Goal: Transaction & Acquisition: Book appointment/travel/reservation

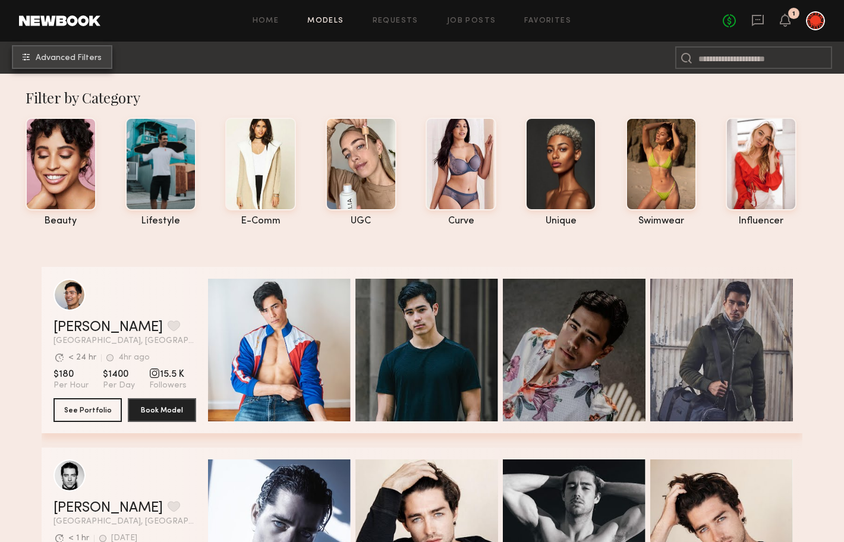
click at [63, 55] on span "Advanced Filters" at bounding box center [69, 58] width 66 height 8
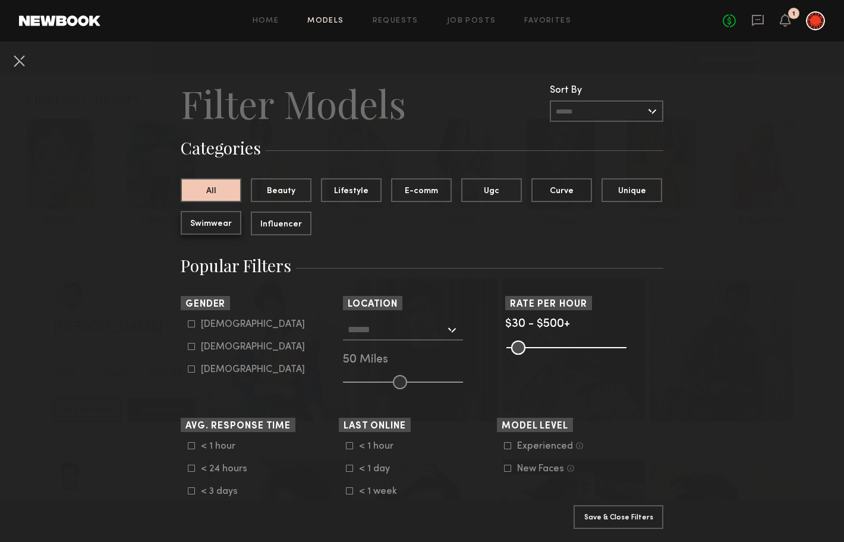
click at [215, 212] on button "Swimwear" at bounding box center [211, 223] width 61 height 24
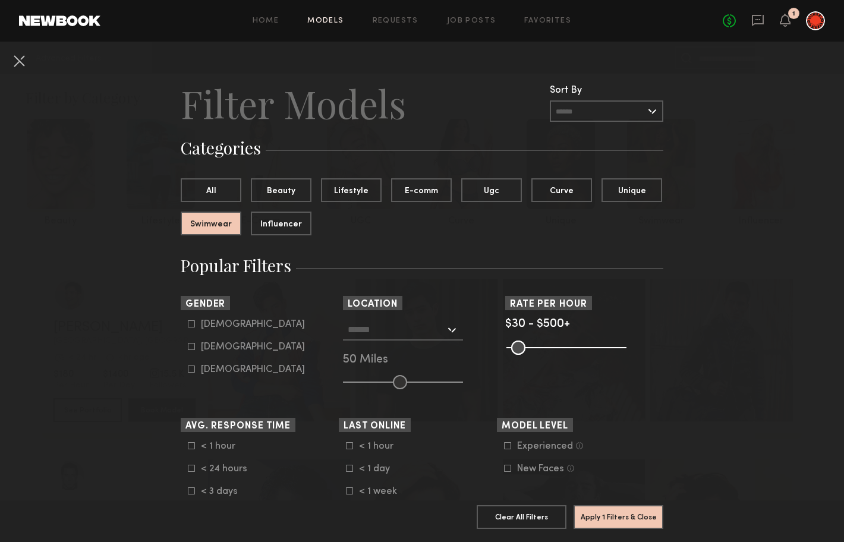
click at [208, 344] on div "Female" at bounding box center [253, 347] width 104 height 7
type input "**"
click at [423, 332] on input "text" at bounding box center [396, 329] width 97 height 20
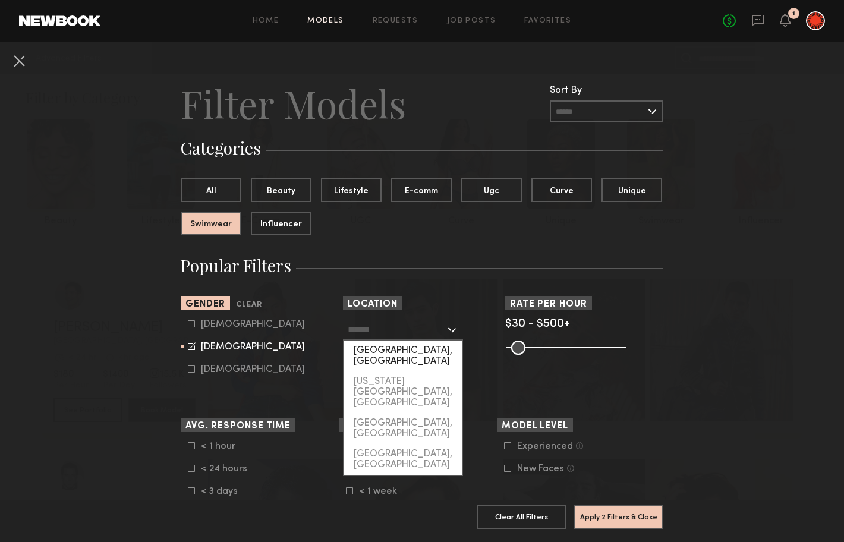
click at [414, 350] on div "[GEOGRAPHIC_DATA], [GEOGRAPHIC_DATA]" at bounding box center [403, 356] width 118 height 31
type input "**********"
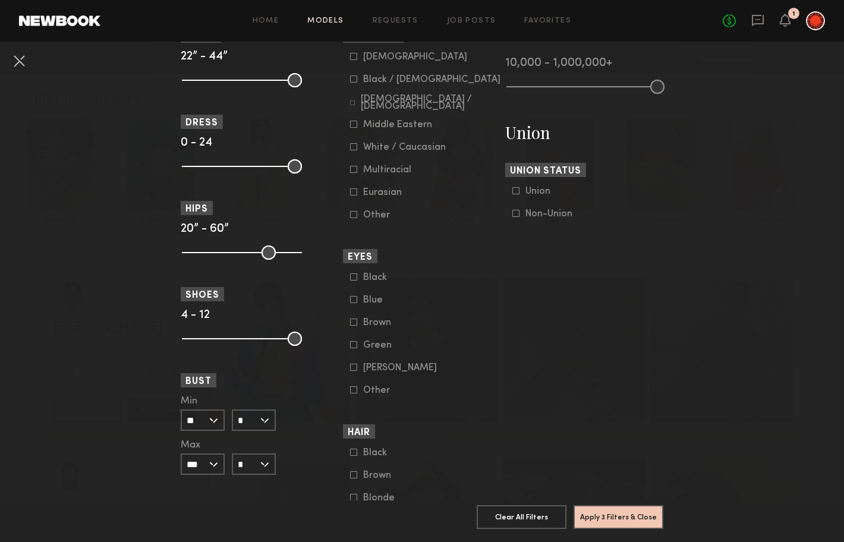
scroll to position [803, 0]
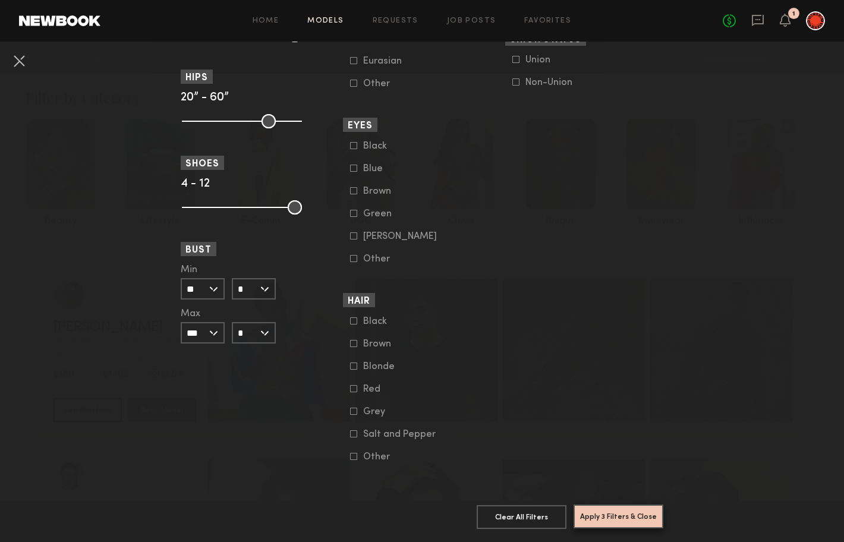
click at [607, 514] on button "Apply 3 Filters & Close" at bounding box center [619, 517] width 90 height 24
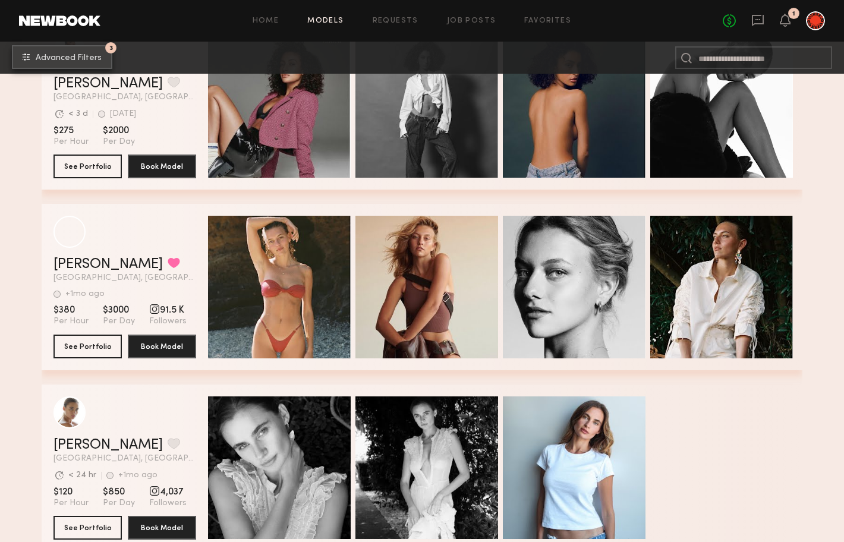
scroll to position [624, 0]
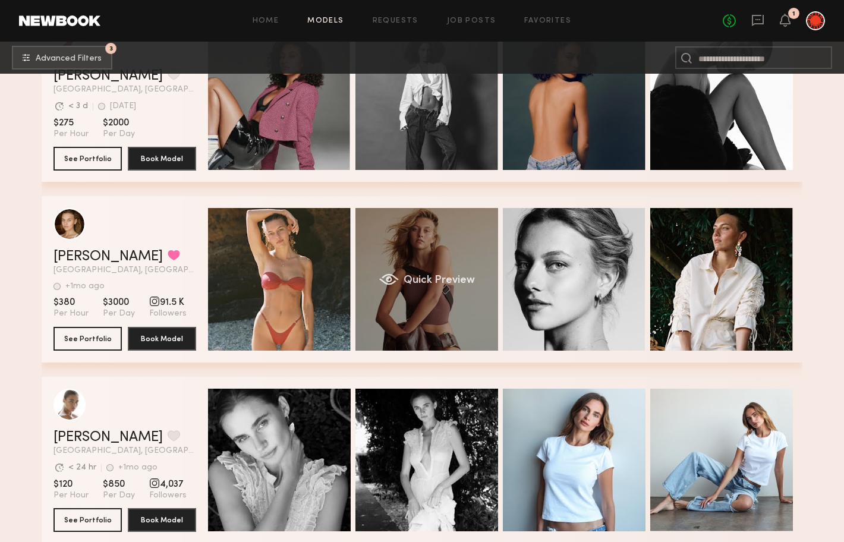
click at [401, 243] on div "Quick Preview" at bounding box center [426, 279] width 143 height 143
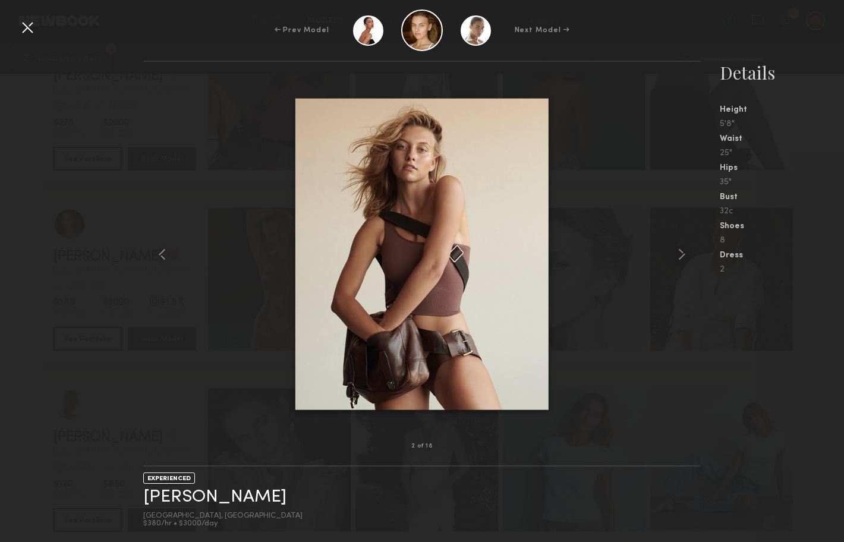
click at [402, 243] on img at bounding box center [421, 254] width 253 height 312
drag, startPoint x: 430, startPoint y: 215, endPoint x: 384, endPoint y: 5, distance: 214.2
click at [0, 0] on div "← Prev Model Next Model → 2 of 18 EXPERIENCED Ella K. Los Angeles, CA $380/hr •…" at bounding box center [422, 271] width 844 height 542
click at [659, 144] on div at bounding box center [421, 254] width 557 height 347
click at [32, 29] on div at bounding box center [27, 27] width 19 height 19
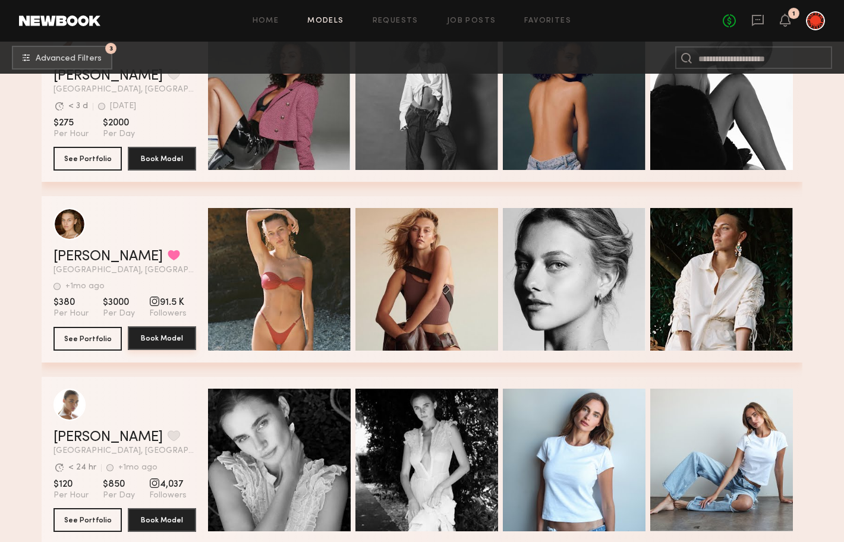
click at [176, 333] on button "Book Model" at bounding box center [162, 338] width 68 height 24
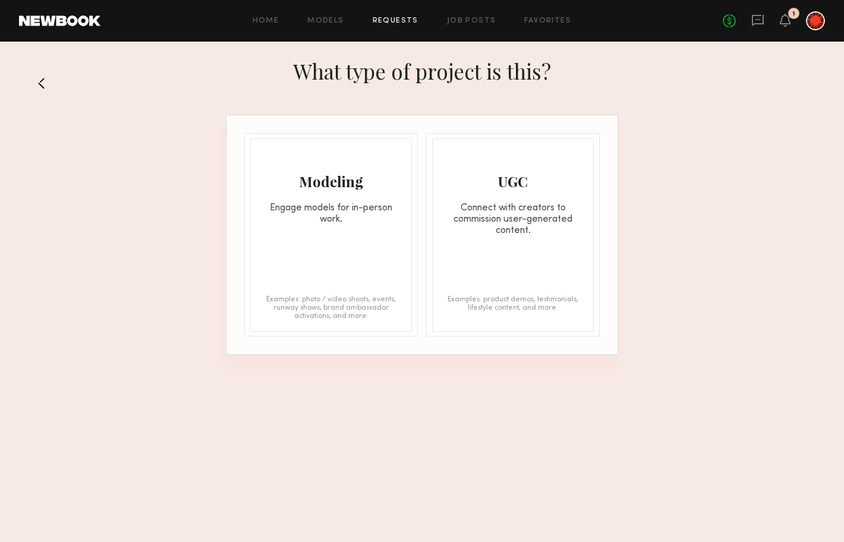
click at [320, 267] on div "Modeling Engage models for in-person work. Examples: photo / video shoots, even…" at bounding box center [331, 234] width 162 height 193
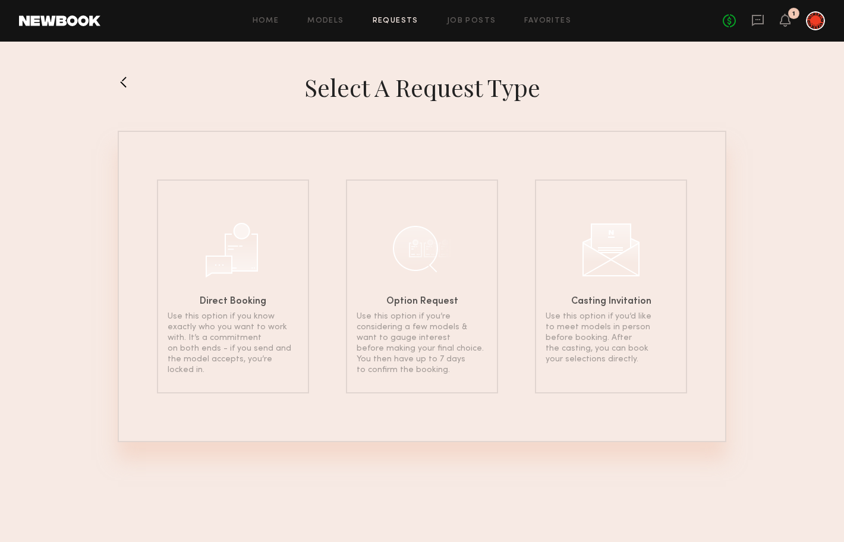
click at [117, 84] on section "Select a Request Type Direct Booking Use this option if you know exactly who yo…" at bounding box center [422, 258] width 844 height 370
click at [122, 83] on button at bounding box center [127, 82] width 19 height 19
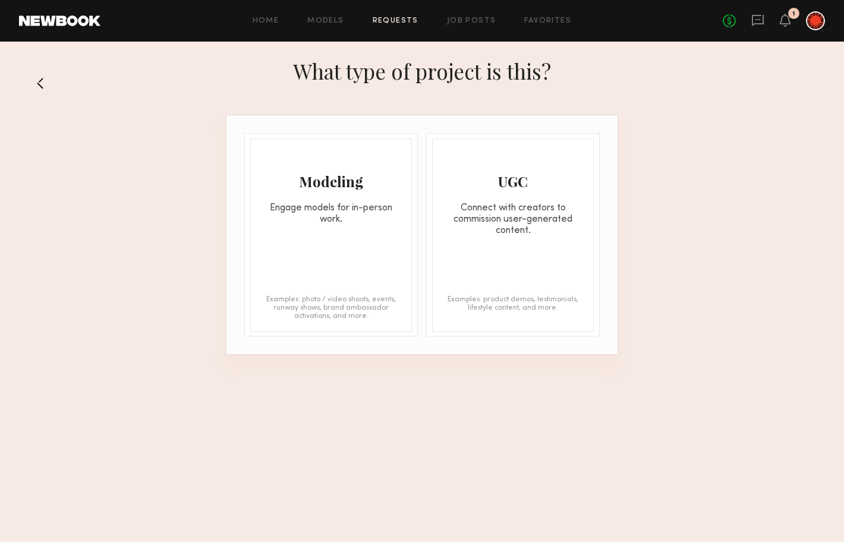
click at [39, 79] on button at bounding box center [45, 83] width 19 height 19
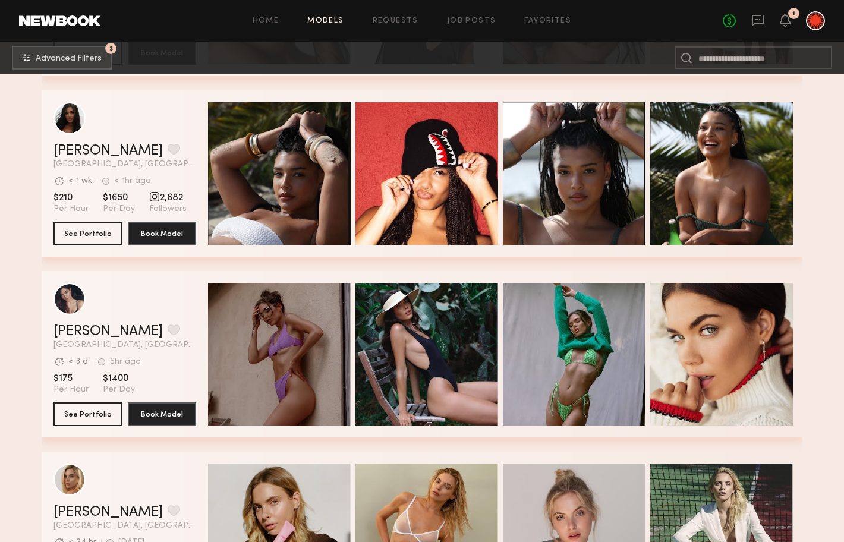
scroll to position [3229, 0]
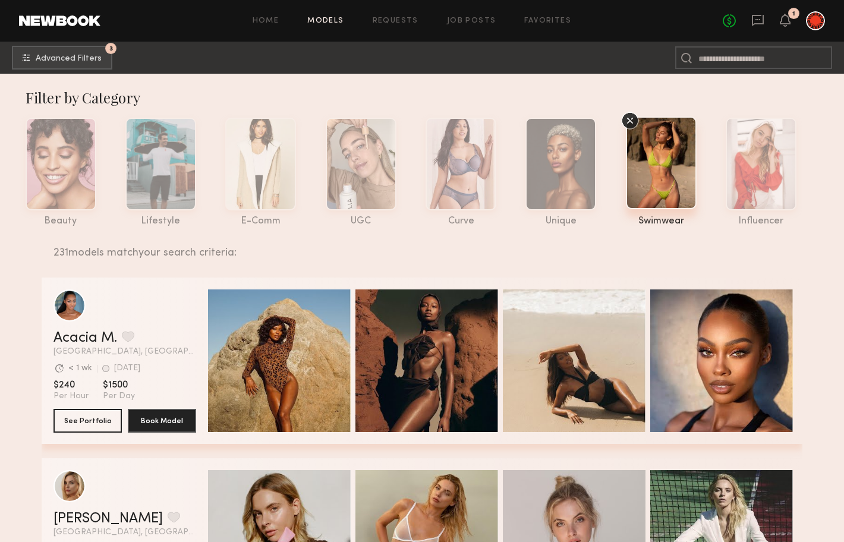
click at [551, 16] on div "Home Models Requests Job Posts Favorites Sign Out No fees up to $5,000 1" at bounding box center [462, 20] width 725 height 19
click at [531, 21] on link "Favorites" at bounding box center [547, 21] width 47 height 8
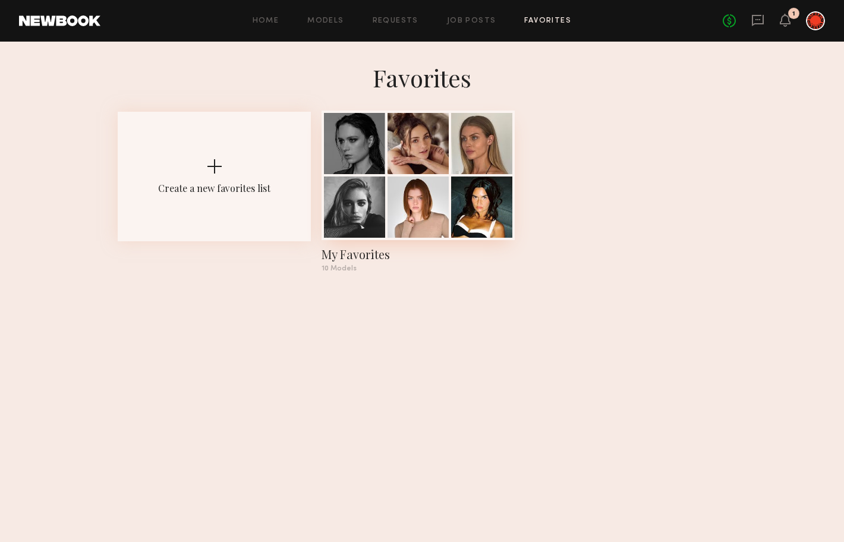
click at [373, 158] on div at bounding box center [354, 143] width 61 height 61
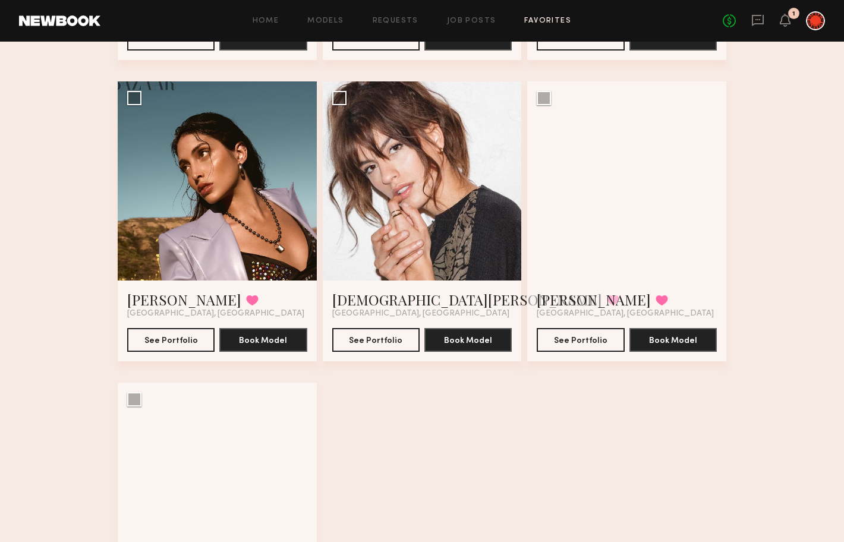
scroll to position [820, 0]
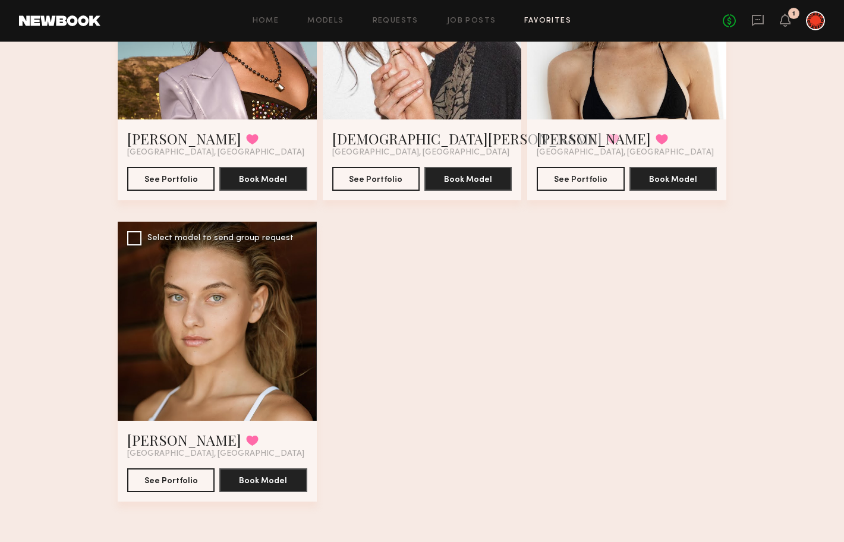
click at [218, 355] on div at bounding box center [217, 321] width 199 height 199
click at [155, 439] on link "Ella K." at bounding box center [184, 439] width 114 height 19
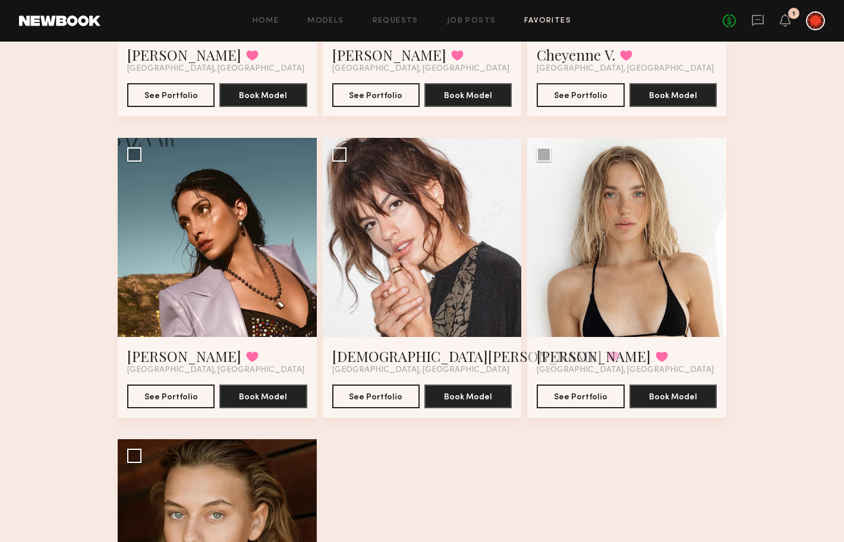
scroll to position [602, 0]
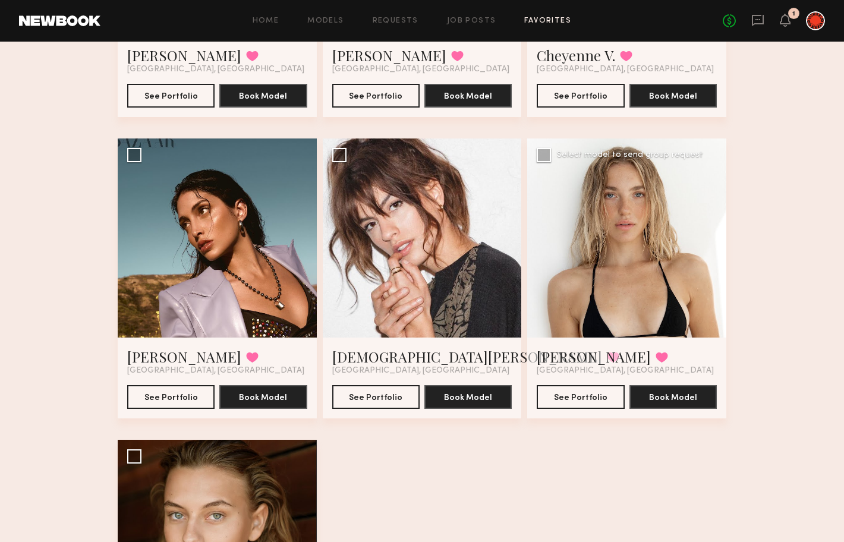
click at [581, 278] on div at bounding box center [626, 237] width 199 height 199
click at [601, 402] on button "See Portfolio" at bounding box center [580, 397] width 87 height 24
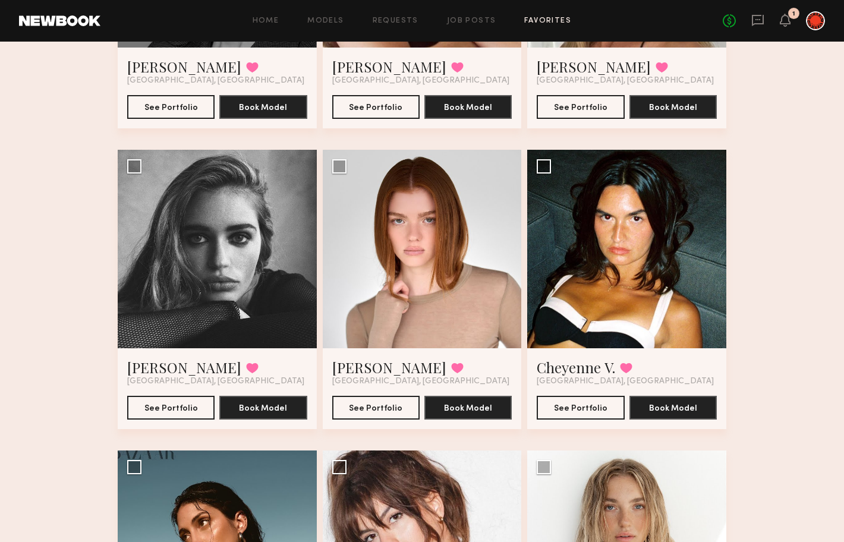
scroll to position [288, 0]
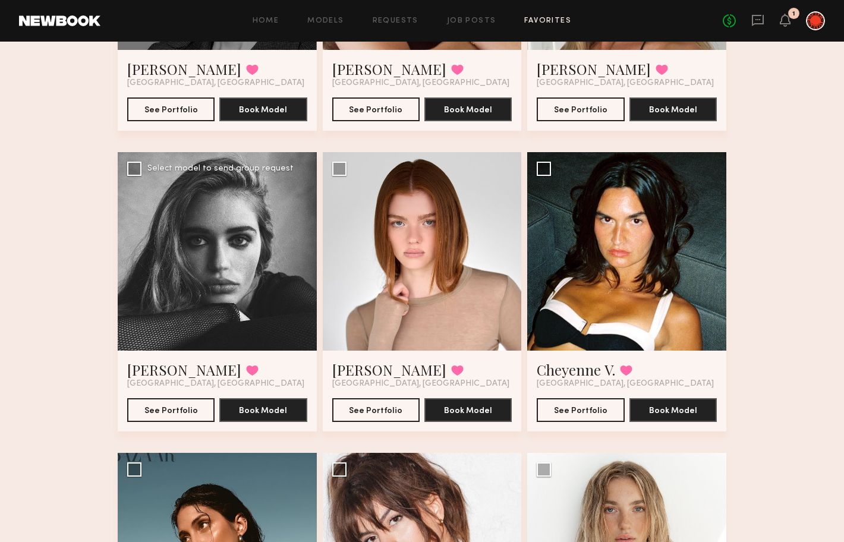
click at [164, 223] on div at bounding box center [217, 251] width 199 height 199
click at [193, 405] on button "See Portfolio" at bounding box center [170, 410] width 87 height 24
click at [111, 213] on div "Favorites My Favorites 10 Models Share Copy Shareable Link Edit Tori W. Favorit…" at bounding box center [422, 424] width 844 height 1299
click at [701, 297] on div at bounding box center [626, 251] width 199 height 199
click at [572, 369] on link "Cheyenne V." at bounding box center [576, 369] width 78 height 19
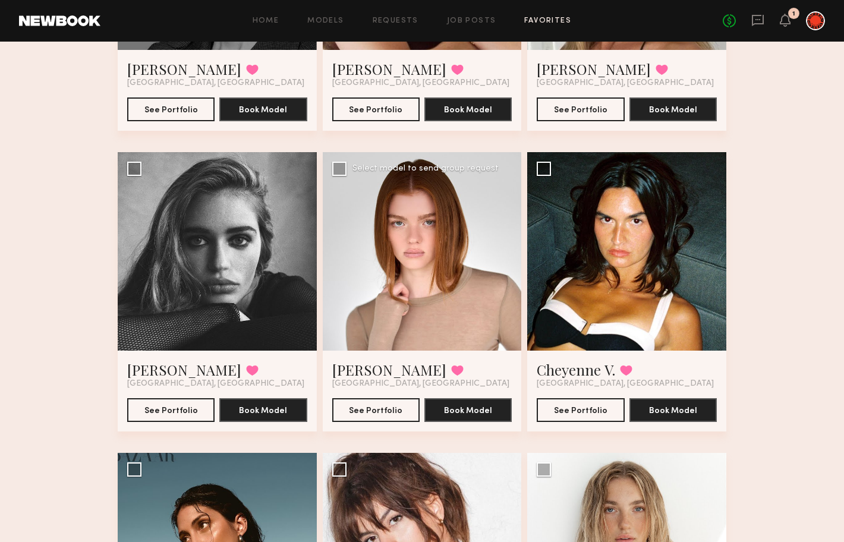
click at [362, 282] on div at bounding box center [422, 251] width 199 height 199
click at [374, 377] on link "Camryn B." at bounding box center [389, 369] width 114 height 19
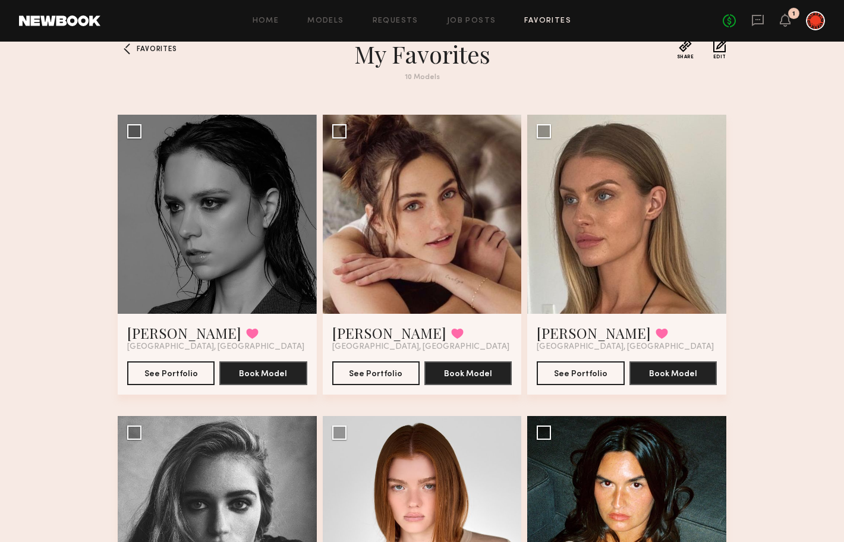
scroll to position [23, 0]
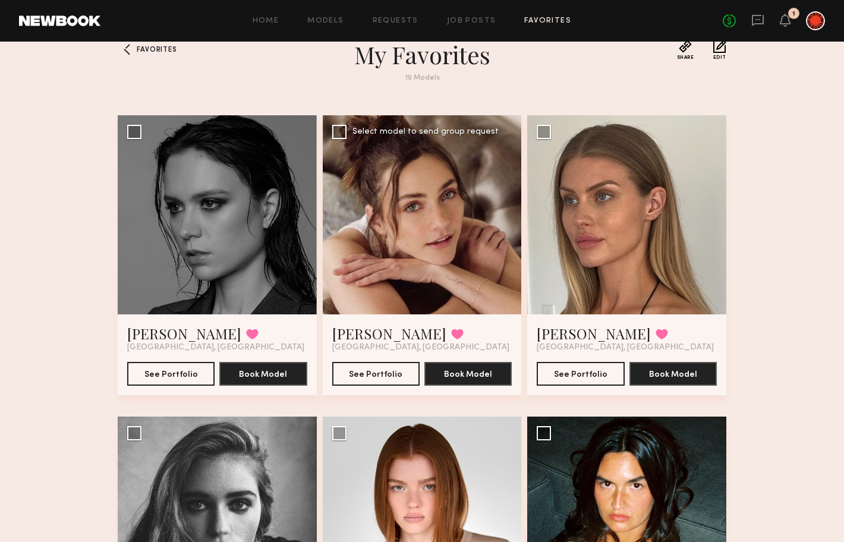
click at [377, 201] on div at bounding box center [422, 214] width 199 height 199
click at [371, 335] on link "Emily H." at bounding box center [389, 333] width 114 height 19
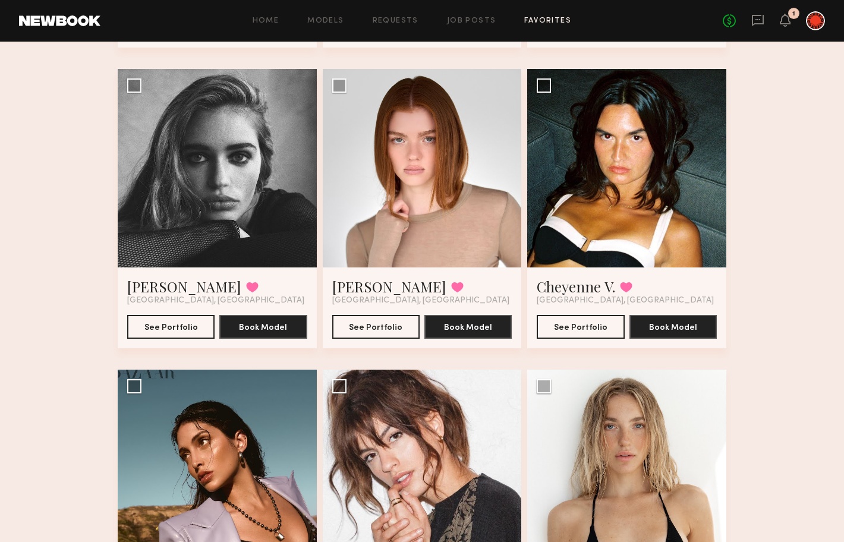
scroll to position [0, 0]
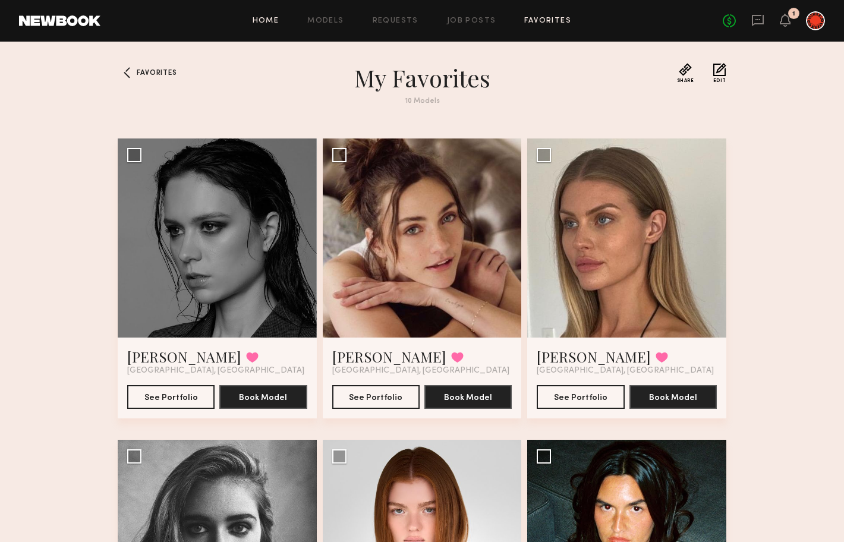
click at [269, 21] on link "Home" at bounding box center [266, 21] width 27 height 8
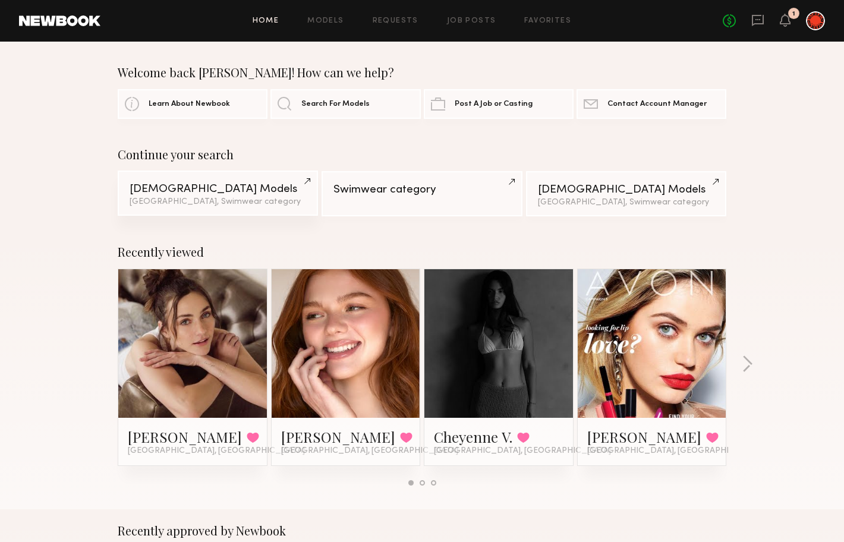
click at [263, 202] on div "Los Angeles, Swimwear category" at bounding box center [218, 202] width 177 height 8
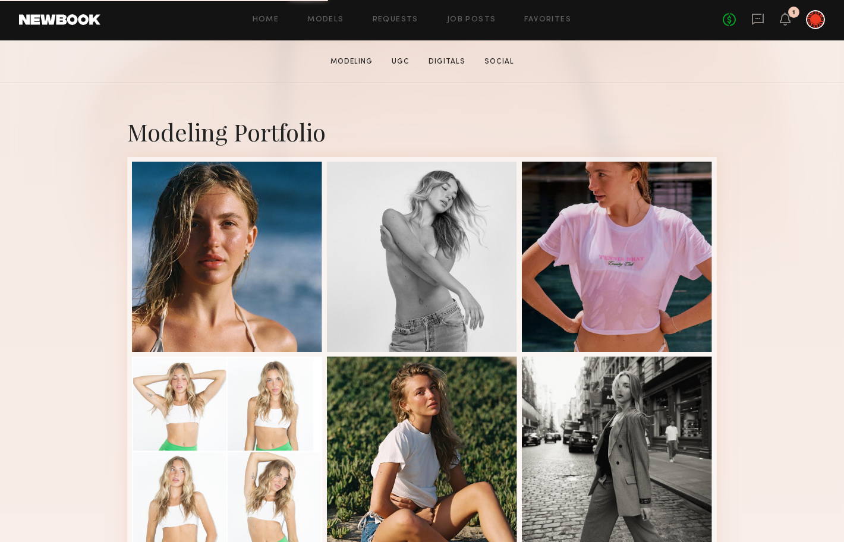
scroll to position [193, 0]
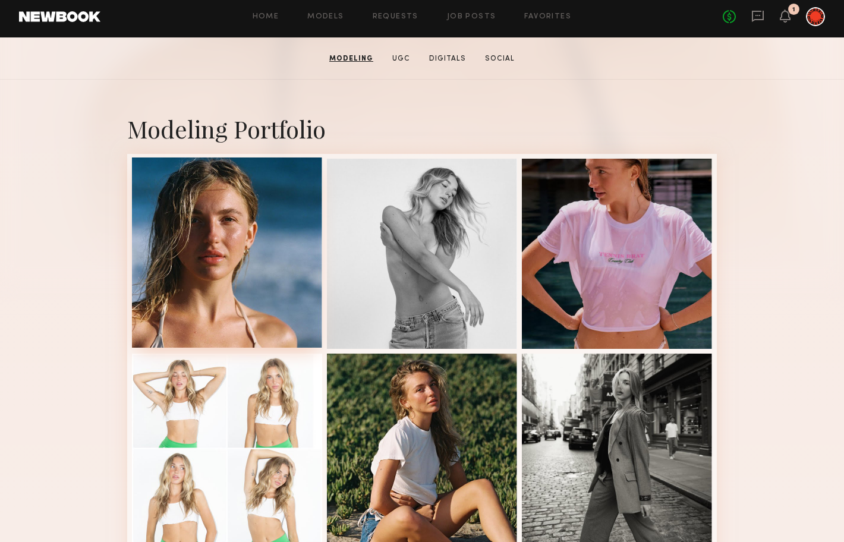
click at [208, 267] on div at bounding box center [227, 253] width 190 height 190
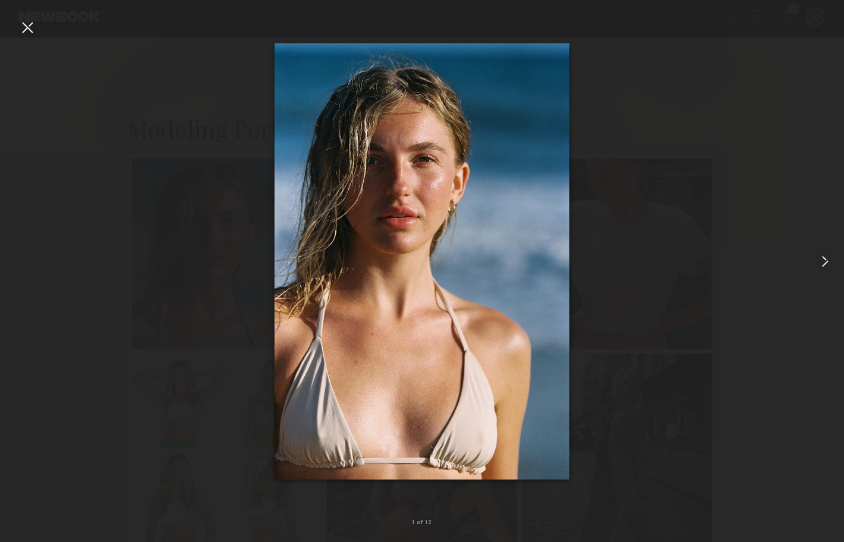
click at [819, 260] on common-icon at bounding box center [825, 261] width 19 height 19
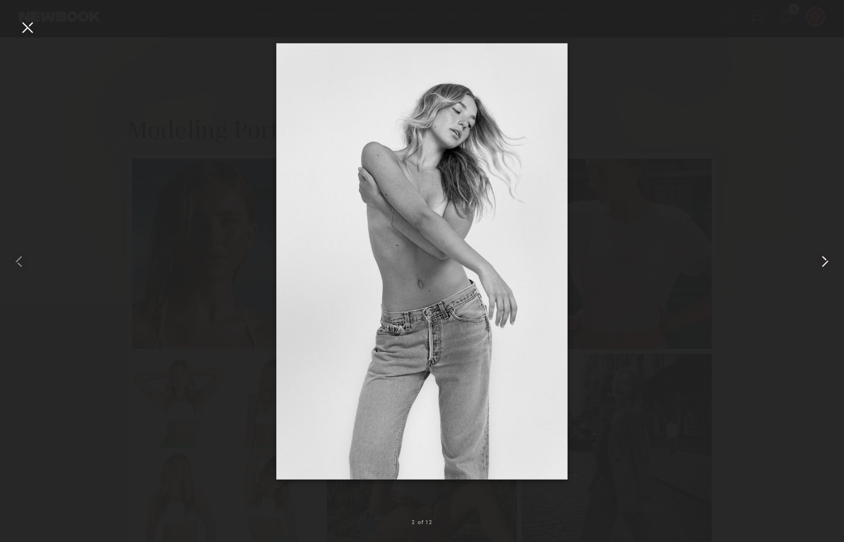
click at [819, 260] on common-icon at bounding box center [825, 261] width 19 height 19
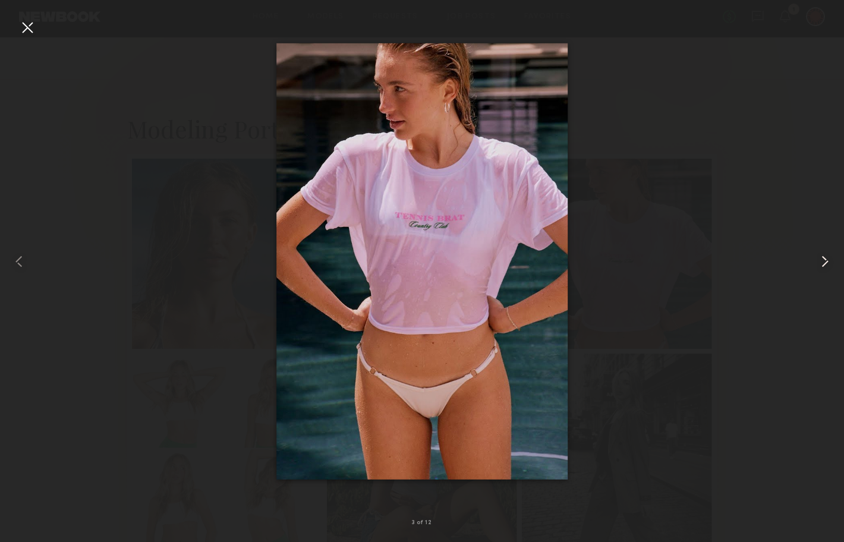
click at [819, 260] on common-icon at bounding box center [825, 261] width 19 height 19
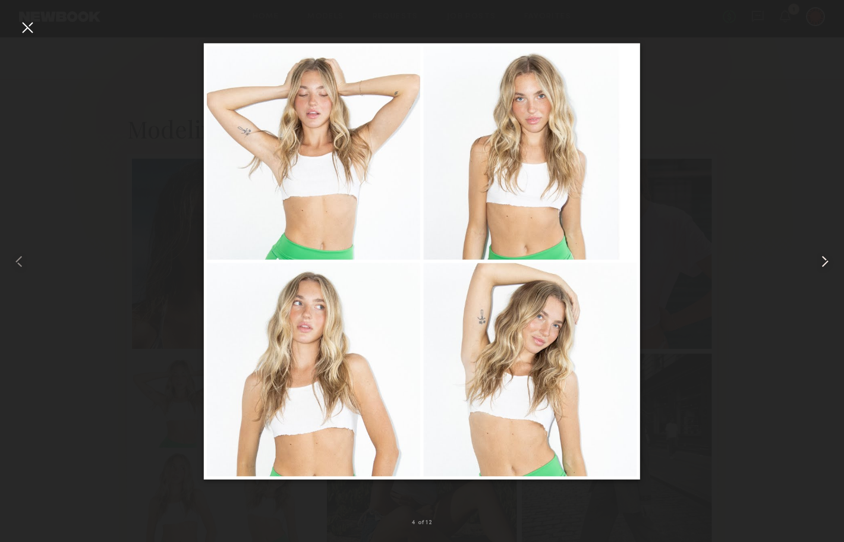
click at [819, 260] on common-icon at bounding box center [825, 261] width 19 height 19
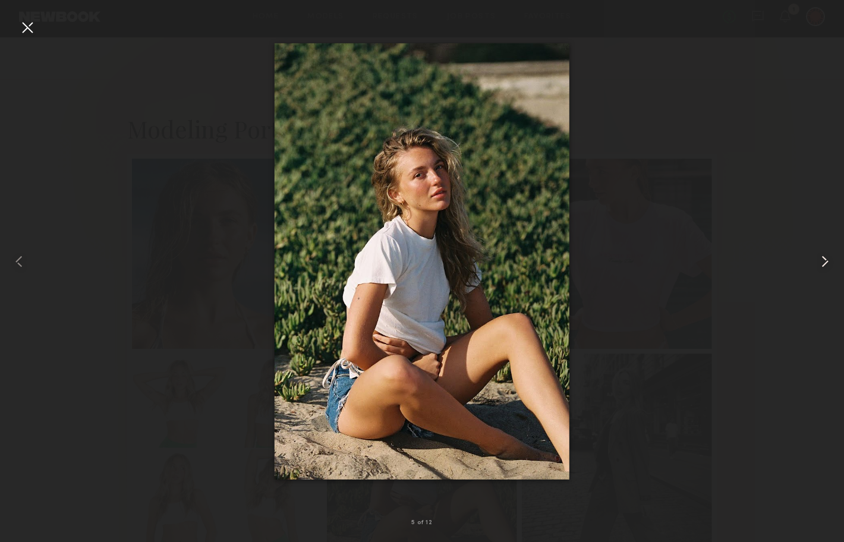
click at [819, 259] on common-icon at bounding box center [825, 261] width 19 height 19
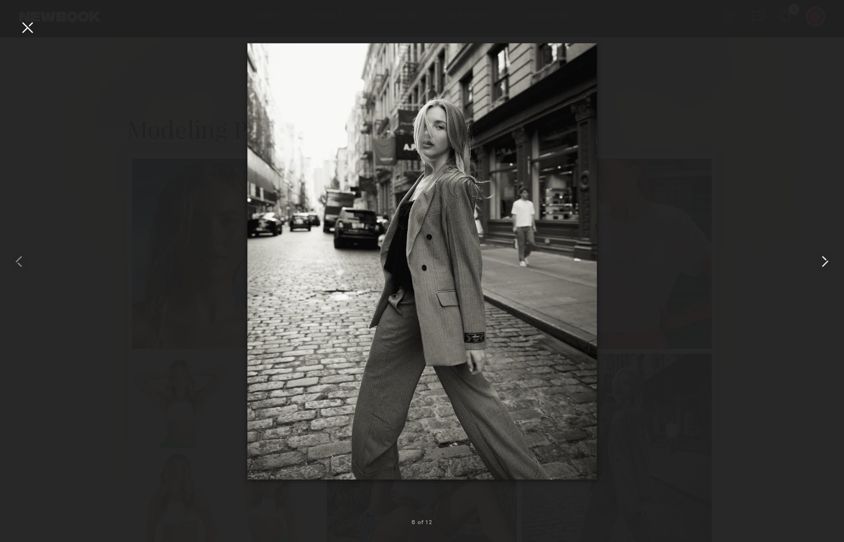
click at [819, 259] on common-icon at bounding box center [825, 261] width 19 height 19
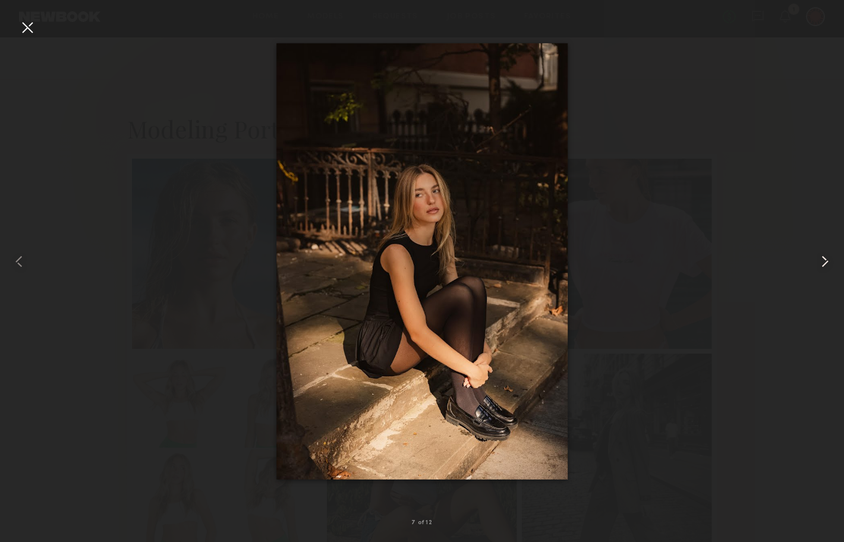
click at [819, 259] on common-icon at bounding box center [825, 261] width 19 height 19
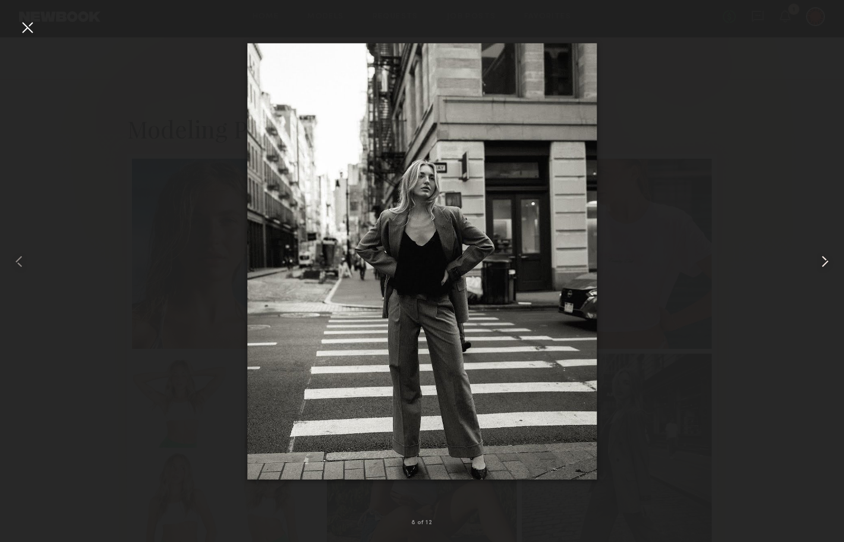
click at [819, 259] on common-icon at bounding box center [825, 261] width 19 height 19
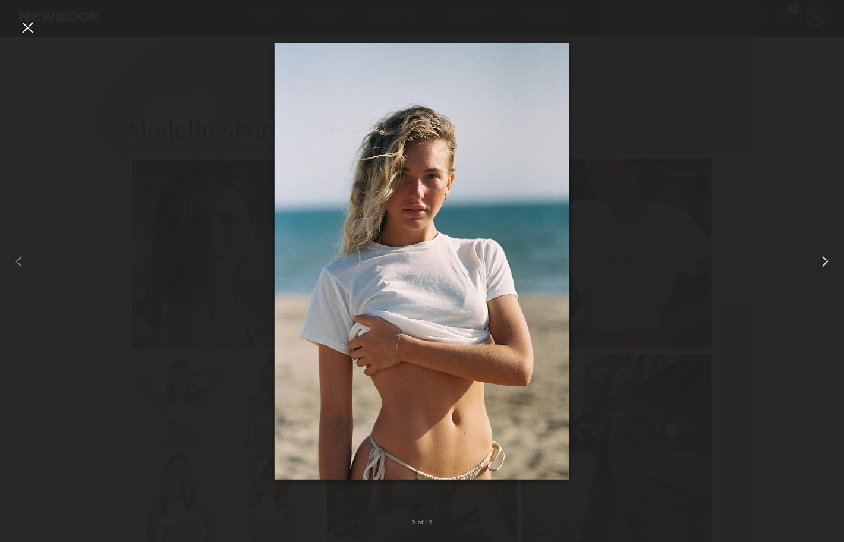
click at [819, 259] on common-icon at bounding box center [825, 261] width 19 height 19
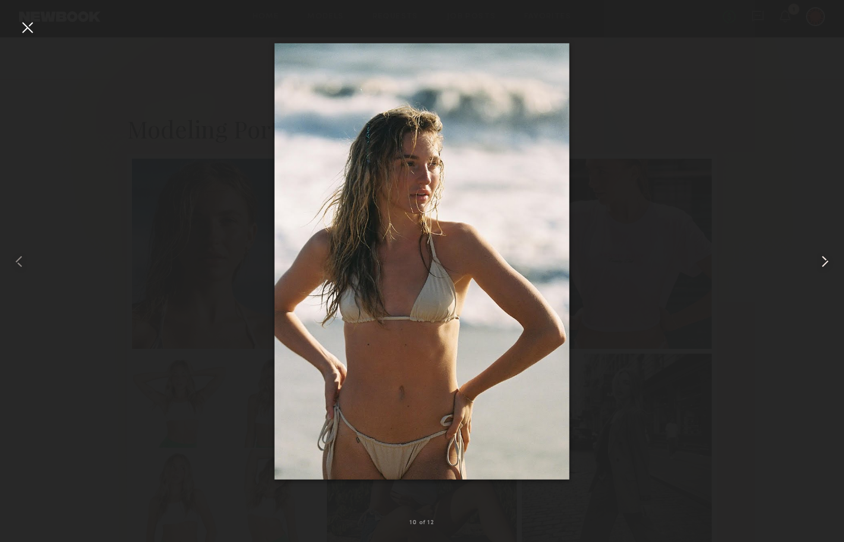
click at [819, 259] on common-icon at bounding box center [825, 261] width 19 height 19
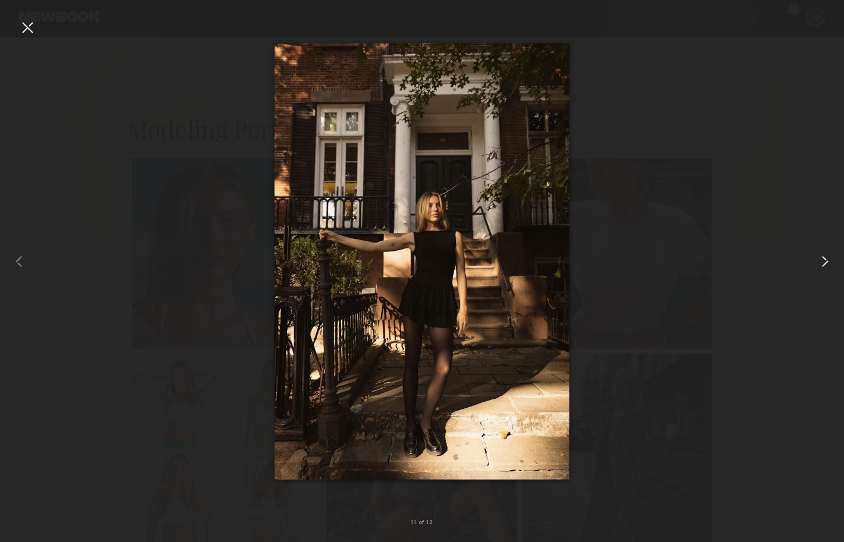
click at [819, 259] on common-icon at bounding box center [825, 261] width 19 height 19
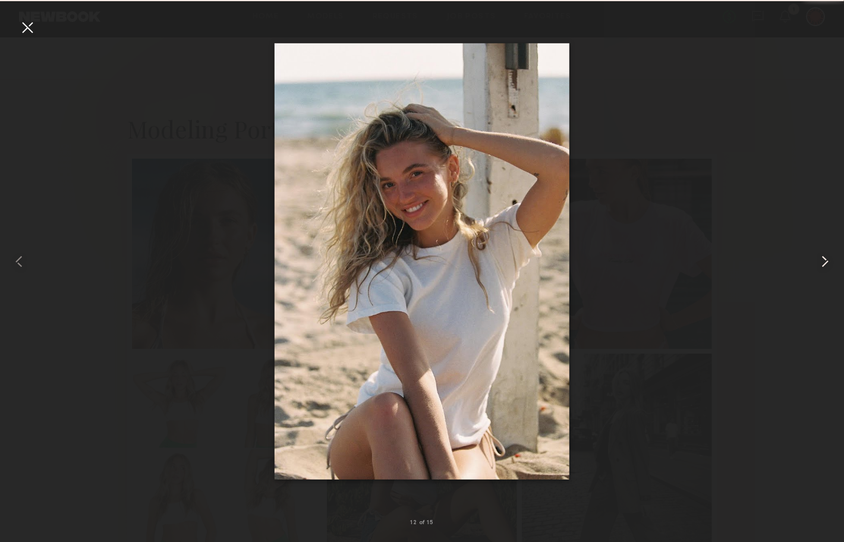
click at [819, 259] on common-icon at bounding box center [825, 261] width 19 height 19
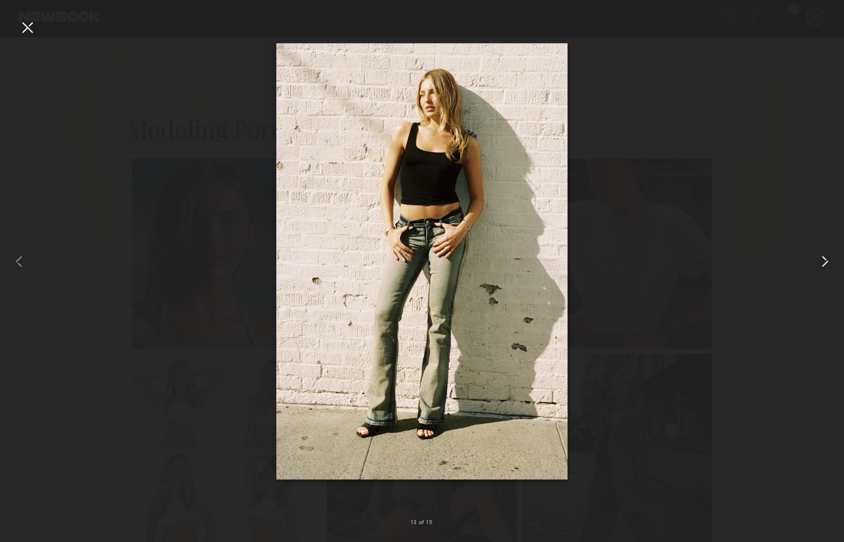
click at [819, 259] on common-icon at bounding box center [825, 261] width 19 height 19
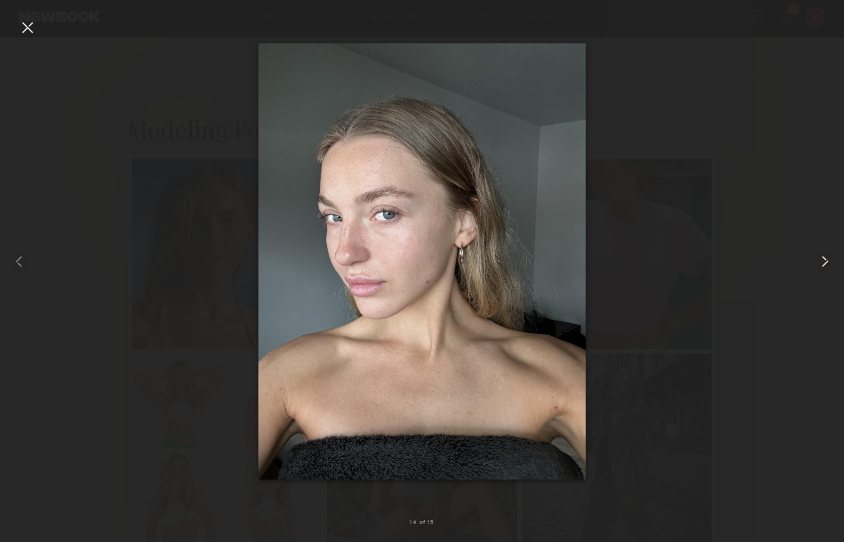
click at [819, 259] on common-icon at bounding box center [825, 261] width 19 height 19
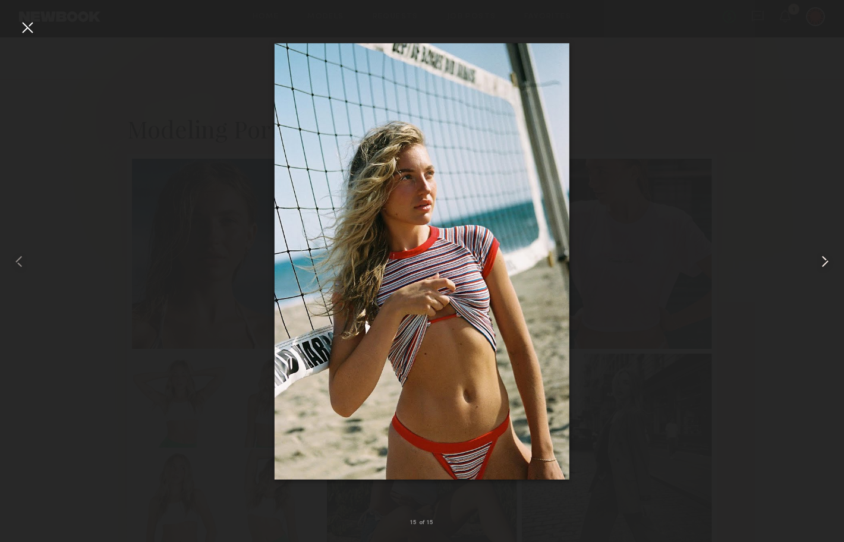
click at [819, 259] on common-icon at bounding box center [825, 261] width 19 height 19
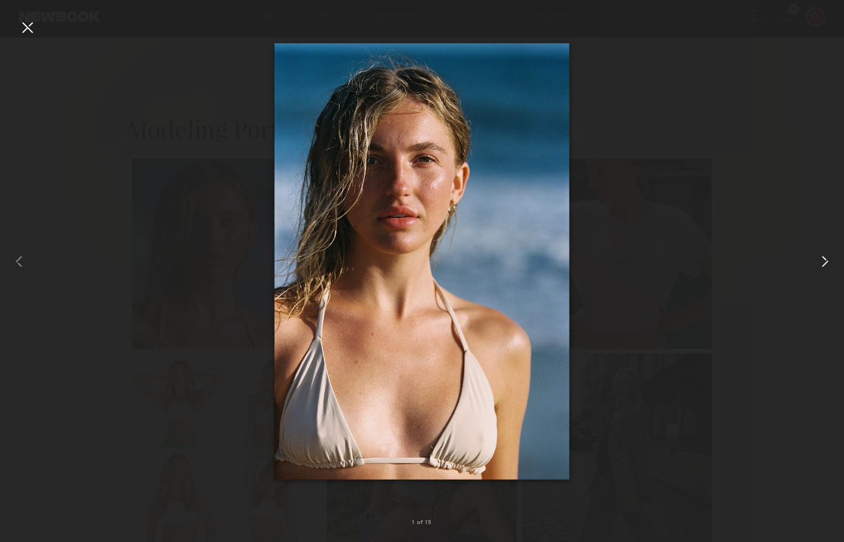
click at [819, 259] on common-icon at bounding box center [825, 261] width 19 height 19
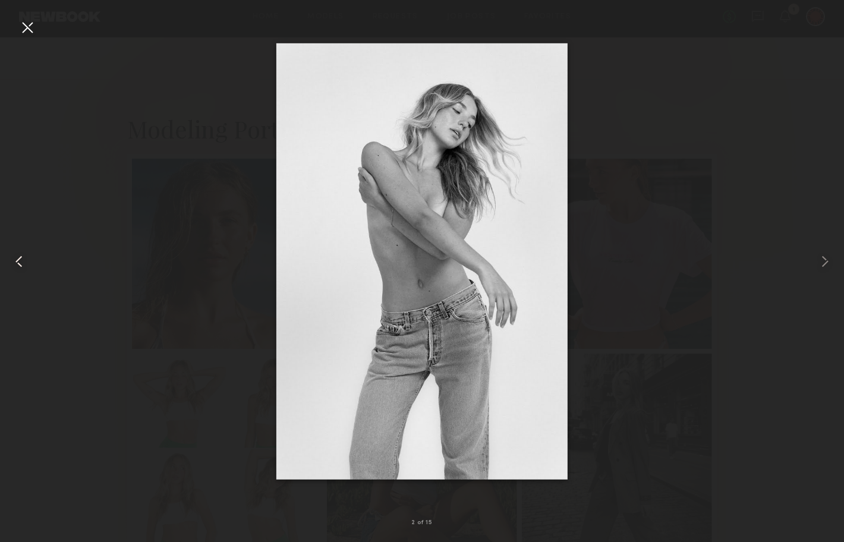
click at [17, 27] on div at bounding box center [17, 261] width 34 height 485
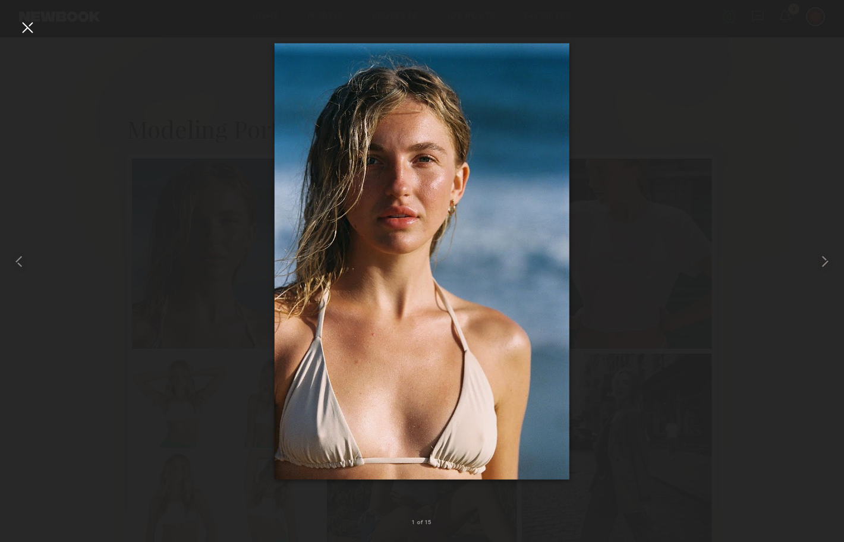
click at [23, 26] on div at bounding box center [27, 27] width 19 height 19
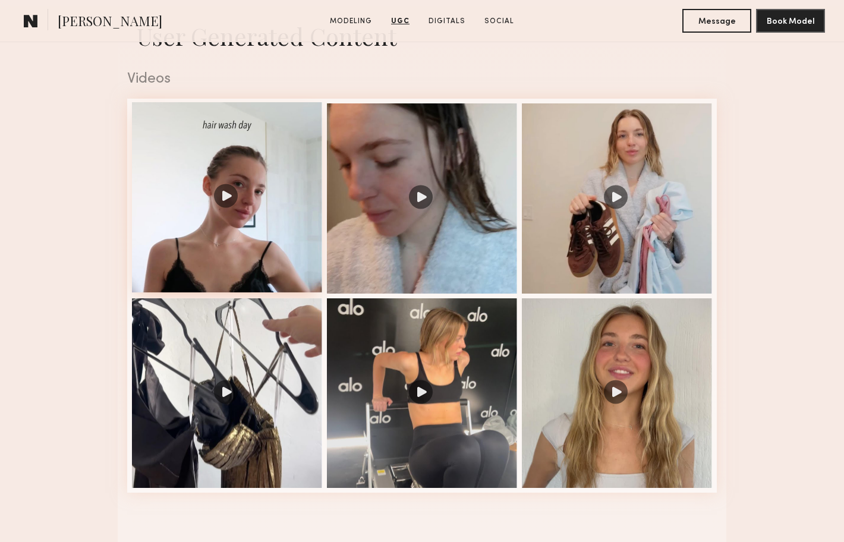
scroll to position [1353, 0]
click at [224, 209] on div at bounding box center [227, 198] width 190 height 190
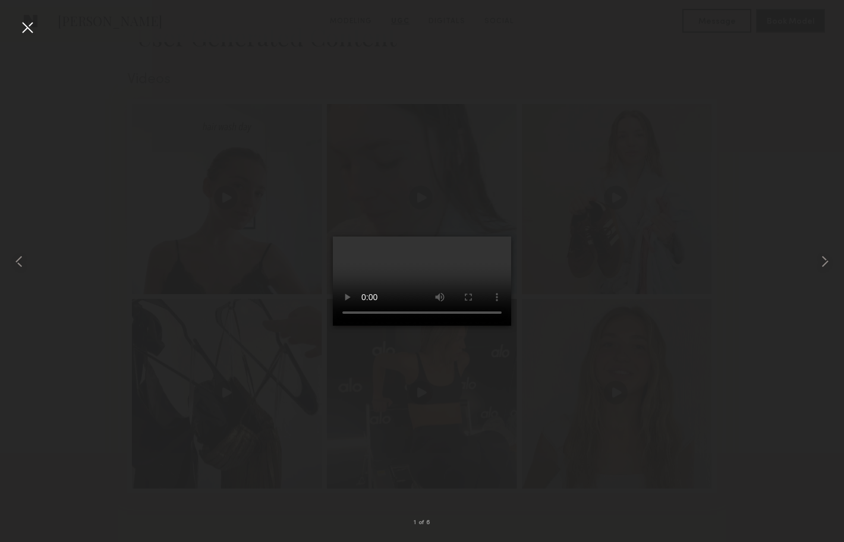
click at [18, 28] on div at bounding box center [27, 27] width 19 height 19
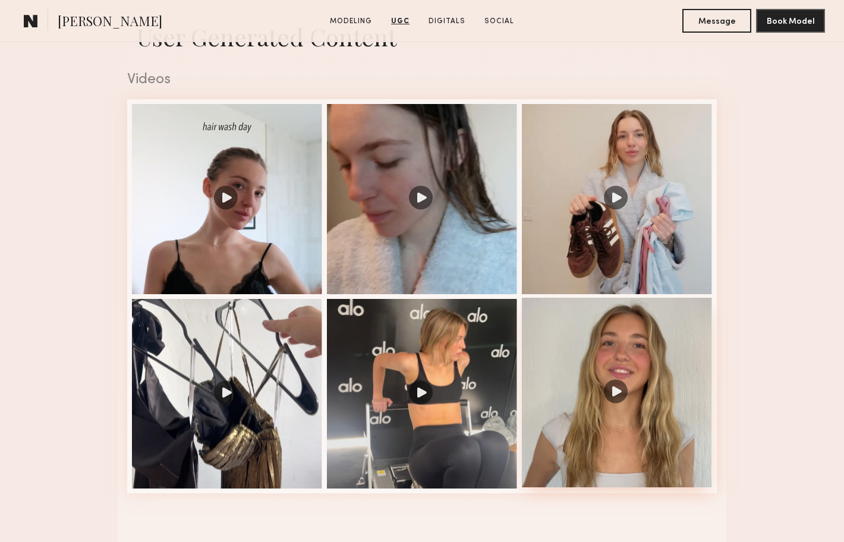
click at [591, 383] on div at bounding box center [617, 393] width 190 height 190
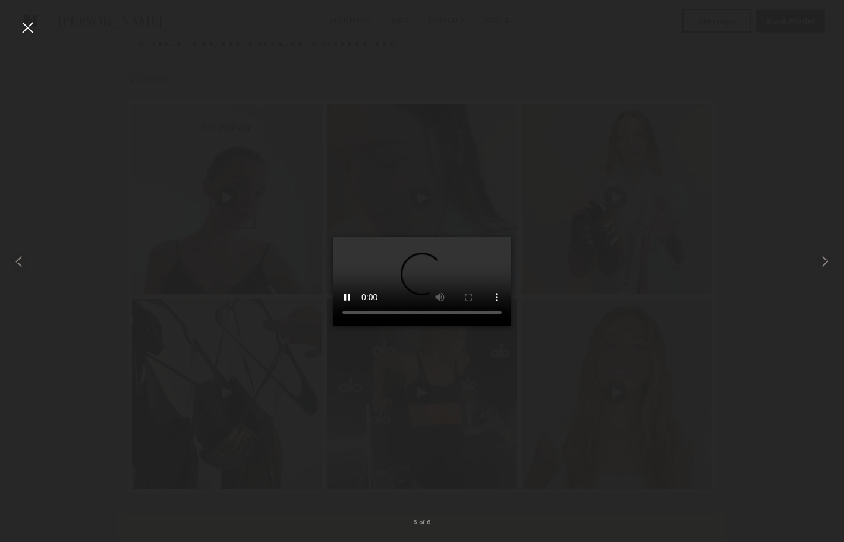
click at [26, 30] on div at bounding box center [27, 27] width 19 height 19
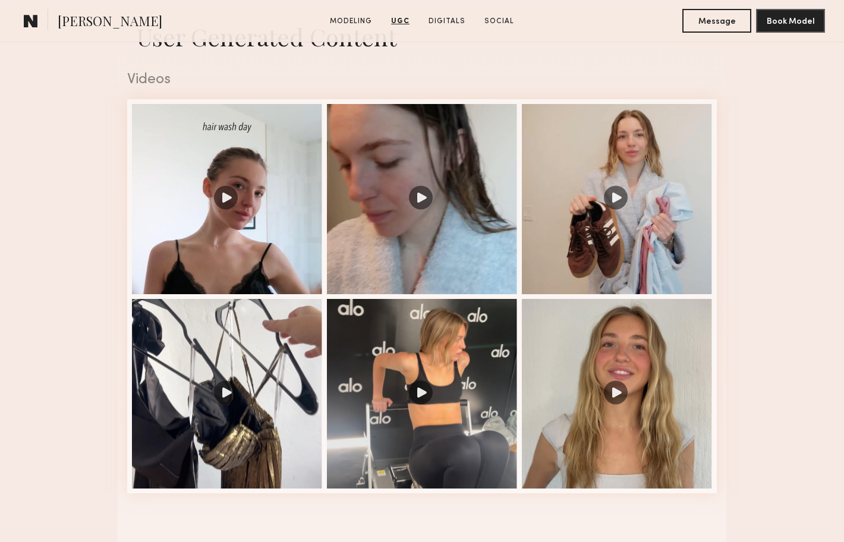
scroll to position [1858, 0]
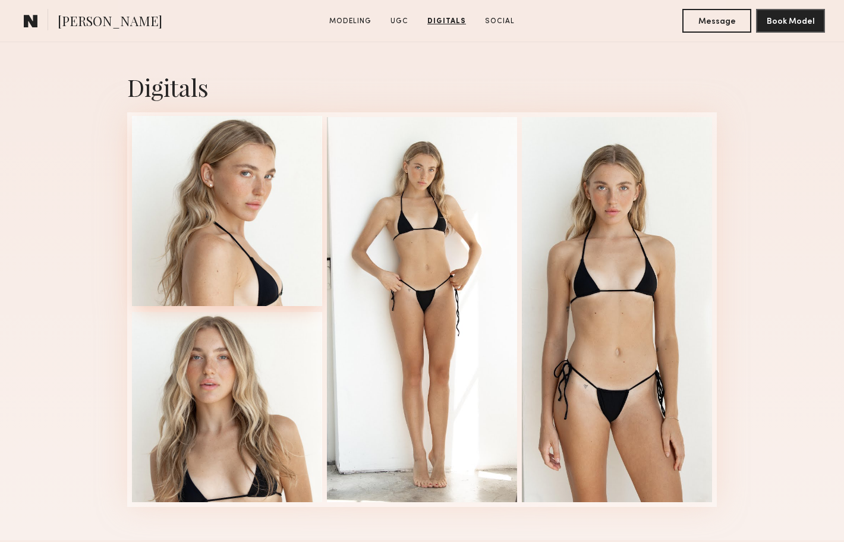
click at [247, 205] on div at bounding box center [227, 211] width 190 height 190
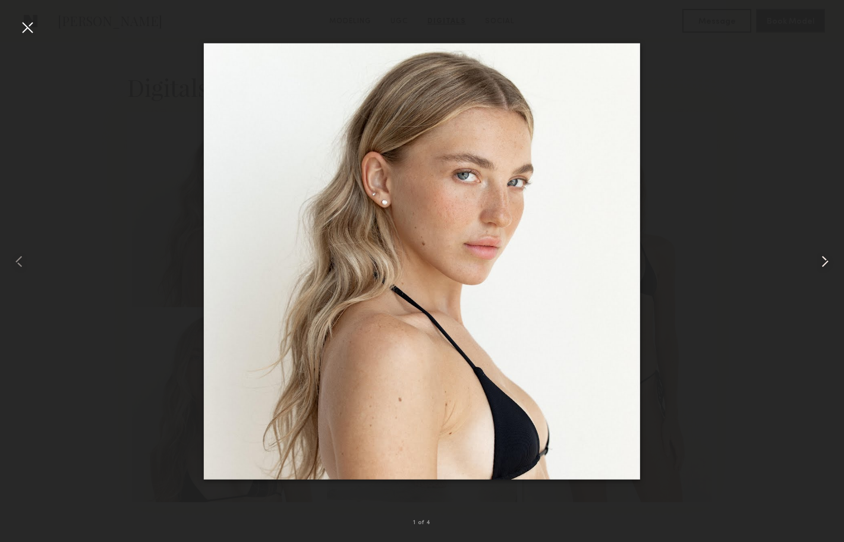
click at [829, 260] on common-icon at bounding box center [825, 261] width 19 height 19
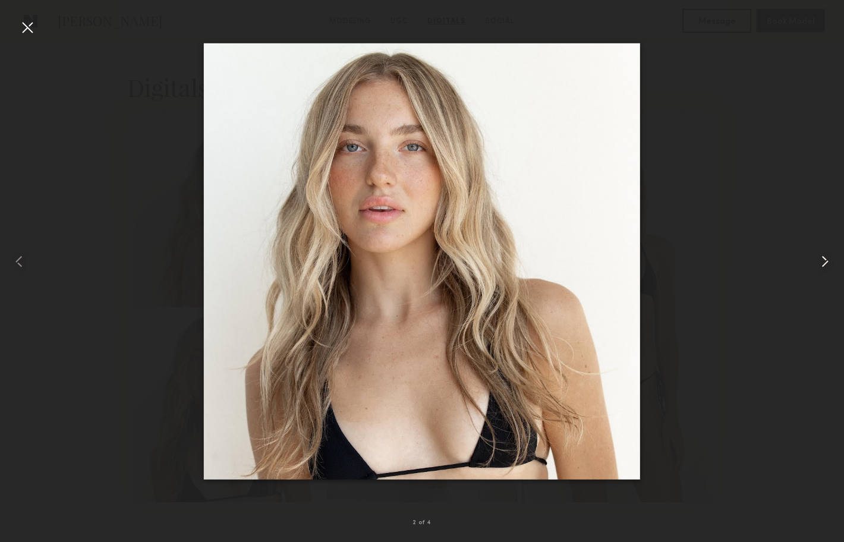
click at [828, 260] on common-icon at bounding box center [825, 261] width 19 height 19
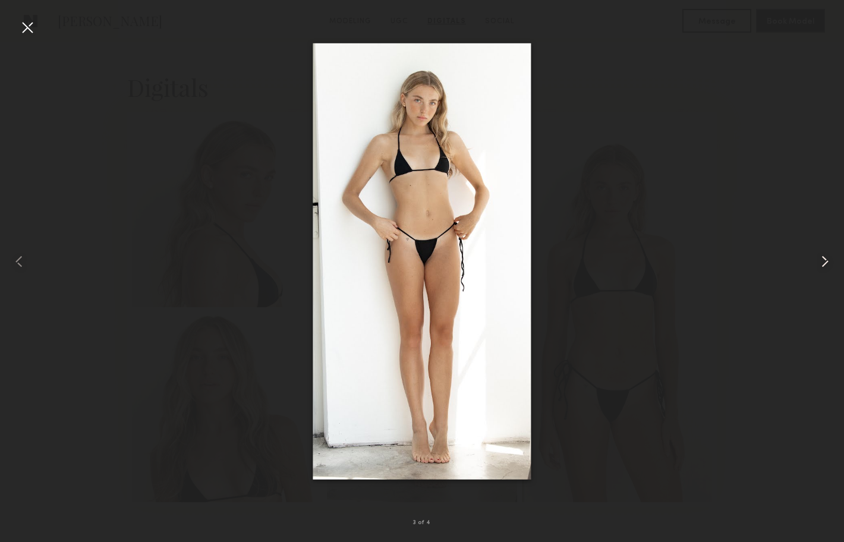
click at [827, 260] on common-icon at bounding box center [825, 261] width 19 height 19
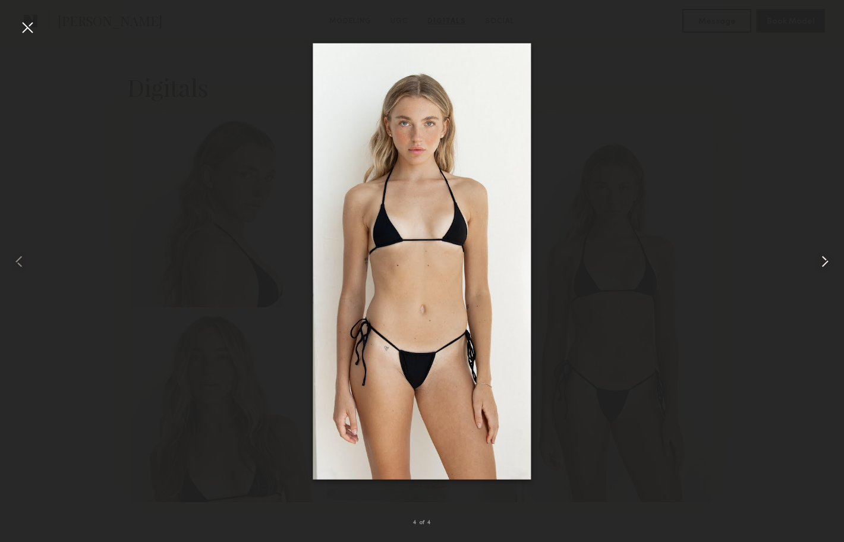
click at [827, 260] on common-icon at bounding box center [825, 261] width 19 height 19
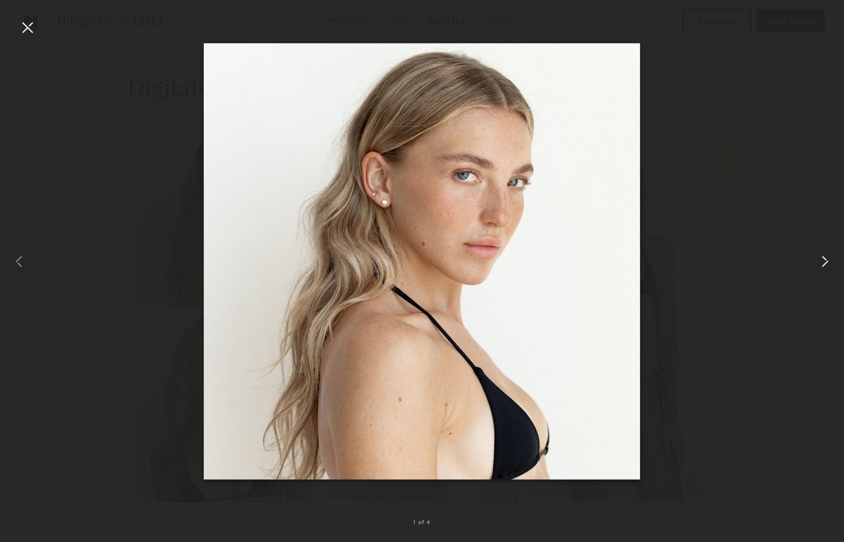
click at [826, 260] on common-icon at bounding box center [825, 261] width 19 height 19
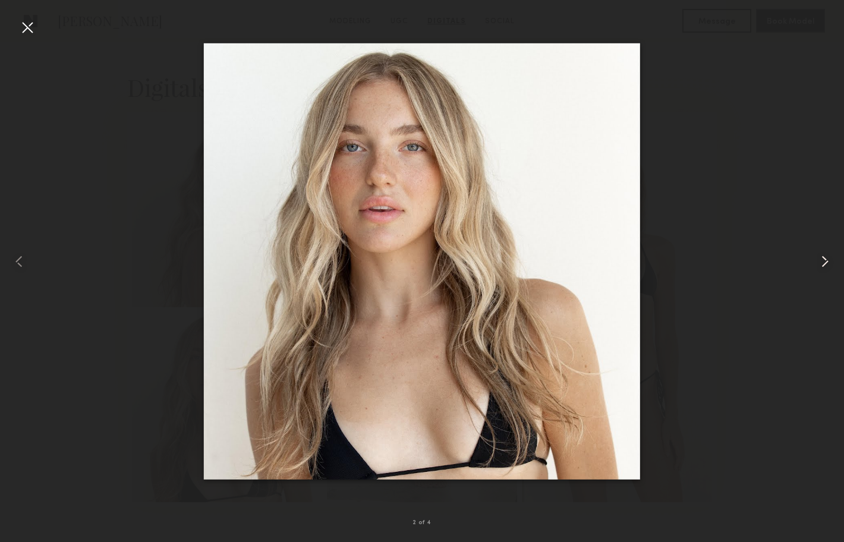
click at [826, 260] on common-icon at bounding box center [825, 261] width 19 height 19
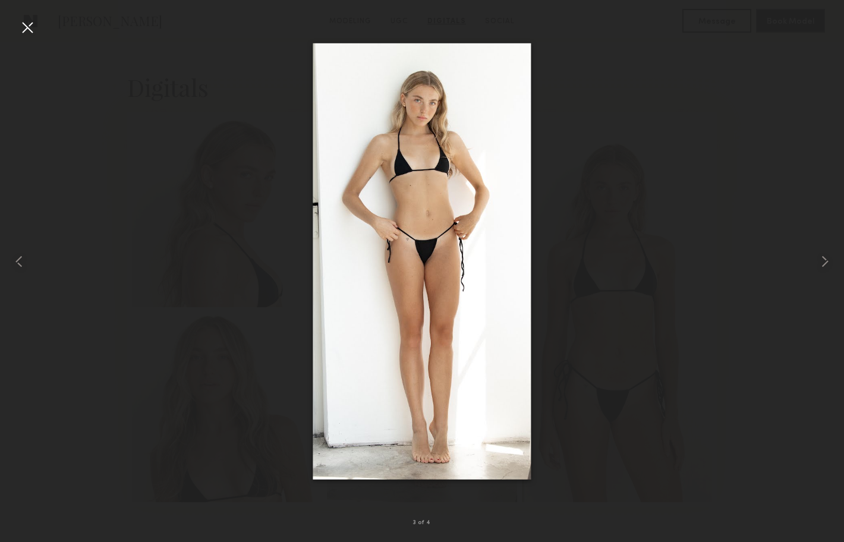
click at [21, 29] on div at bounding box center [27, 27] width 19 height 19
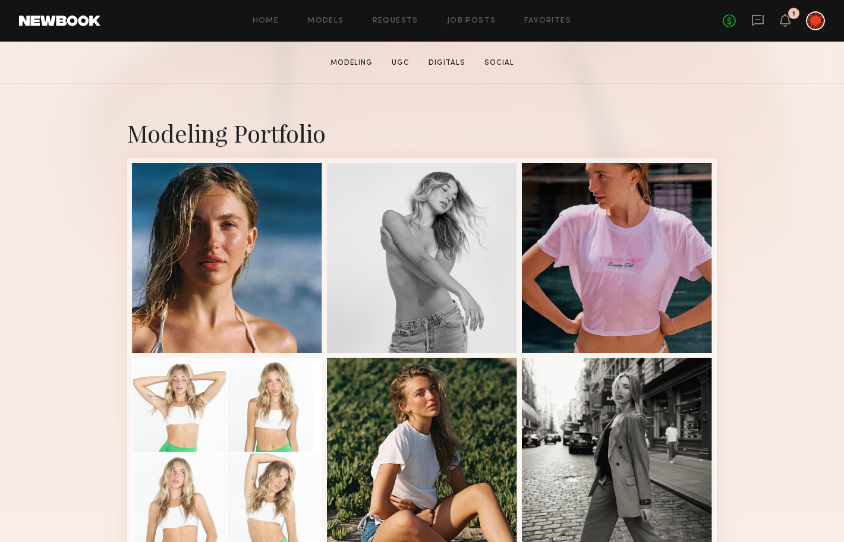
scroll to position [210, 0]
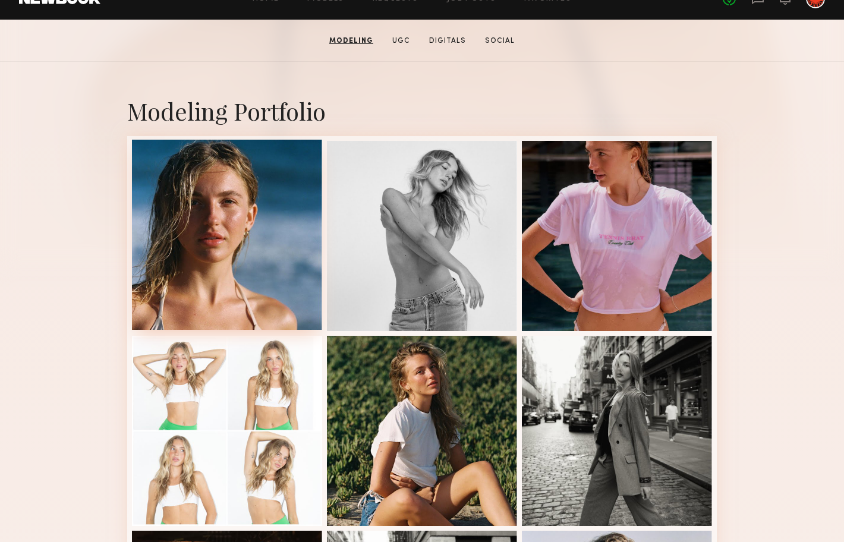
click at [171, 184] on div at bounding box center [227, 235] width 190 height 190
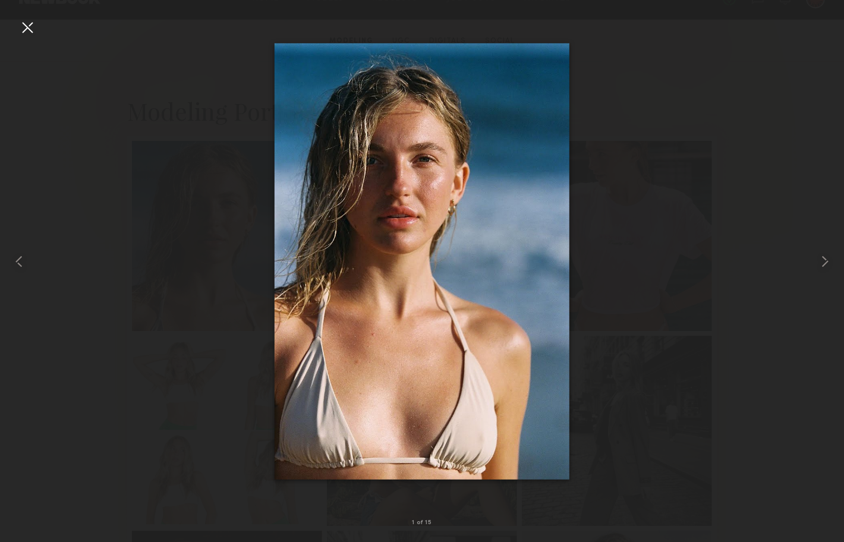
drag, startPoint x: 361, startPoint y: 166, endPoint x: 377, endPoint y: 2, distance: 164.8
click at [0, 0] on nb-gallery-light "1 of 15" at bounding box center [422, 271] width 844 height 542
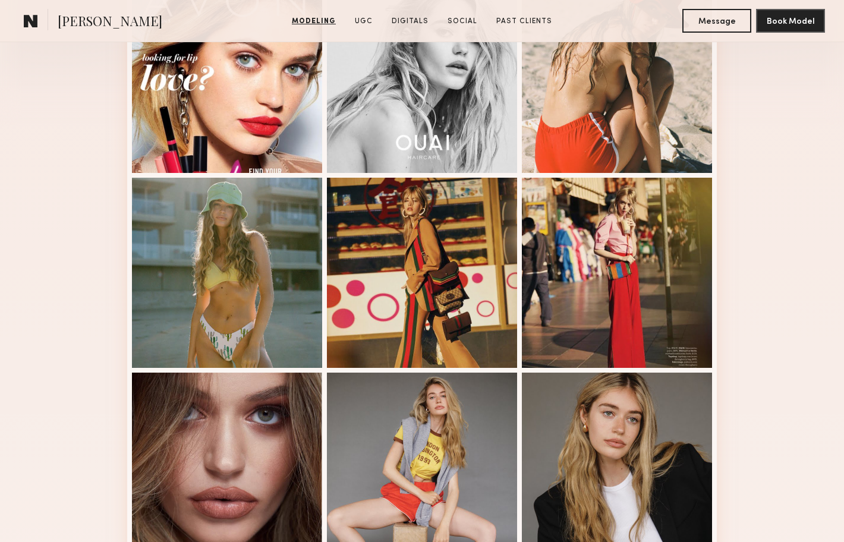
scroll to position [374, 0]
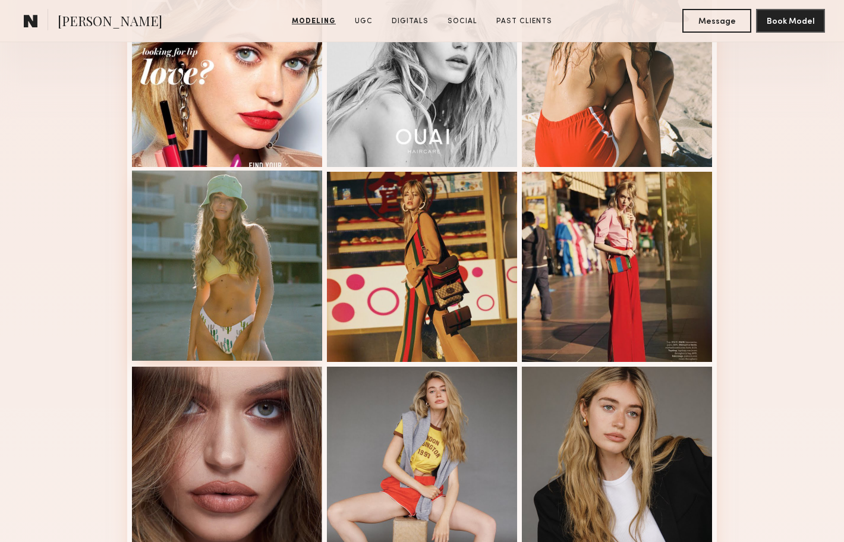
click at [216, 276] on div at bounding box center [227, 266] width 190 height 190
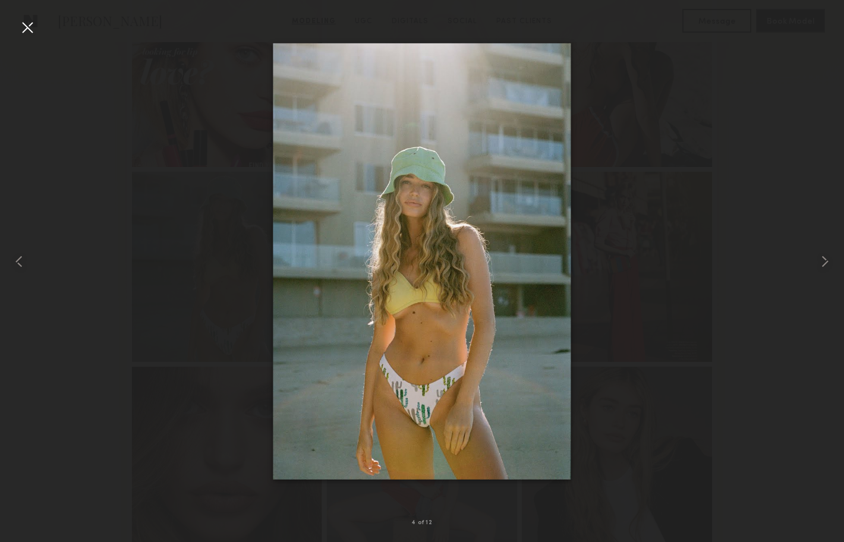
drag, startPoint x: 402, startPoint y: 237, endPoint x: 452, endPoint y: 4, distance: 238.9
click at [0, 0] on nb-gallery-light "4 of 12" at bounding box center [422, 271] width 844 height 542
click at [18, 267] on common-icon at bounding box center [19, 261] width 19 height 19
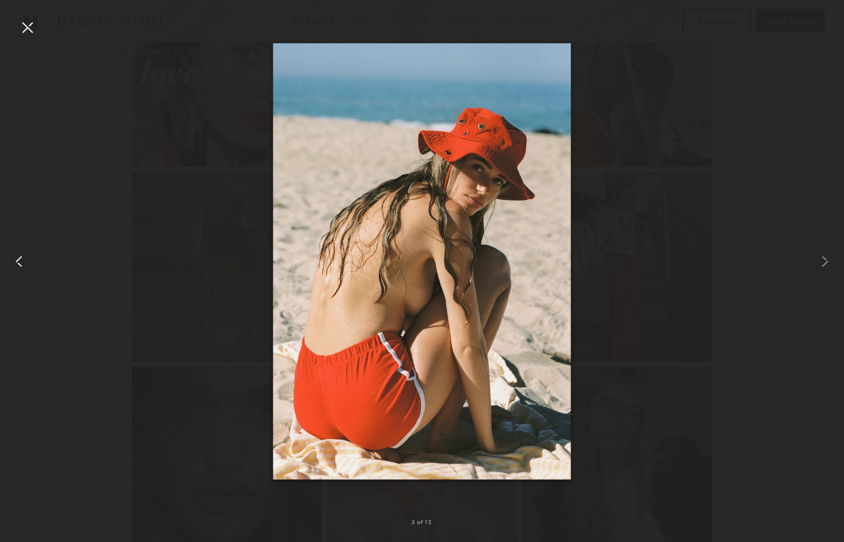
click at [18, 267] on common-icon at bounding box center [19, 261] width 19 height 19
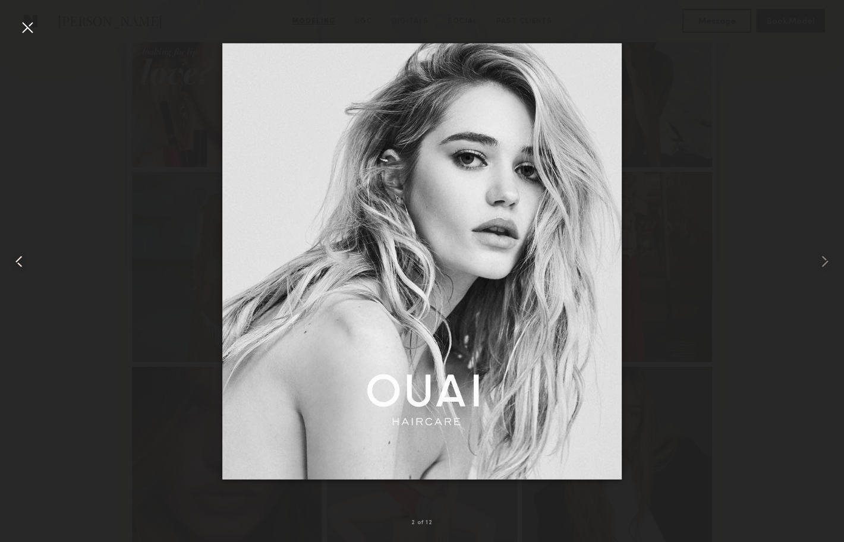
click at [18, 267] on common-icon at bounding box center [19, 261] width 19 height 19
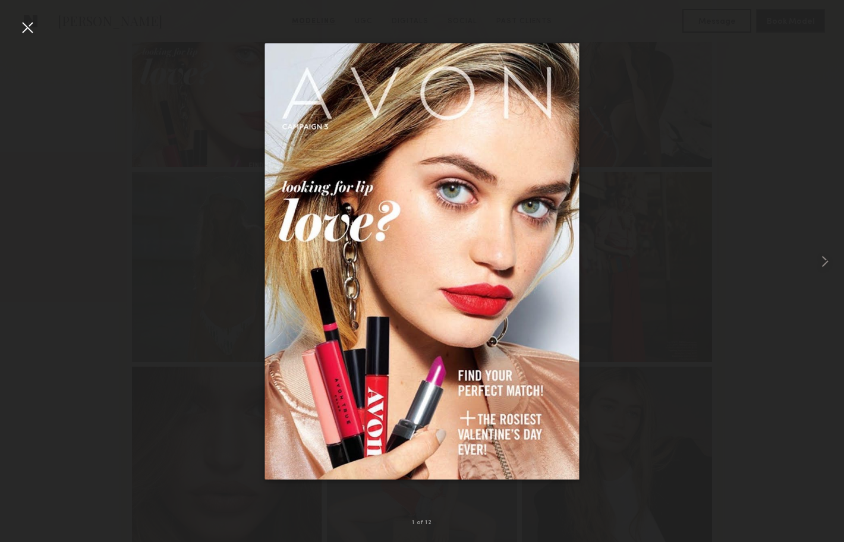
click at [18, 267] on div at bounding box center [422, 261] width 844 height 485
click at [830, 260] on common-icon at bounding box center [825, 261] width 19 height 19
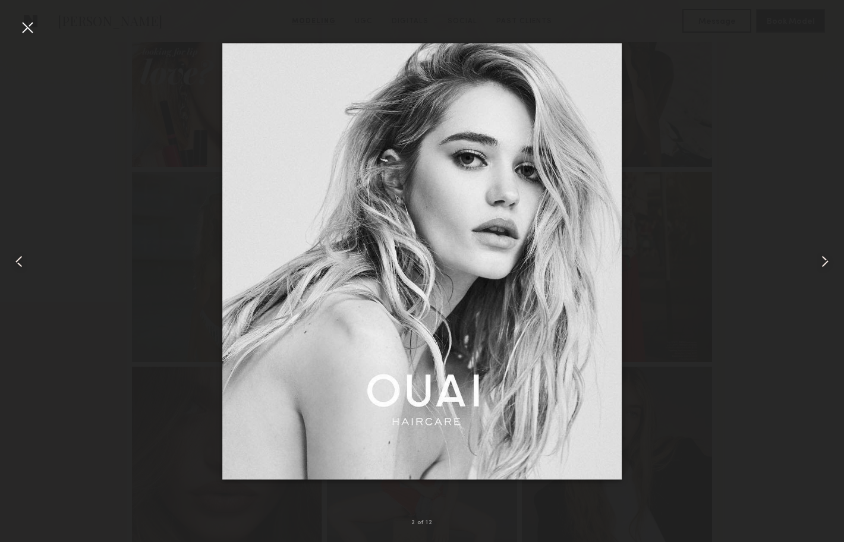
click at [827, 261] on common-icon at bounding box center [825, 261] width 19 height 19
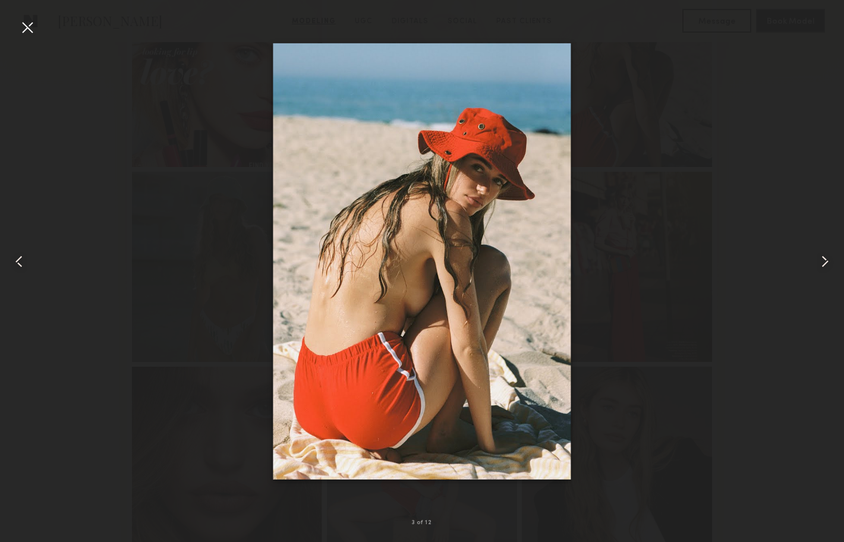
drag, startPoint x: 402, startPoint y: 222, endPoint x: 242, endPoint y: 2, distance: 272.4
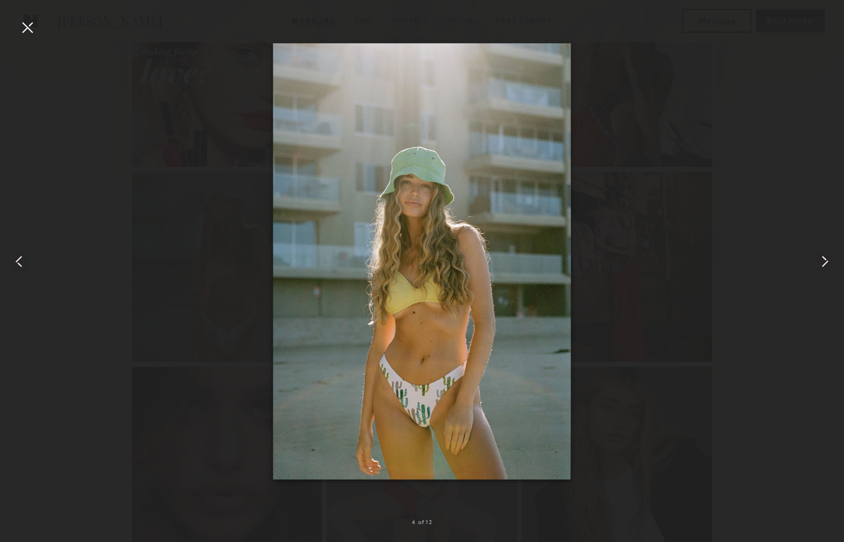
click at [27, 27] on div at bounding box center [27, 27] width 19 height 19
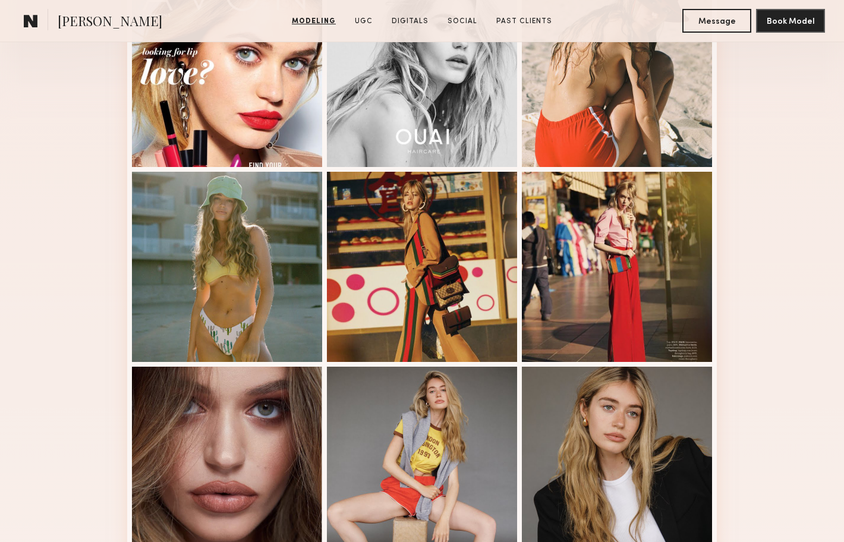
scroll to position [0, 0]
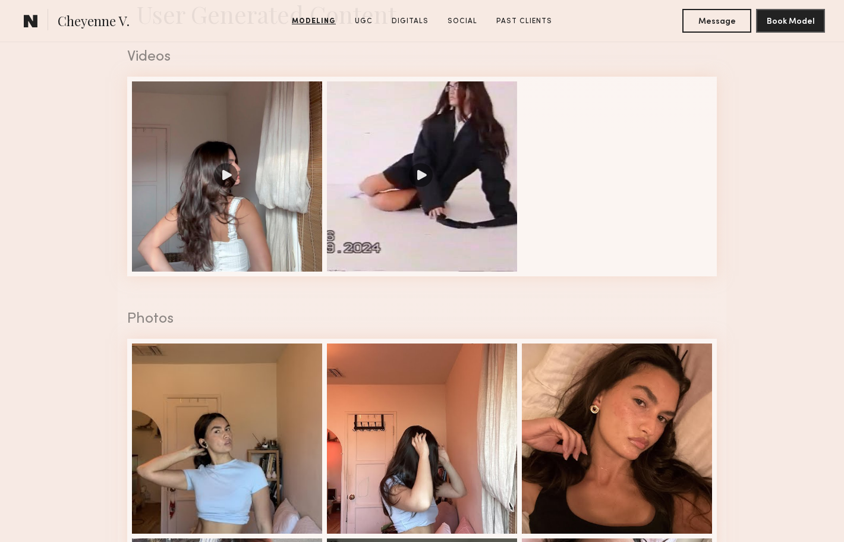
scroll to position [1214, 0]
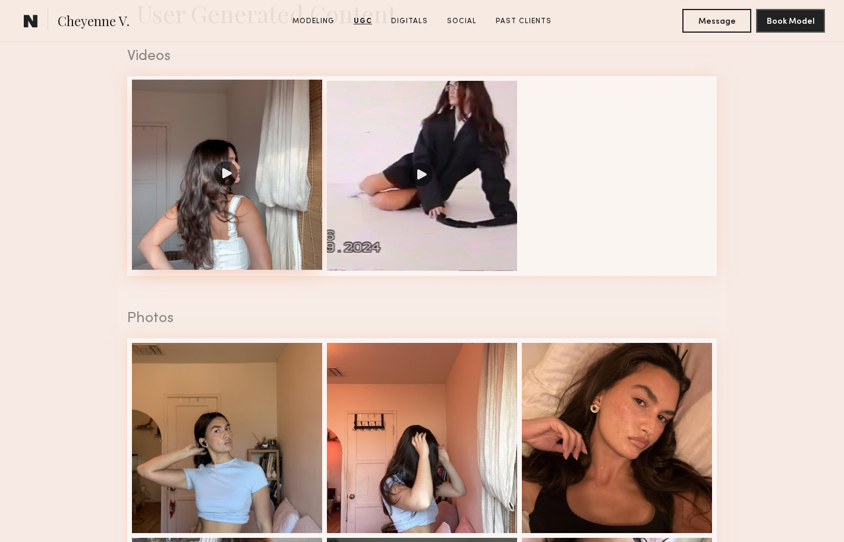
click at [210, 184] on div at bounding box center [227, 175] width 190 height 190
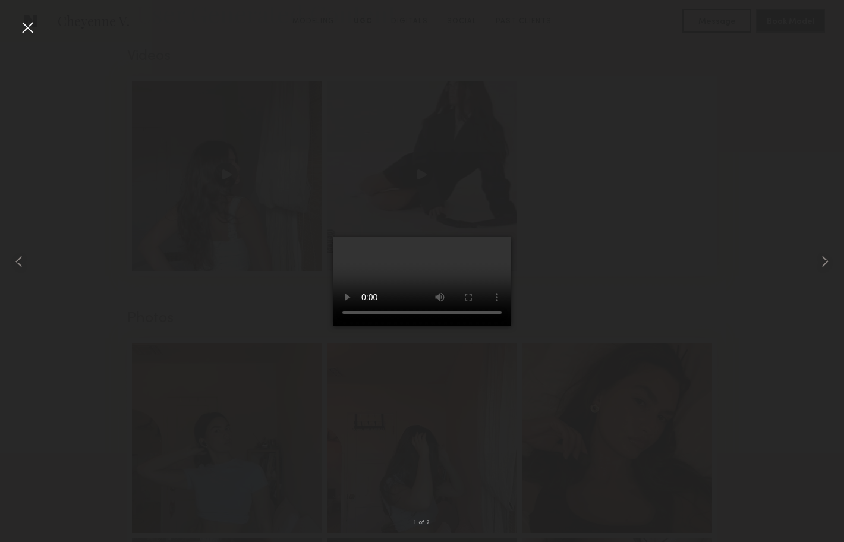
click at [32, 20] on div at bounding box center [27, 27] width 19 height 19
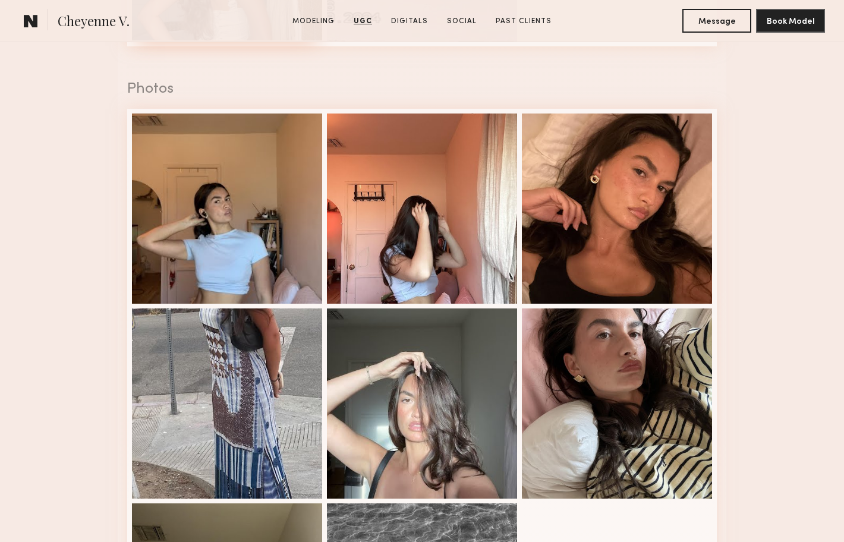
scroll to position [1444, 0]
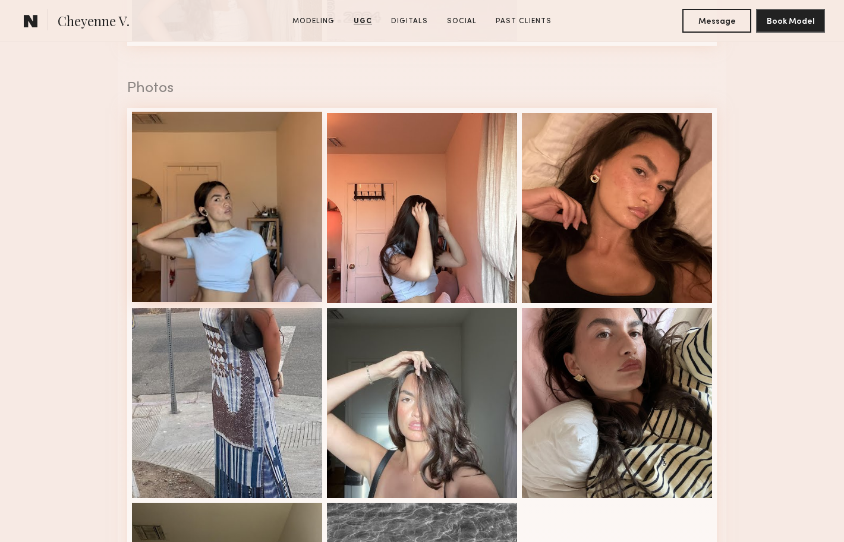
click at [228, 174] on div at bounding box center [227, 207] width 190 height 190
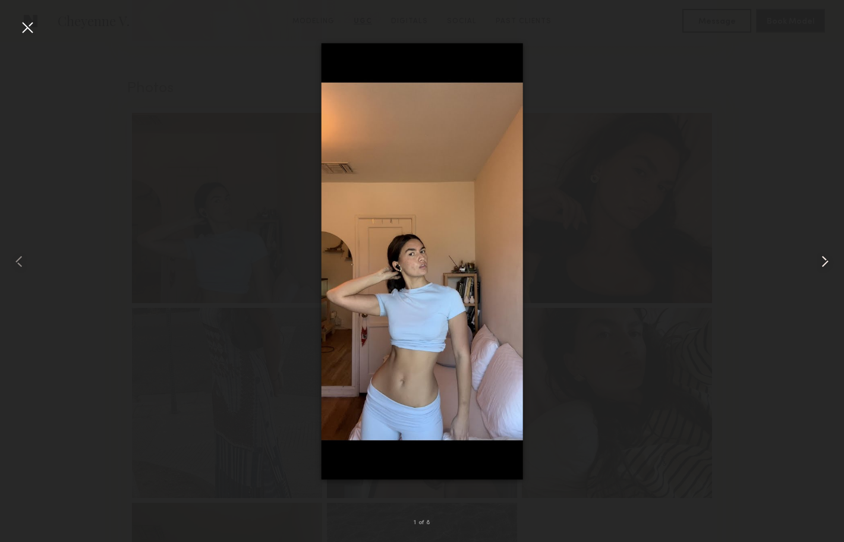
click at [829, 263] on common-icon at bounding box center [825, 261] width 19 height 19
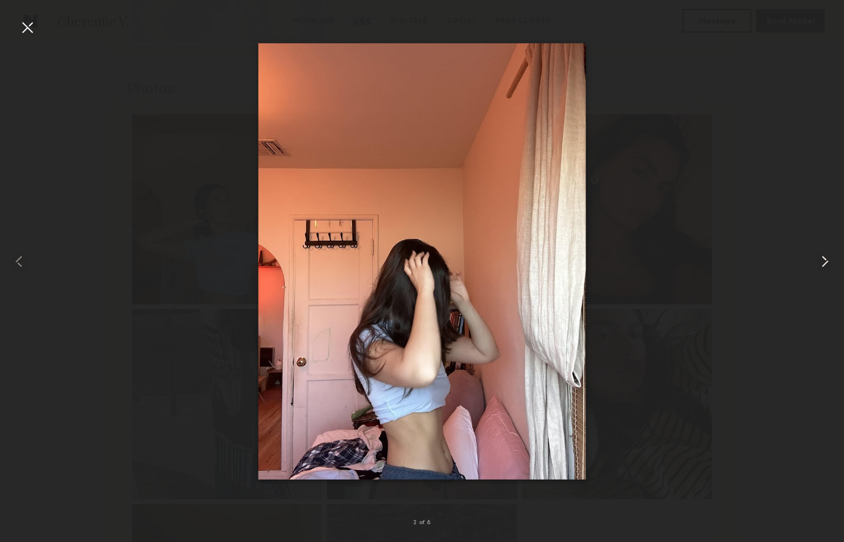
click at [829, 263] on common-icon at bounding box center [825, 261] width 19 height 19
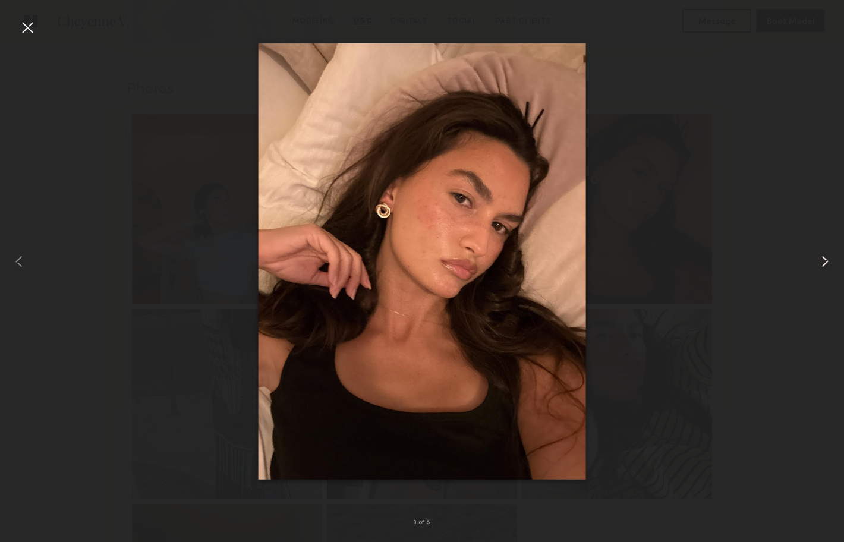
click at [829, 263] on common-icon at bounding box center [825, 261] width 19 height 19
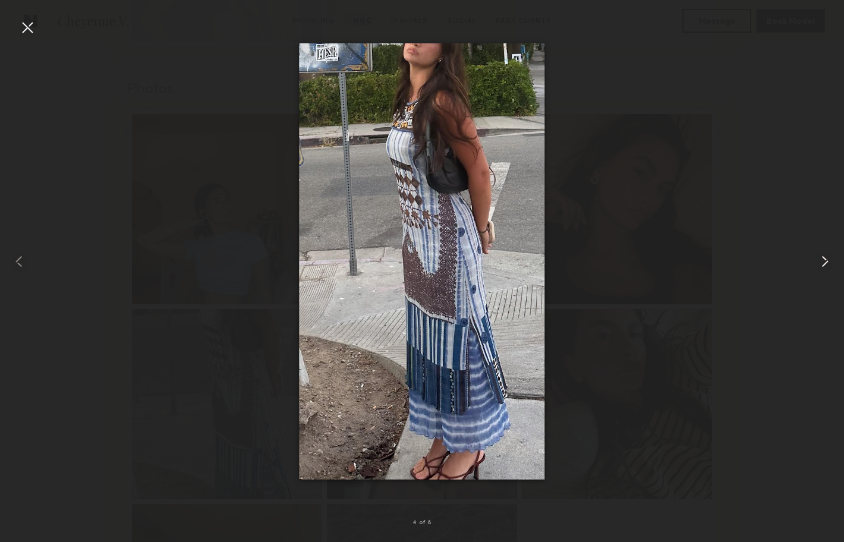
click at [829, 263] on common-icon at bounding box center [825, 261] width 19 height 19
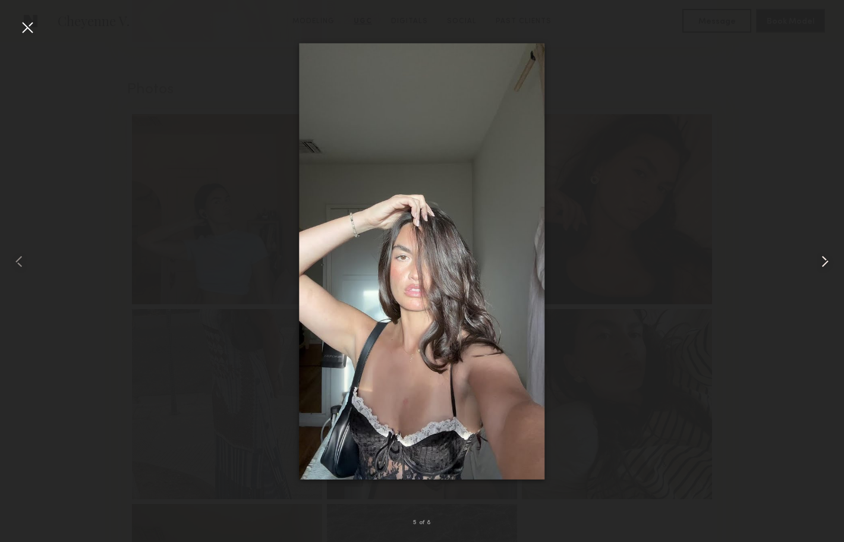
click at [829, 263] on common-icon at bounding box center [825, 261] width 19 height 19
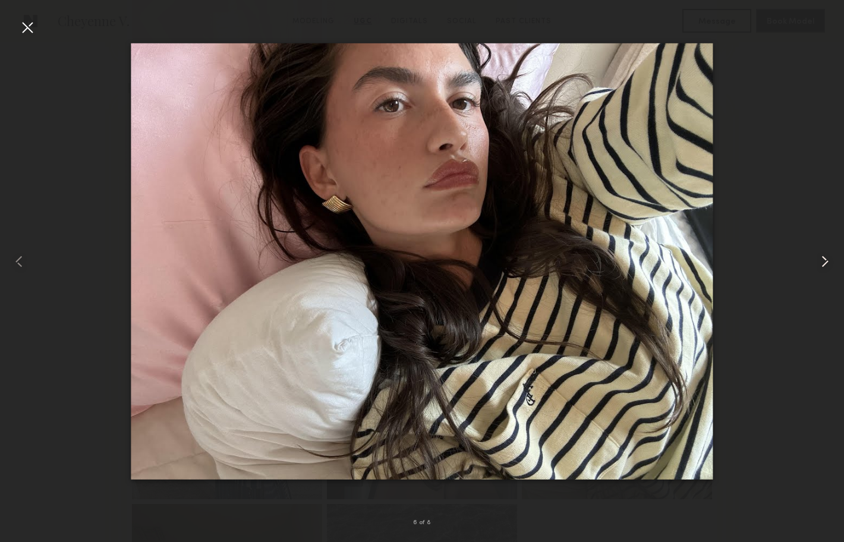
click at [829, 263] on common-icon at bounding box center [825, 261] width 19 height 19
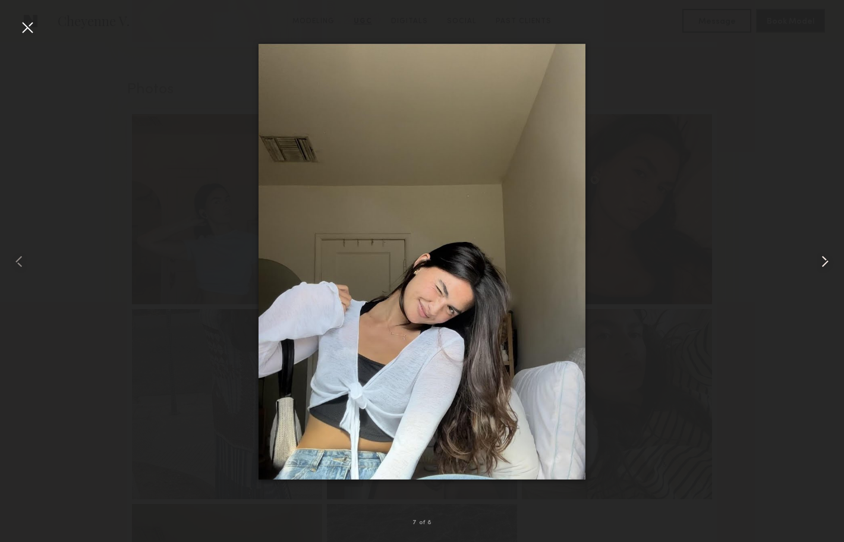
click at [829, 263] on common-icon at bounding box center [825, 261] width 19 height 19
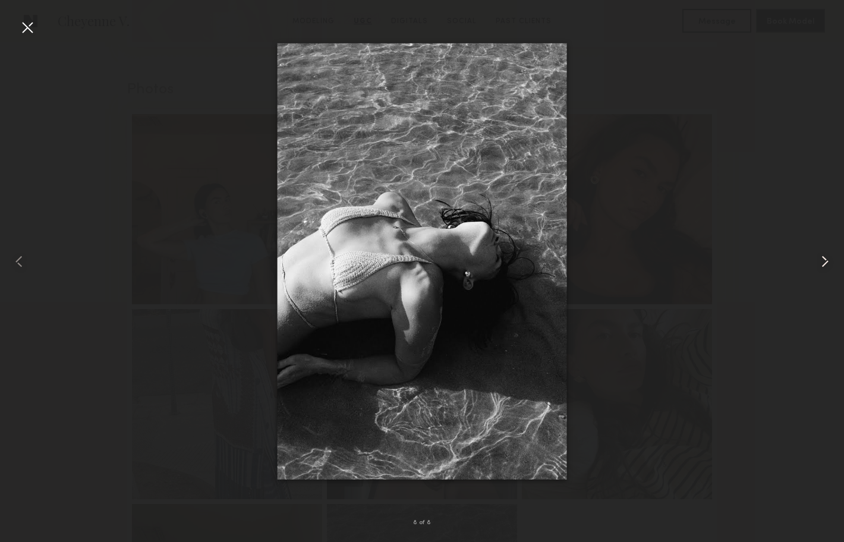
click at [829, 263] on common-icon at bounding box center [825, 261] width 19 height 19
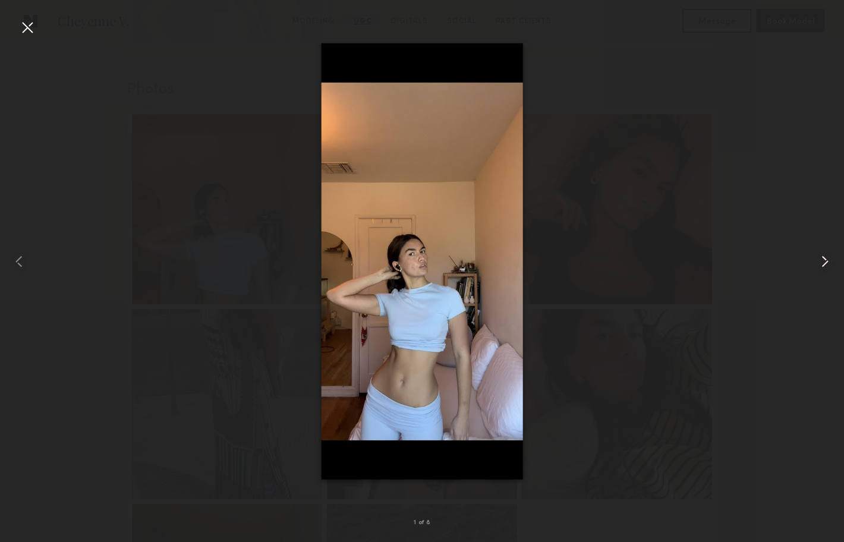
click at [829, 263] on common-icon at bounding box center [825, 261] width 19 height 19
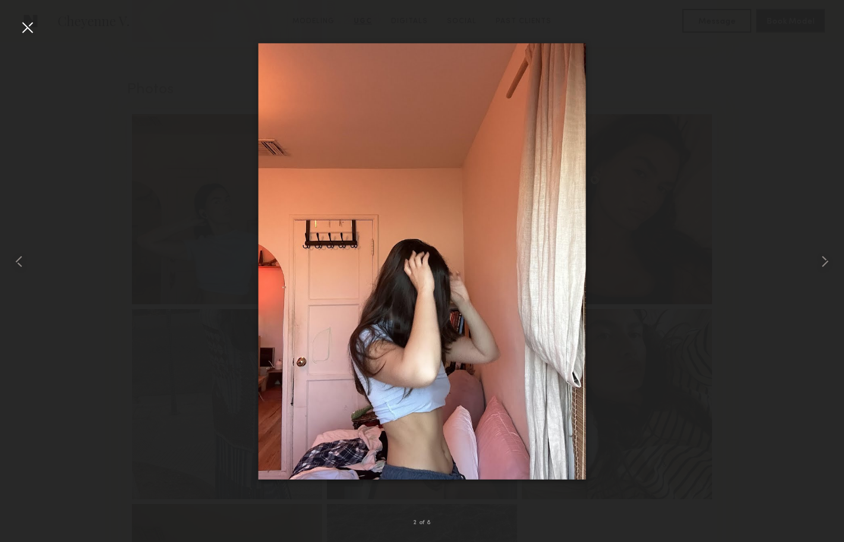
click at [26, 23] on div at bounding box center [27, 27] width 19 height 19
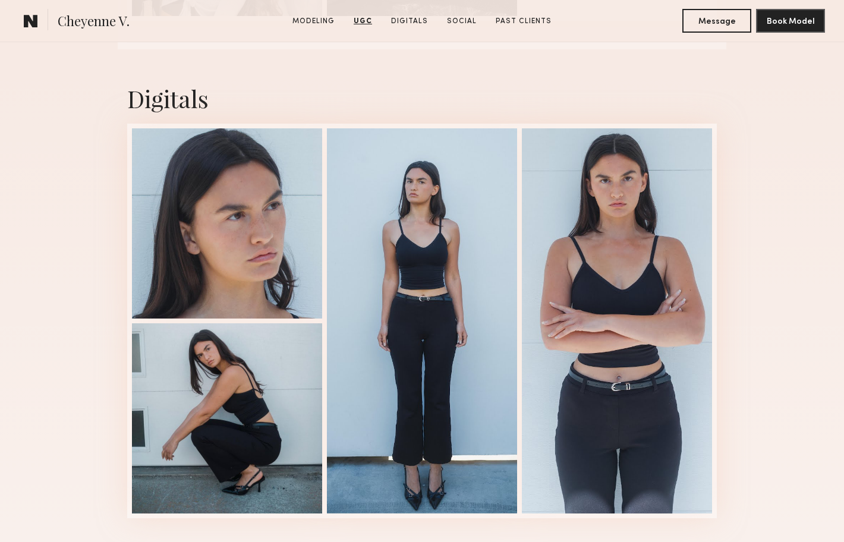
scroll to position [2123, 0]
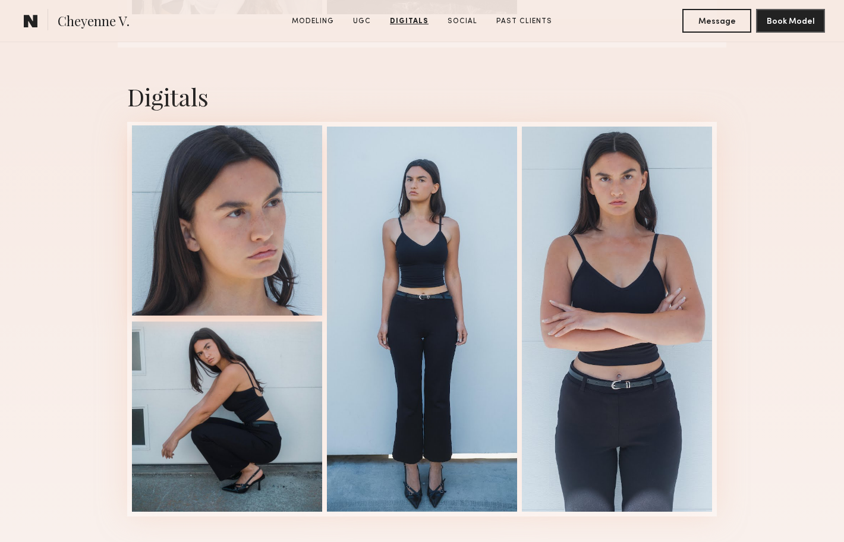
click at [216, 204] on div at bounding box center [227, 220] width 190 height 190
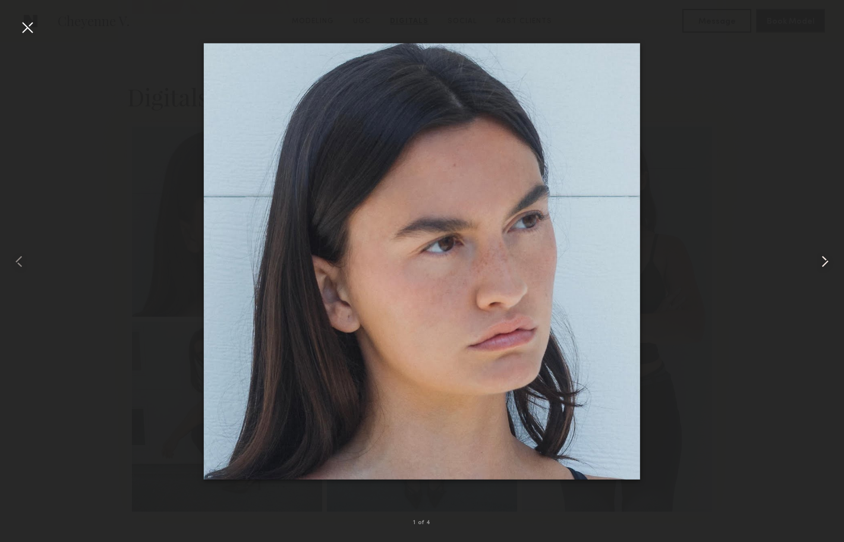
click at [824, 258] on common-icon at bounding box center [825, 261] width 19 height 19
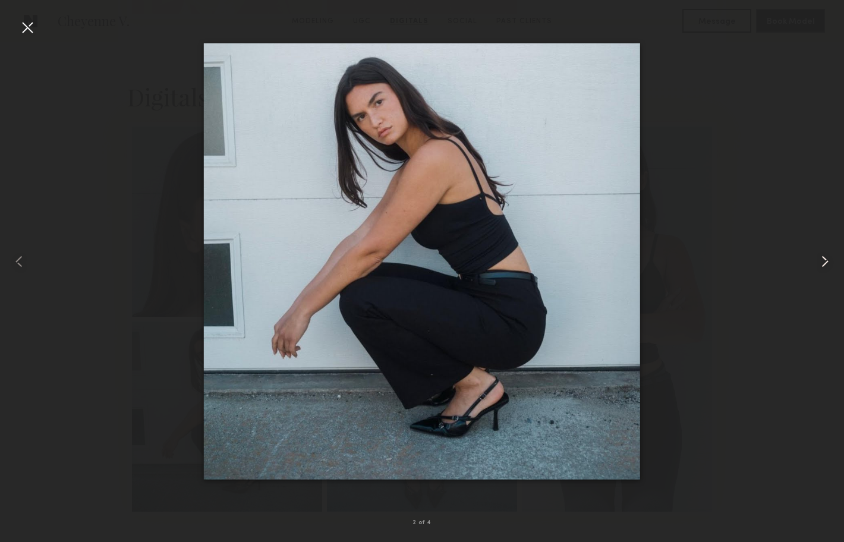
click at [824, 258] on common-icon at bounding box center [825, 261] width 19 height 19
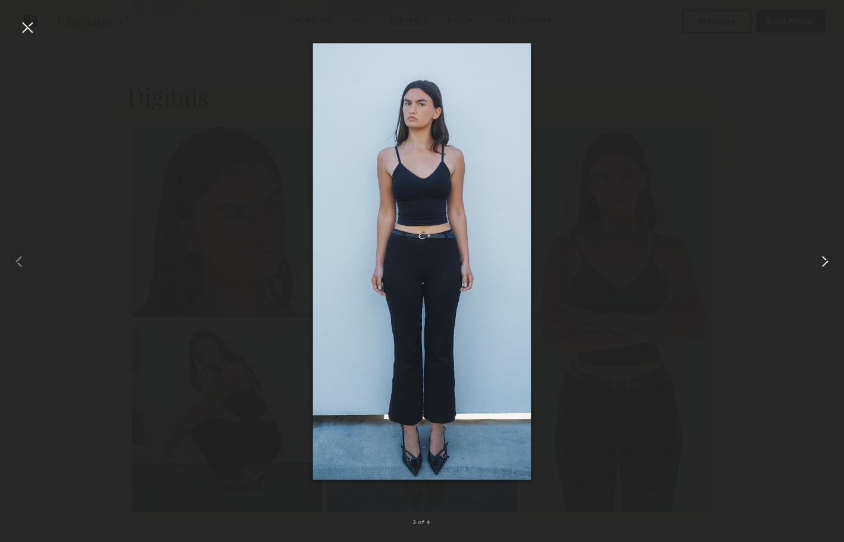
click at [824, 258] on common-icon at bounding box center [825, 261] width 19 height 19
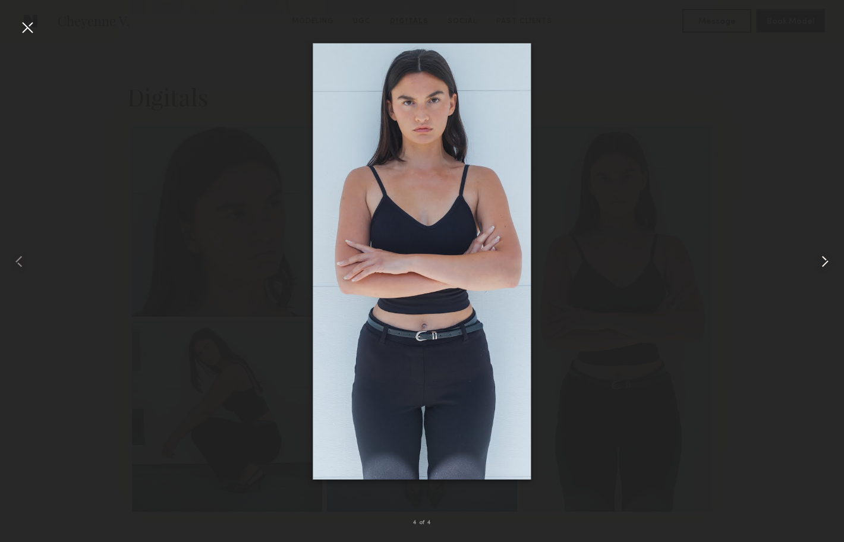
click at [825, 258] on common-icon at bounding box center [825, 261] width 19 height 19
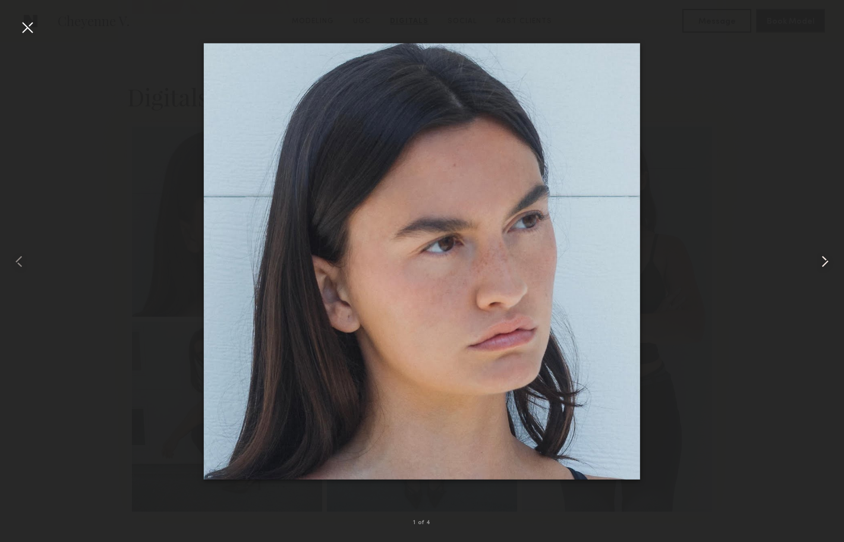
click at [825, 258] on common-icon at bounding box center [825, 261] width 19 height 19
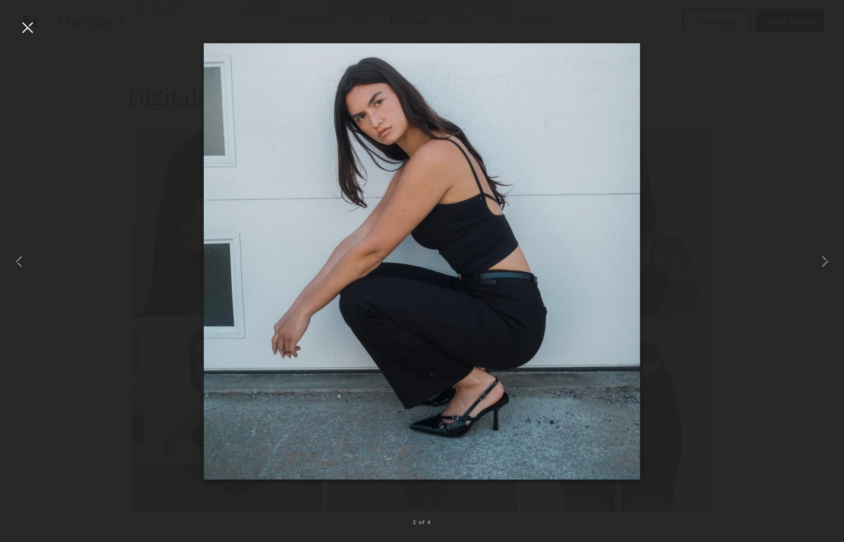
click at [28, 24] on div at bounding box center [27, 27] width 19 height 19
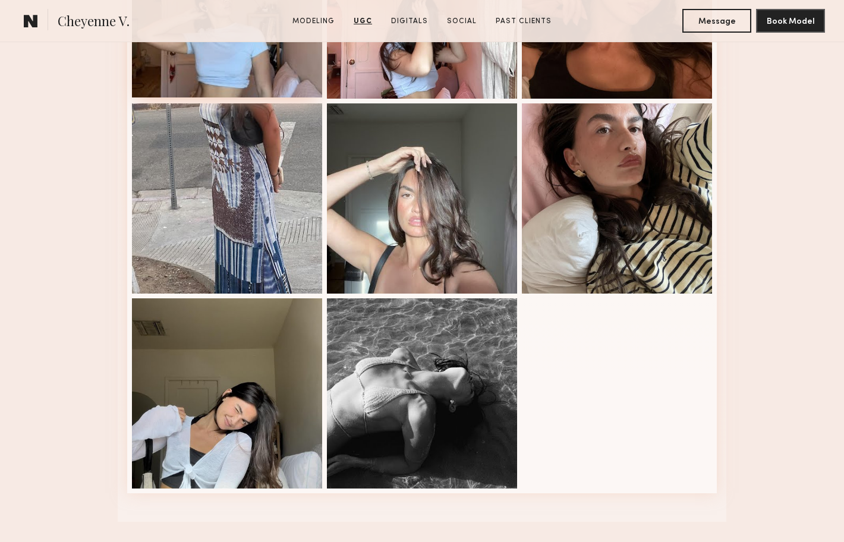
scroll to position [1657, 0]
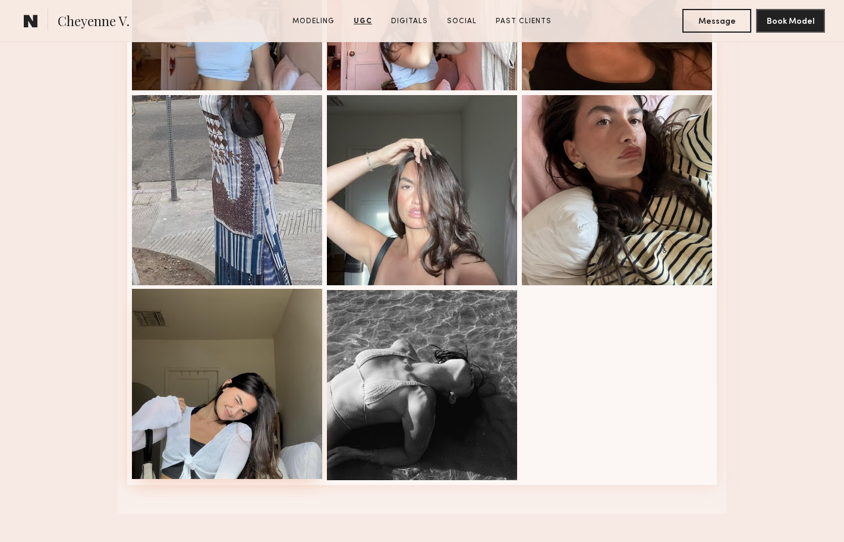
click at [235, 315] on div at bounding box center [227, 384] width 190 height 190
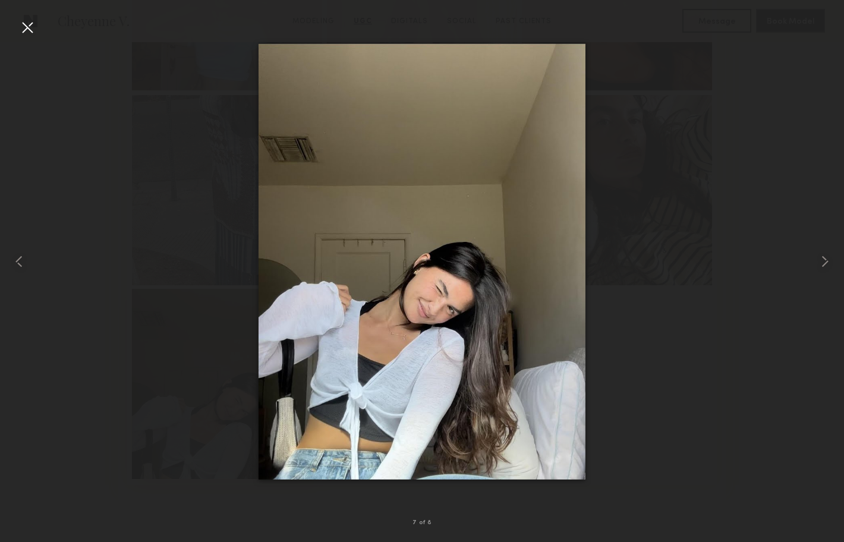
scroll to position [1657, 0]
drag, startPoint x: 24, startPoint y: 23, endPoint x: 30, endPoint y: 32, distance: 10.4
click at [24, 23] on div at bounding box center [27, 27] width 19 height 19
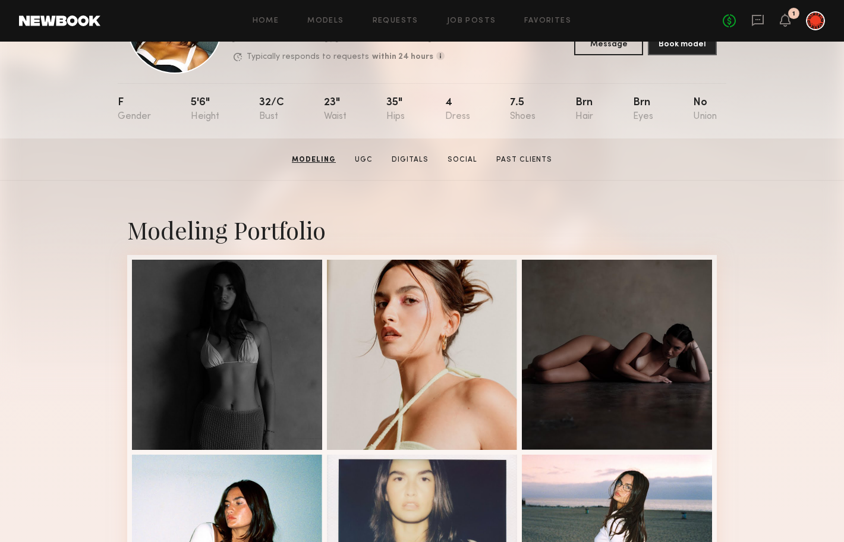
scroll to position [87, 0]
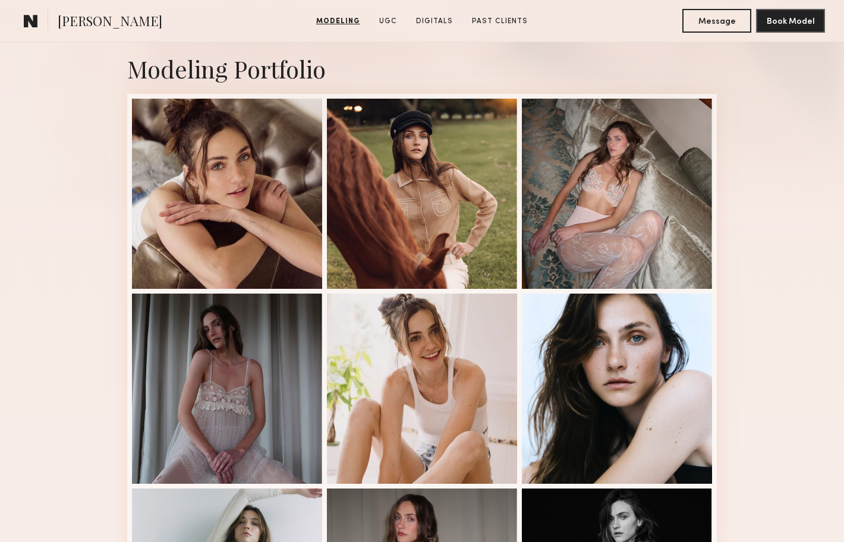
scroll to position [234, 0]
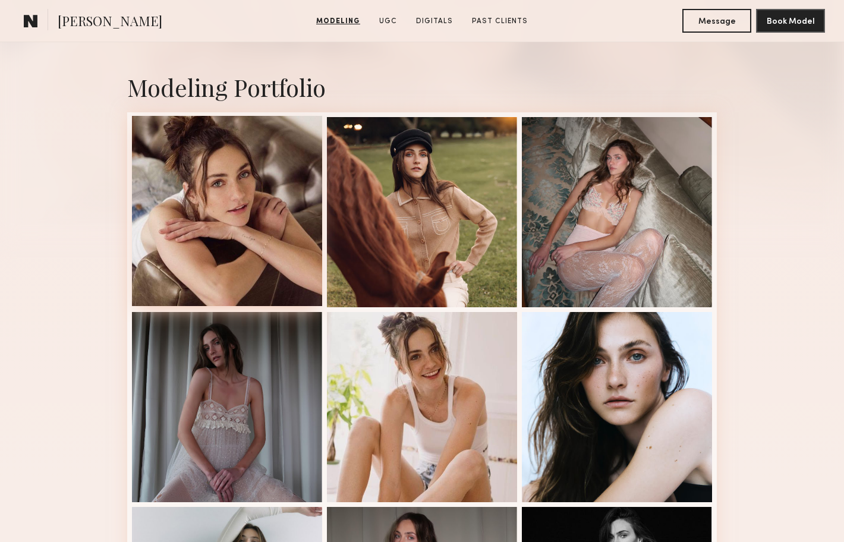
click at [200, 178] on div at bounding box center [227, 211] width 190 height 190
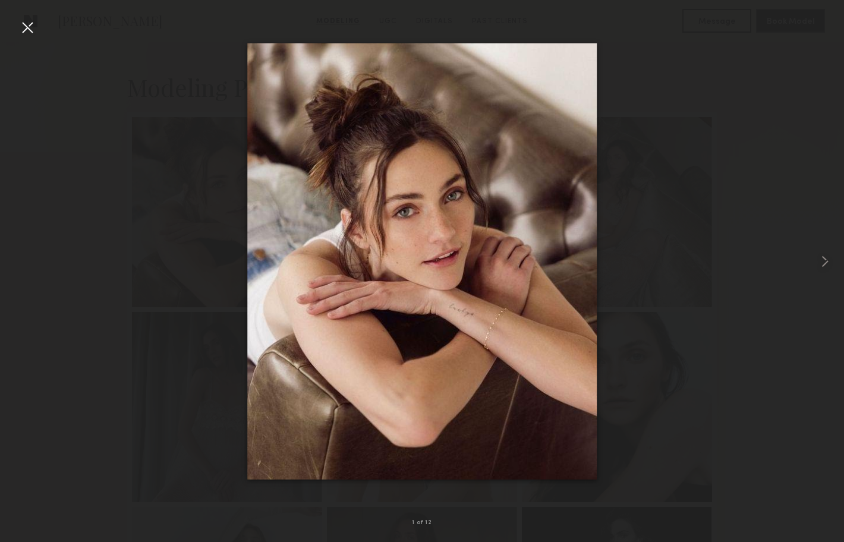
drag, startPoint x: 438, startPoint y: 229, endPoint x: 253, endPoint y: 2, distance: 292.3
click at [0, 0] on nb-gallery-light "1 of 12" at bounding box center [422, 271] width 844 height 542
click at [32, 28] on div at bounding box center [27, 27] width 19 height 19
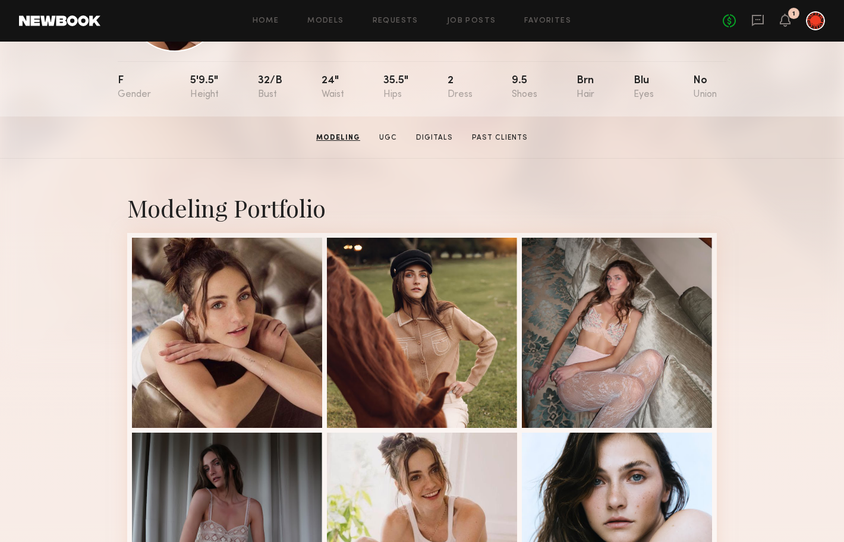
scroll to position [0, 0]
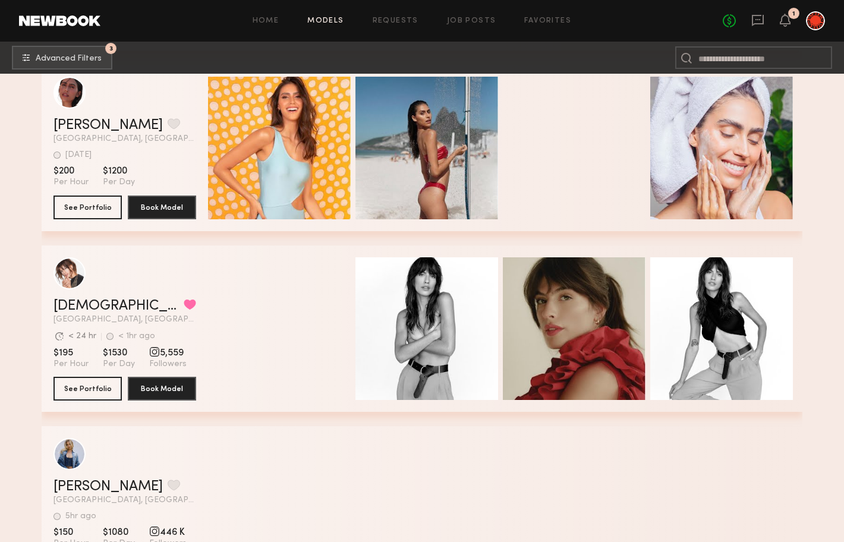
scroll to position [394, 0]
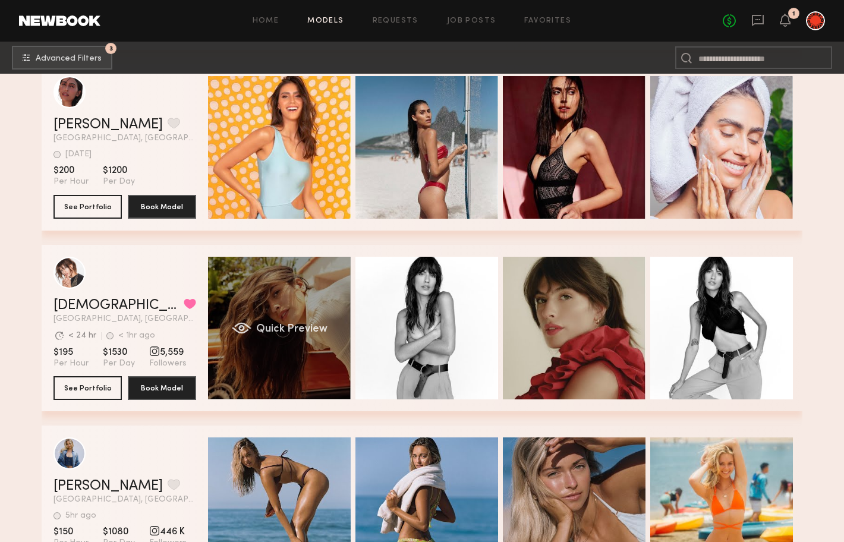
click at [263, 307] on div "Quick Preview" at bounding box center [279, 328] width 143 height 143
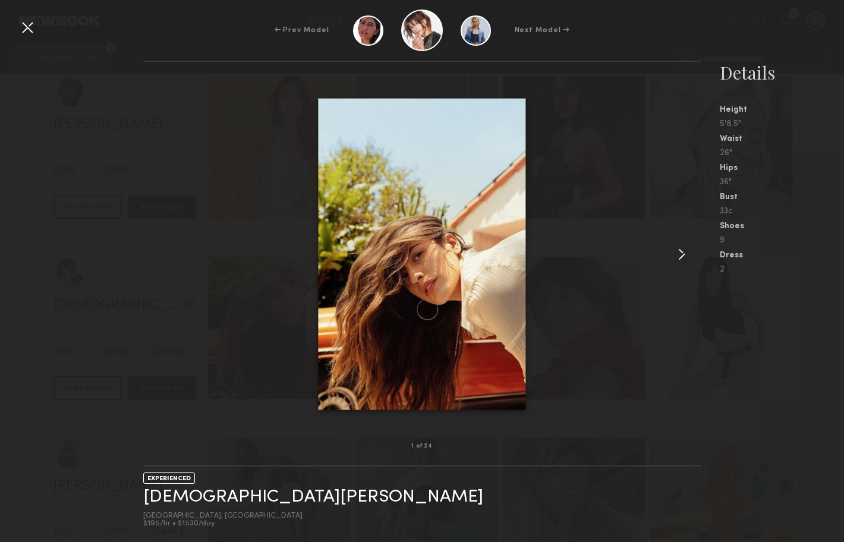
click at [684, 249] on common-icon at bounding box center [681, 254] width 19 height 19
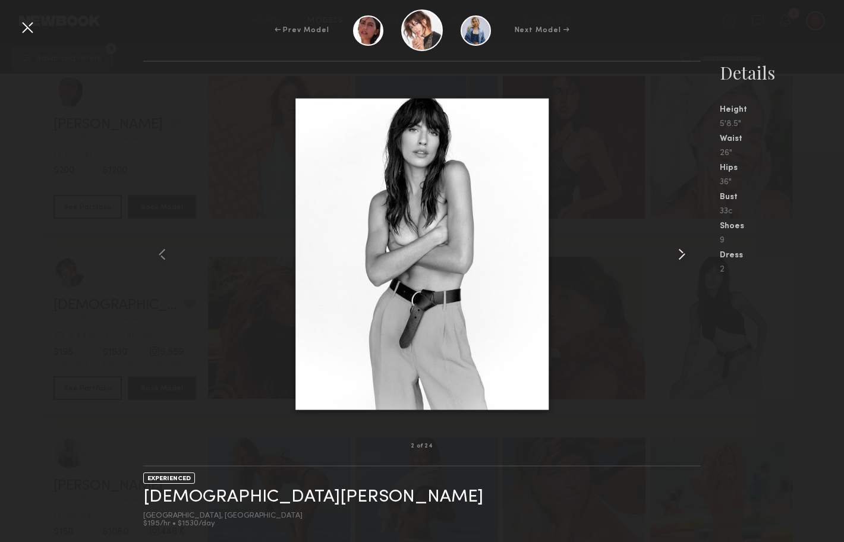
click at [684, 250] on common-icon at bounding box center [681, 254] width 19 height 19
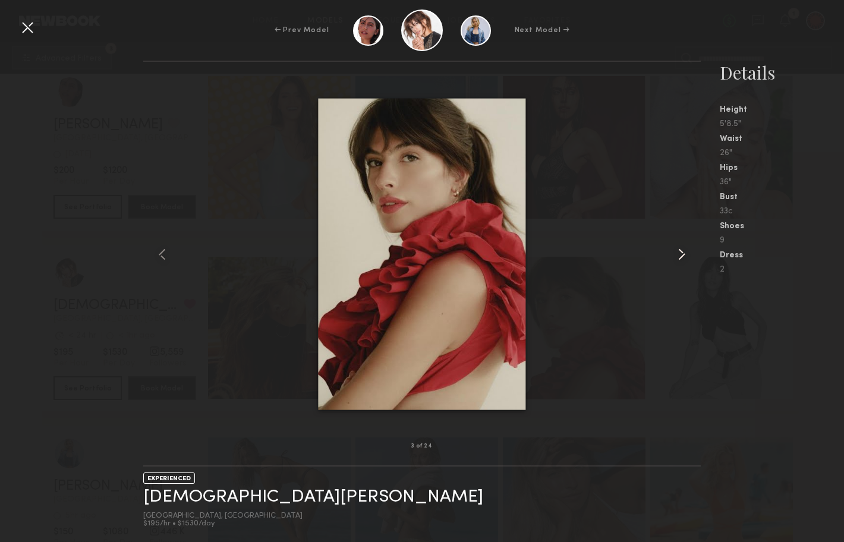
click at [684, 250] on common-icon at bounding box center [681, 254] width 19 height 19
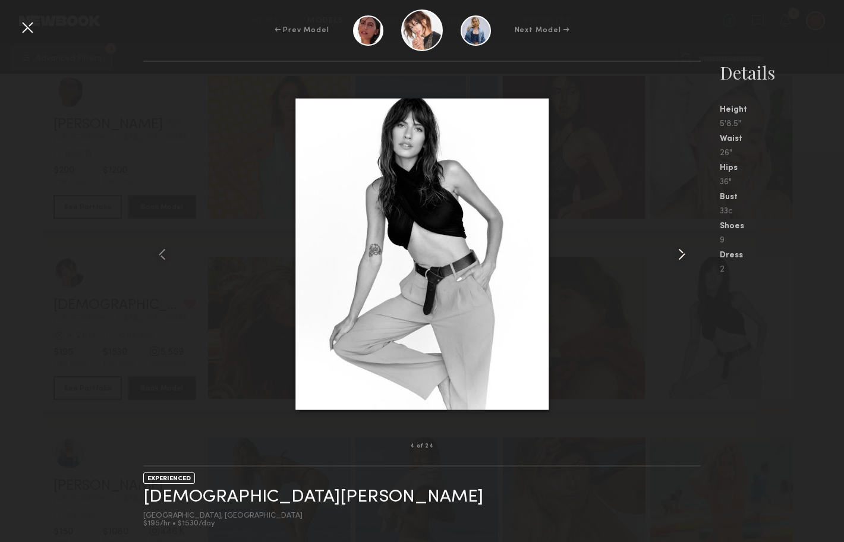
click at [684, 250] on common-icon at bounding box center [681, 254] width 19 height 19
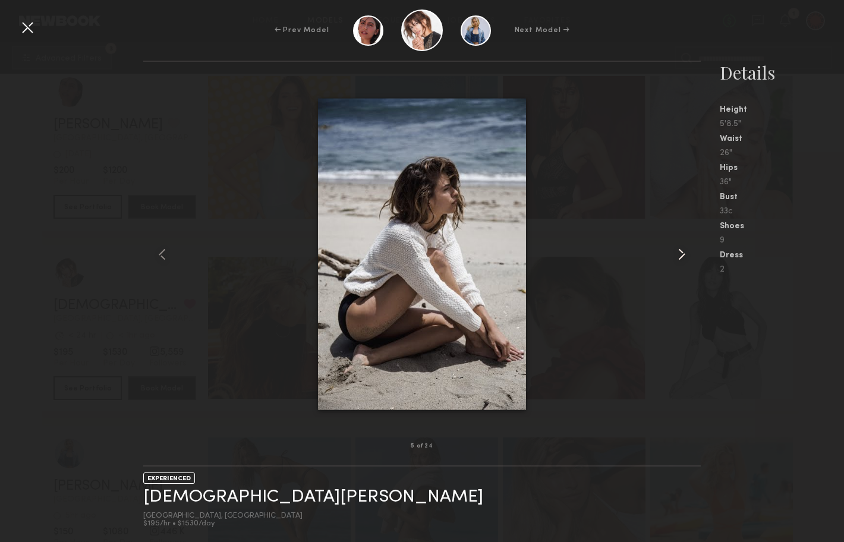
click at [684, 250] on common-icon at bounding box center [681, 254] width 19 height 19
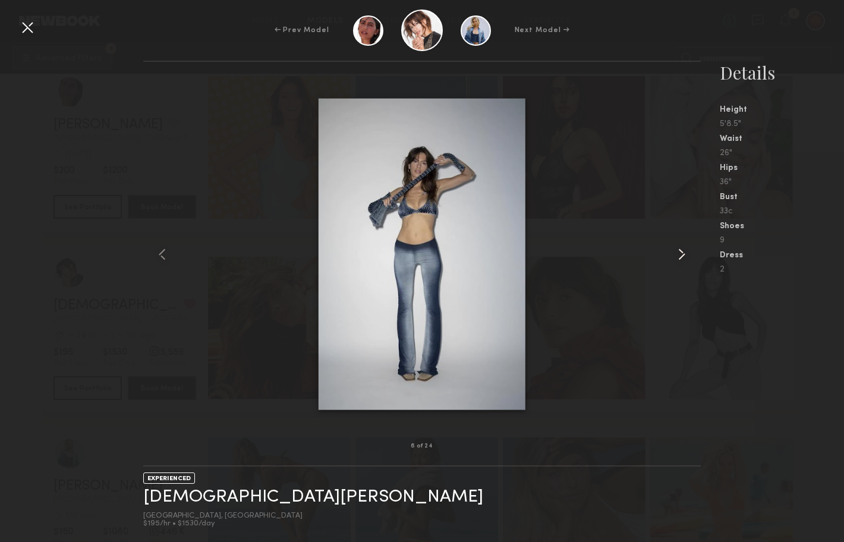
click at [684, 250] on common-icon at bounding box center [681, 254] width 19 height 19
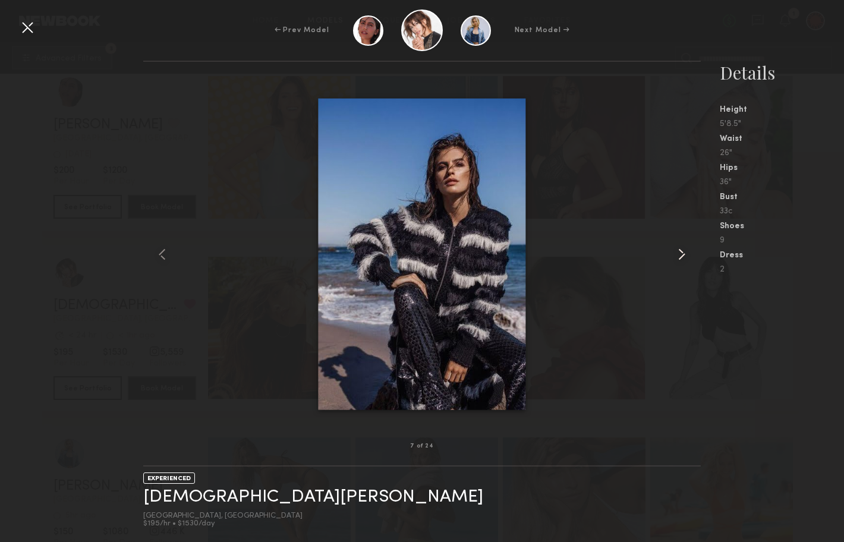
click at [684, 250] on common-icon at bounding box center [681, 254] width 19 height 19
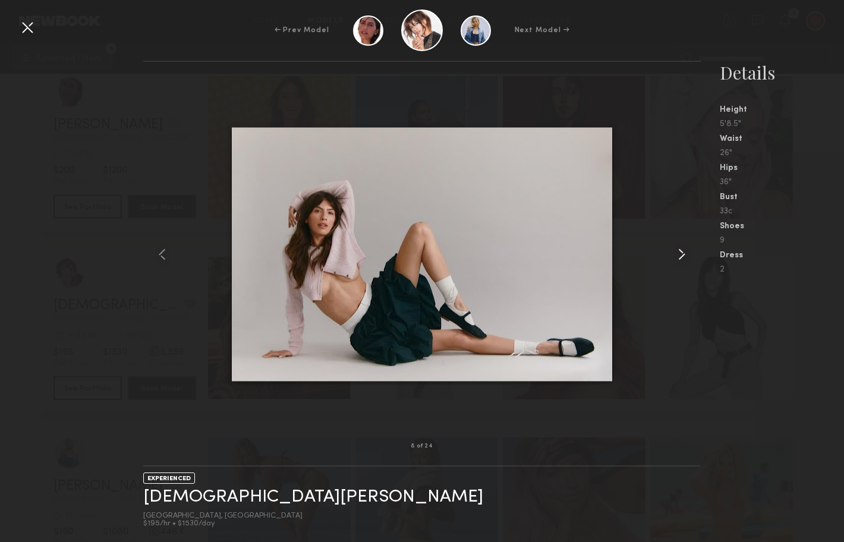
click at [684, 250] on common-icon at bounding box center [681, 254] width 19 height 19
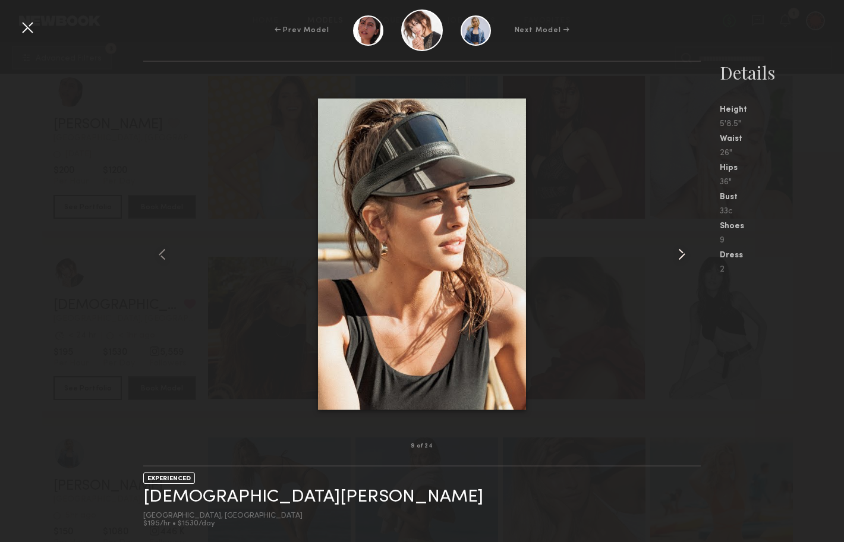
click at [684, 250] on common-icon at bounding box center [681, 254] width 19 height 19
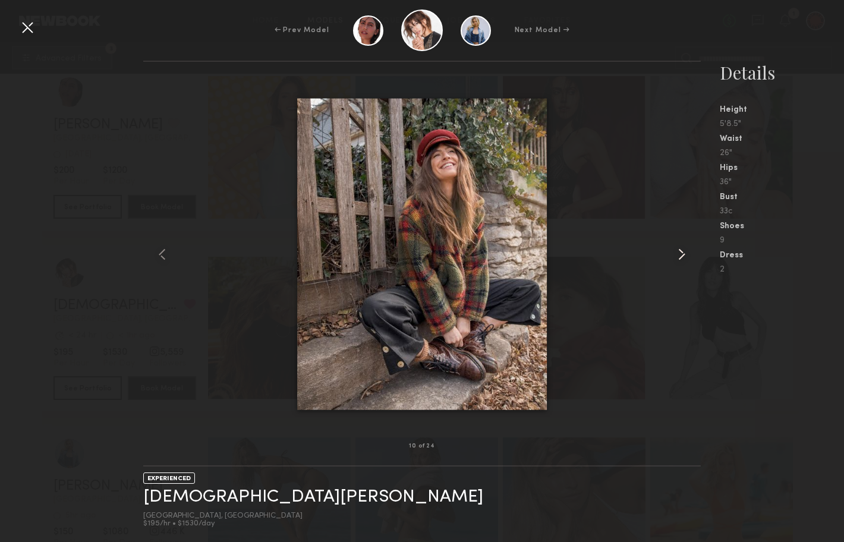
click at [684, 250] on common-icon at bounding box center [681, 254] width 19 height 19
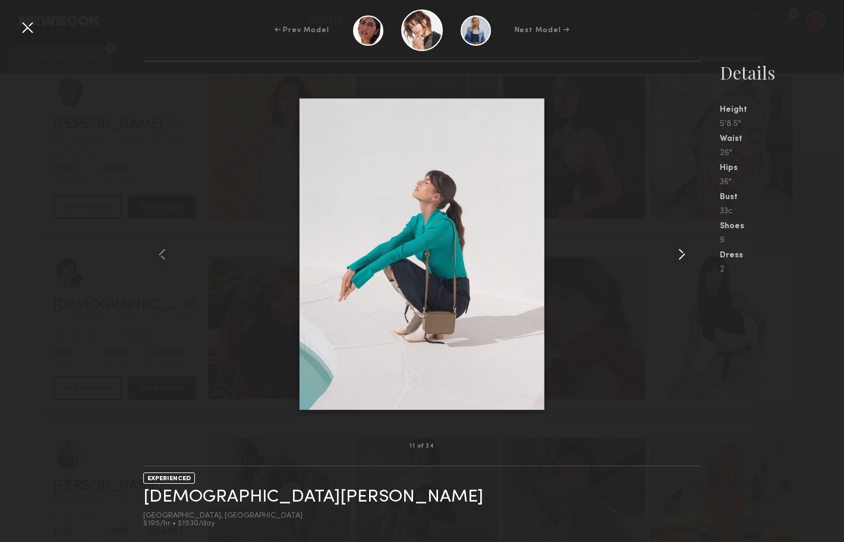
click at [684, 250] on common-icon at bounding box center [681, 254] width 19 height 19
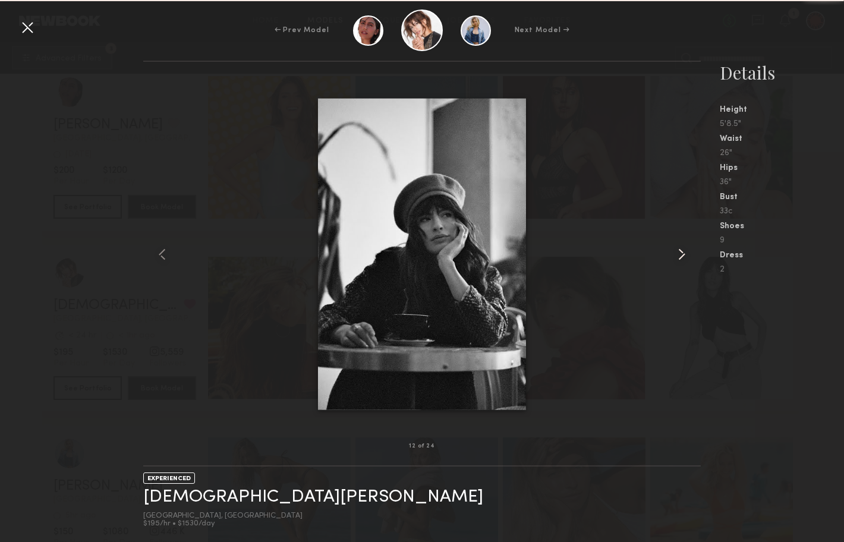
click at [684, 250] on common-icon at bounding box center [681, 254] width 19 height 19
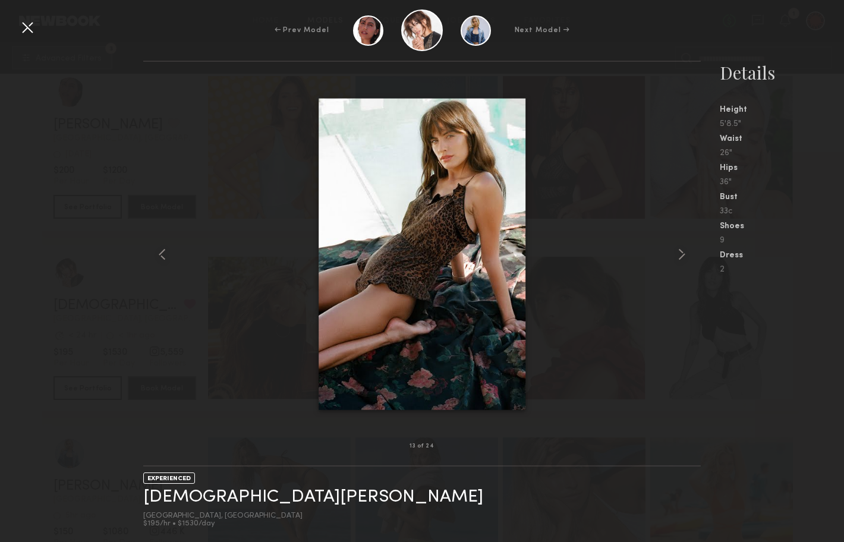
drag, startPoint x: 29, startPoint y: 23, endPoint x: 276, endPoint y: 247, distance: 333.8
click at [29, 23] on div at bounding box center [27, 27] width 19 height 19
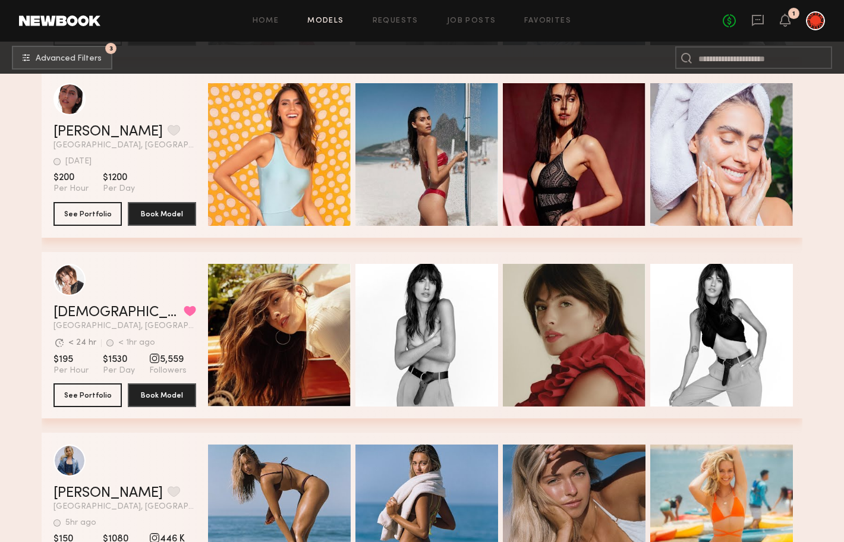
scroll to position [385, 0]
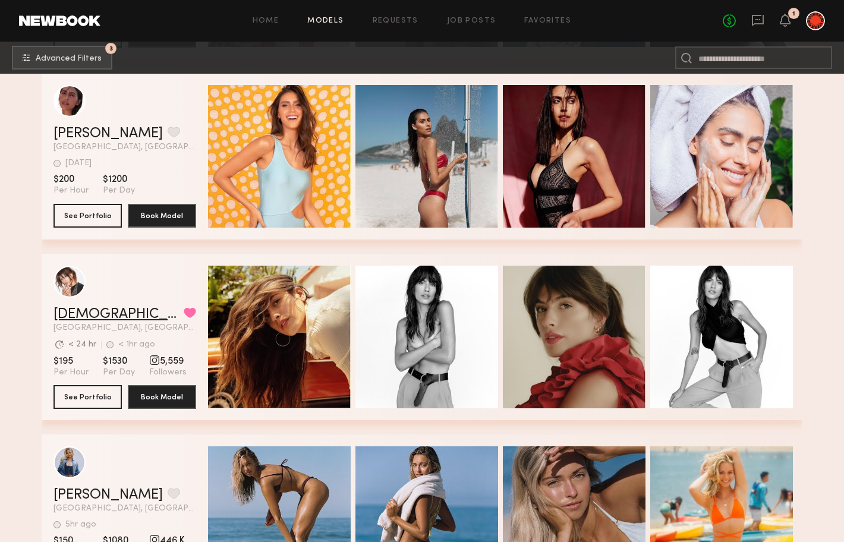
click at [75, 313] on link "[DEMOGRAPHIC_DATA][PERSON_NAME]" at bounding box center [115, 314] width 125 height 14
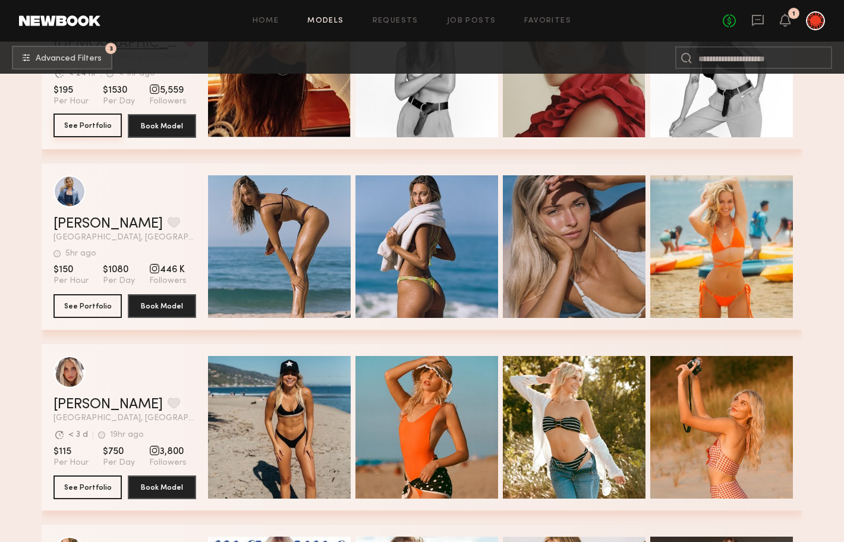
scroll to position [661, 0]
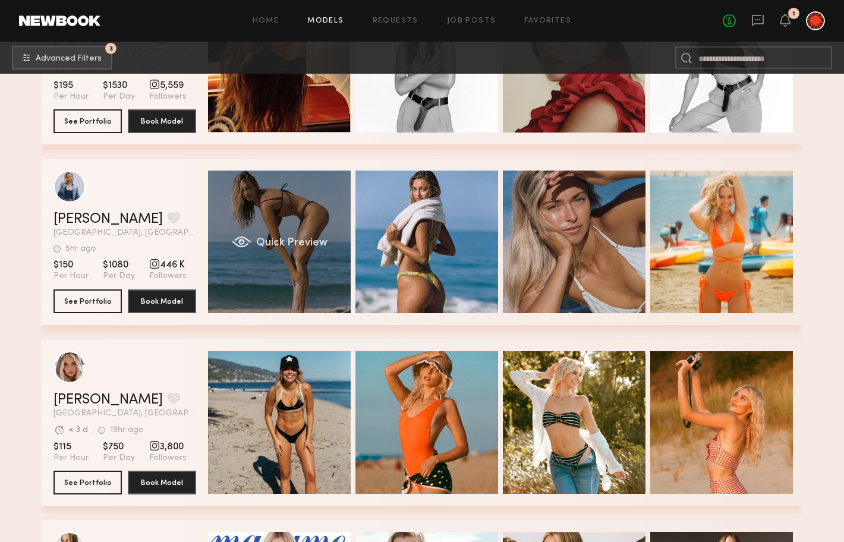
click at [276, 277] on div "Quick Preview" at bounding box center [279, 242] width 143 height 143
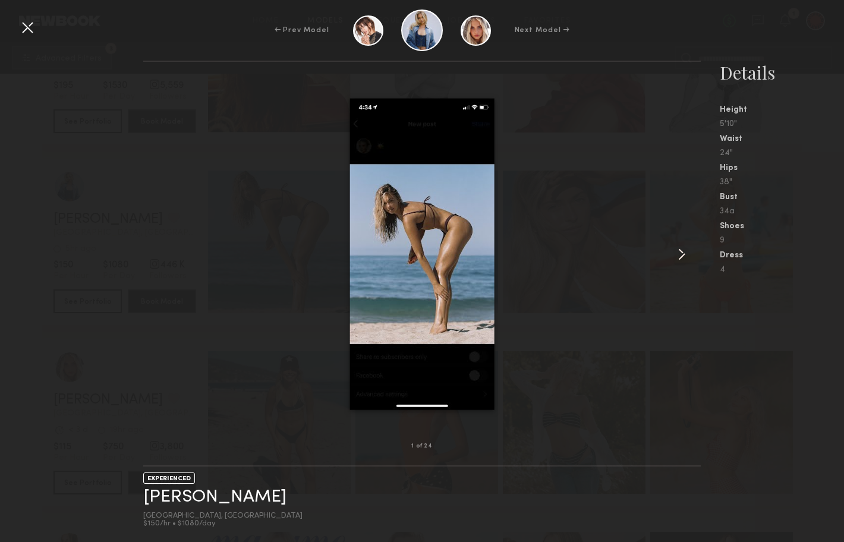
click at [679, 253] on common-icon at bounding box center [681, 254] width 19 height 19
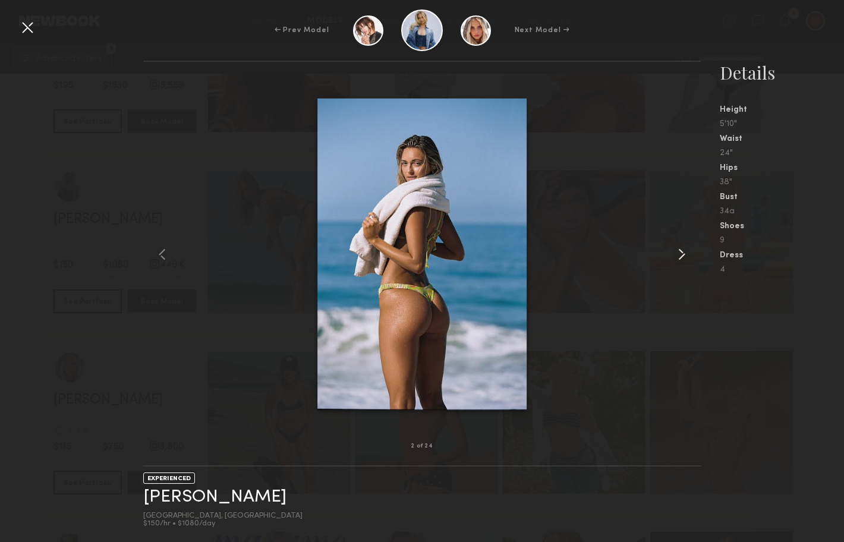
click at [679, 253] on common-icon at bounding box center [681, 254] width 19 height 19
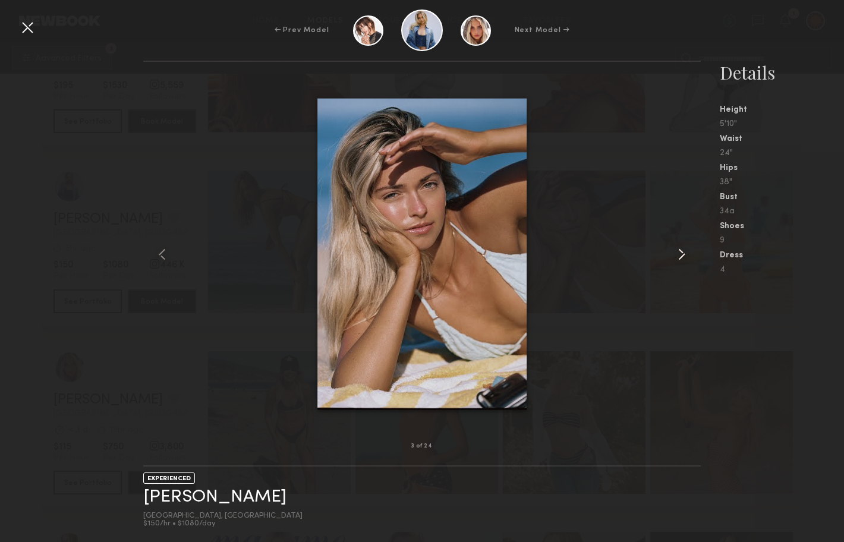
click at [679, 253] on common-icon at bounding box center [681, 254] width 19 height 19
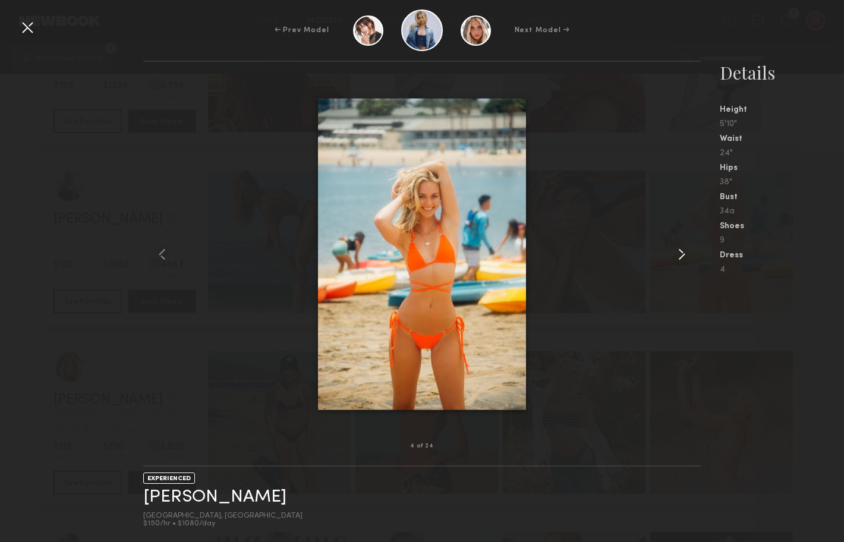
click at [679, 253] on common-icon at bounding box center [681, 254] width 19 height 19
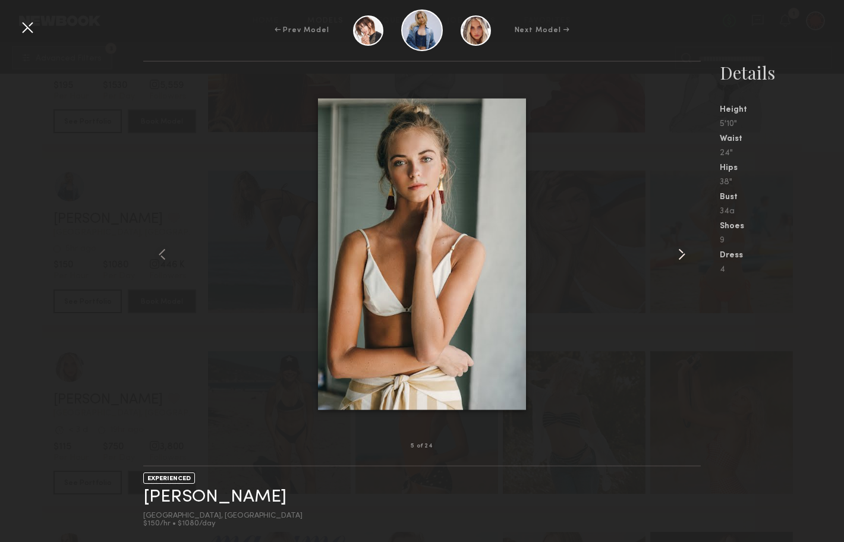
click at [679, 253] on common-icon at bounding box center [681, 254] width 19 height 19
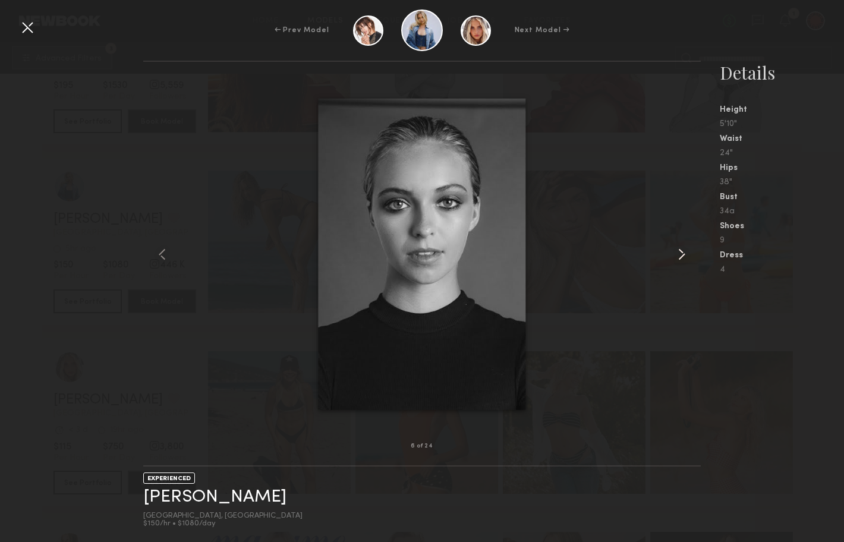
click at [679, 253] on common-icon at bounding box center [681, 254] width 19 height 19
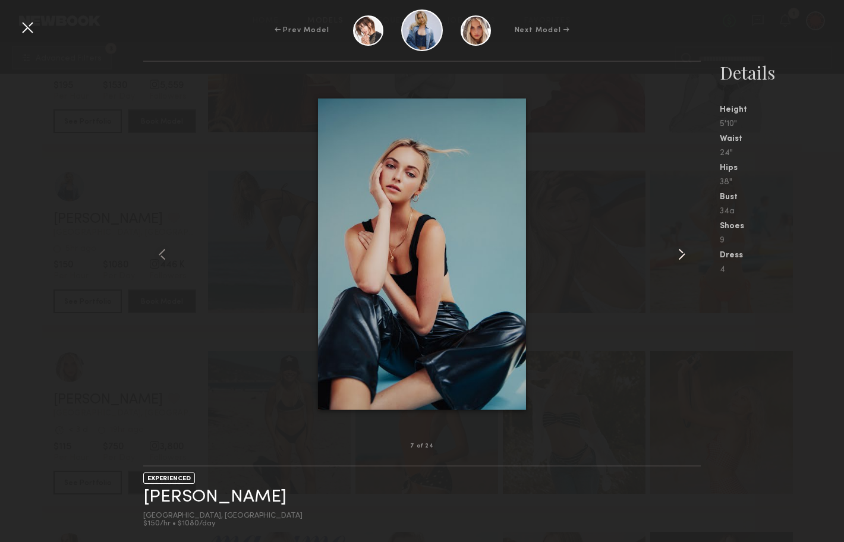
click at [679, 253] on common-icon at bounding box center [681, 254] width 19 height 19
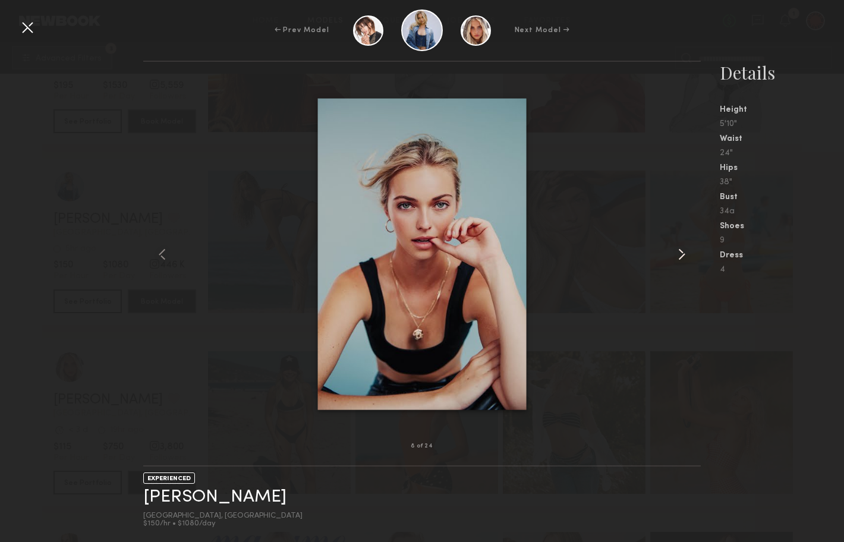
click at [679, 253] on common-icon at bounding box center [681, 254] width 19 height 19
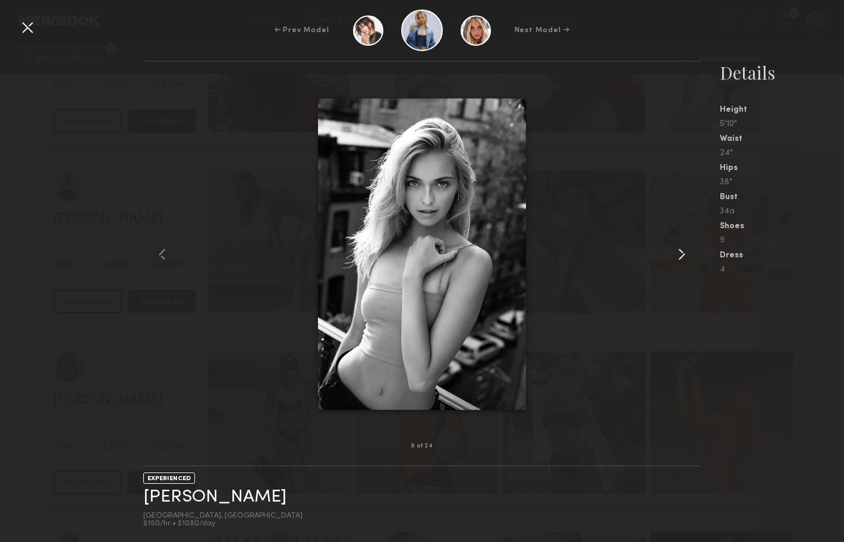
click at [679, 253] on common-icon at bounding box center [681, 254] width 19 height 19
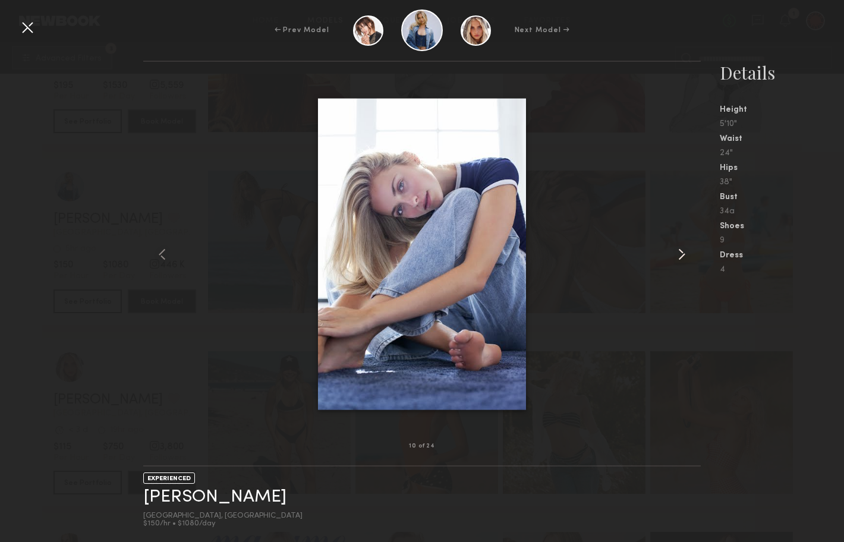
click at [679, 253] on common-icon at bounding box center [681, 254] width 19 height 19
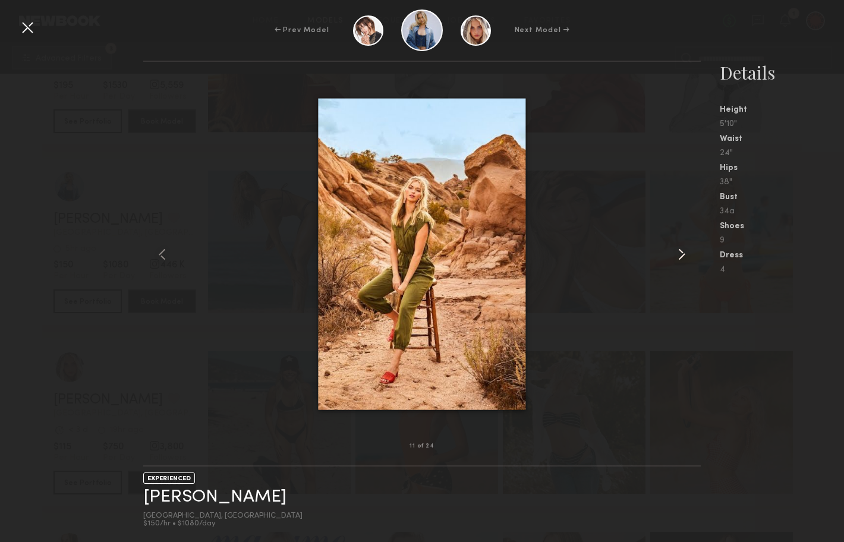
click at [679, 253] on common-icon at bounding box center [681, 254] width 19 height 19
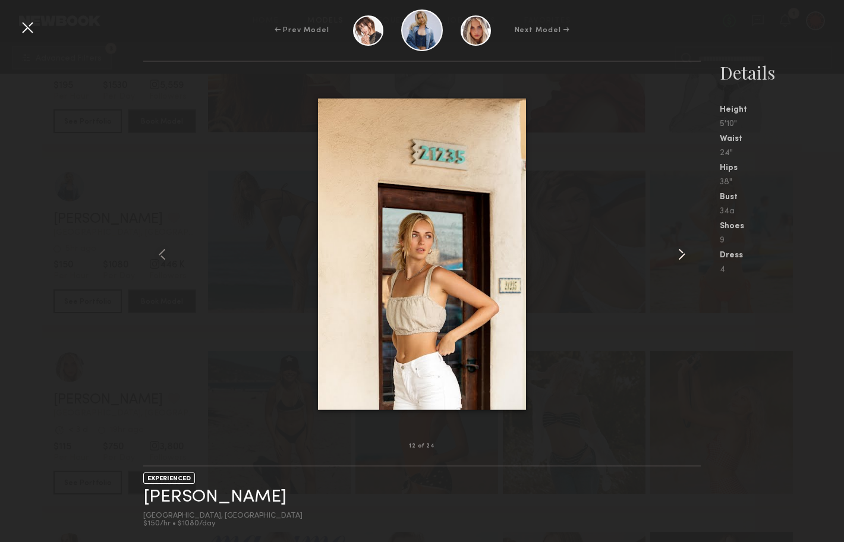
click at [679, 253] on common-icon at bounding box center [681, 254] width 19 height 19
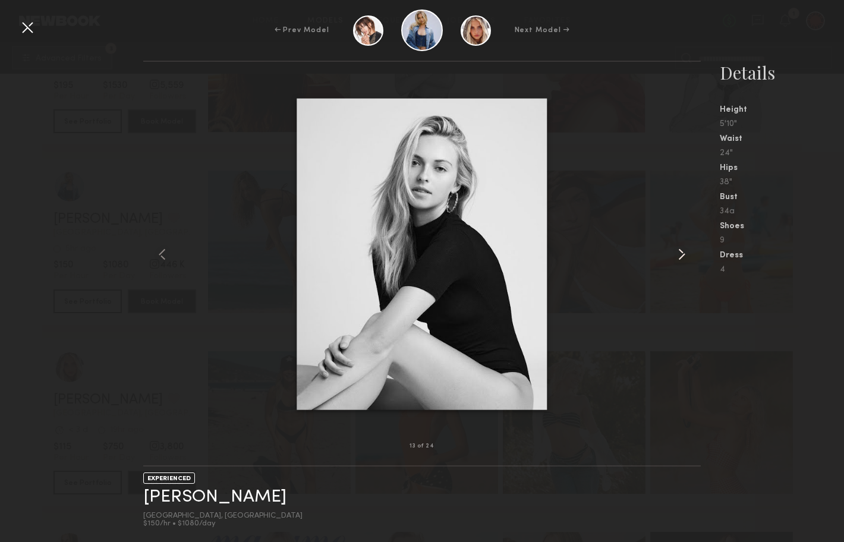
click at [679, 253] on common-icon at bounding box center [681, 254] width 19 height 19
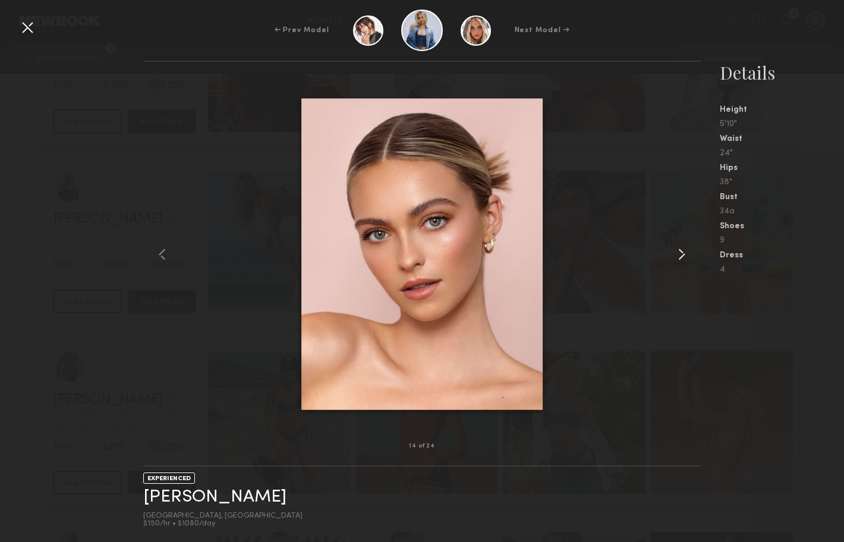
click at [679, 253] on common-icon at bounding box center [681, 254] width 19 height 19
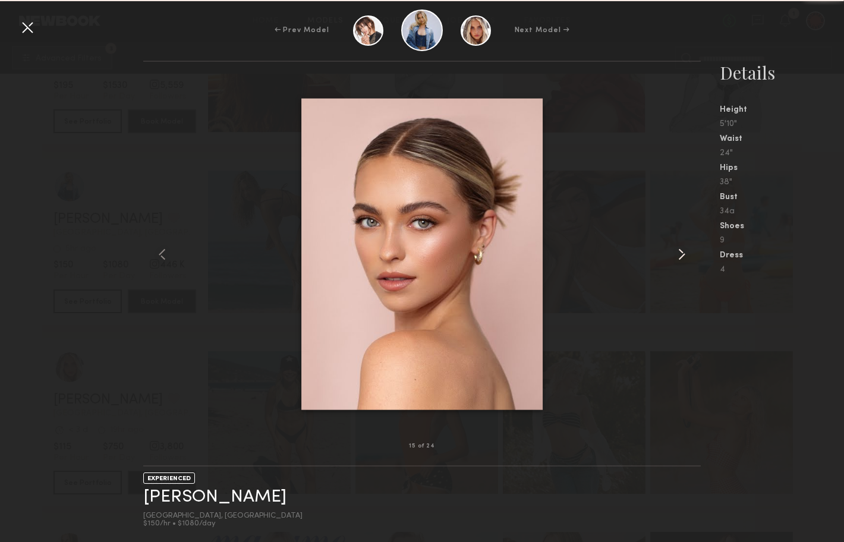
click at [679, 253] on common-icon at bounding box center [681, 254] width 19 height 19
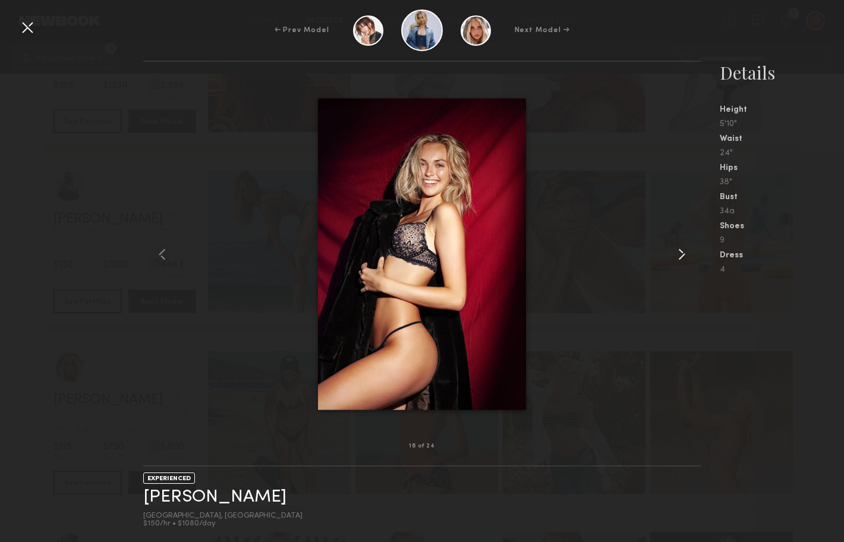
click at [679, 253] on common-icon at bounding box center [681, 254] width 19 height 19
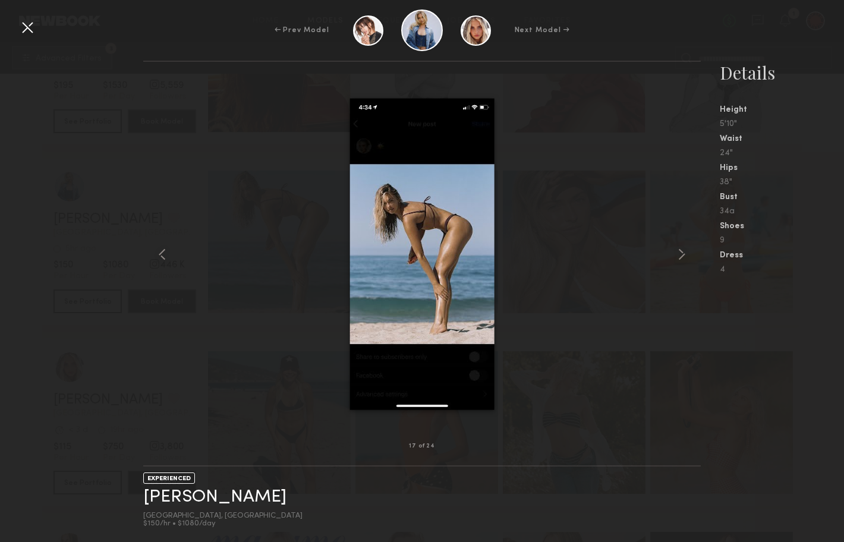
click at [26, 25] on div at bounding box center [27, 27] width 19 height 19
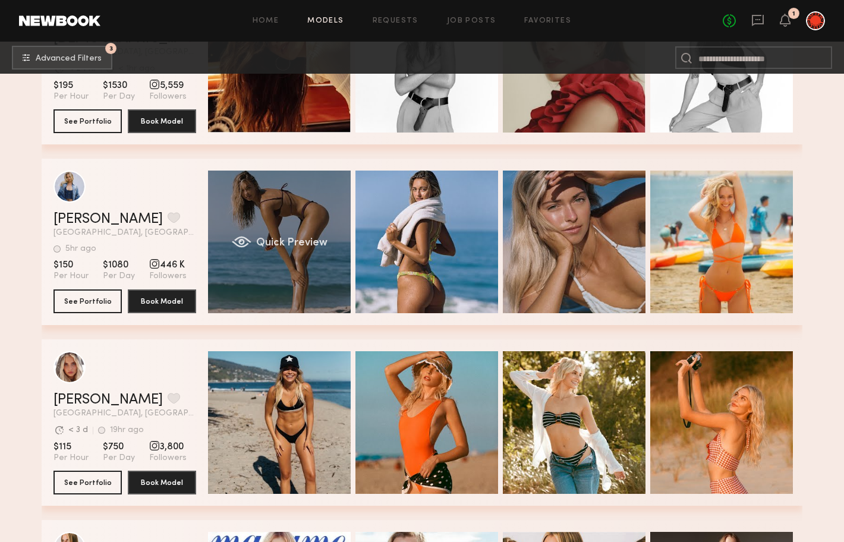
click at [298, 216] on div "Quick Preview" at bounding box center [279, 242] width 143 height 143
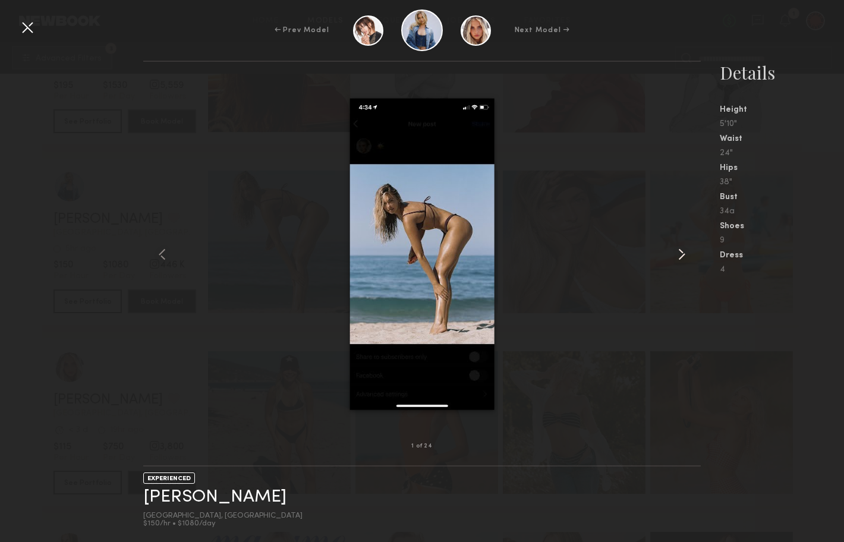
click at [679, 256] on common-icon at bounding box center [681, 254] width 19 height 19
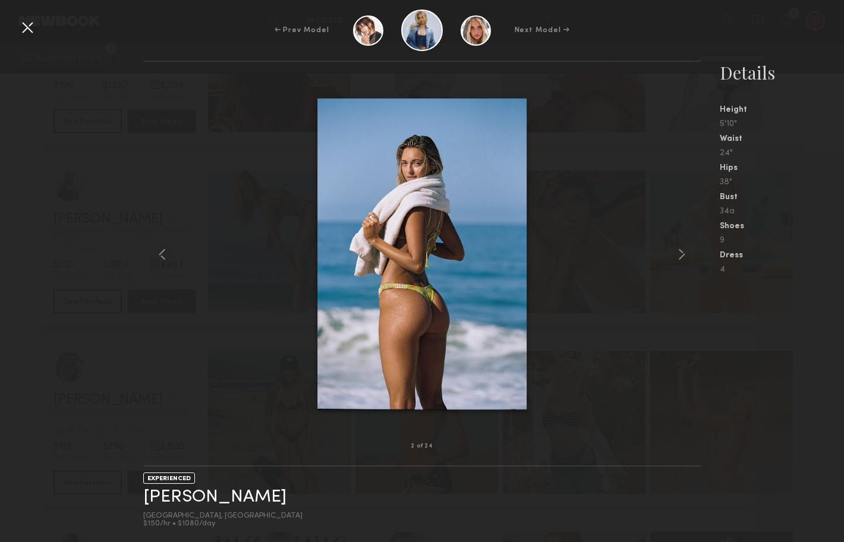
drag, startPoint x: 485, startPoint y: 248, endPoint x: 141, endPoint y: 5, distance: 421.0
click at [0, 0] on div "← Prev Model Next Model → 2 of 24 EXPERIENCED Whitney T. Los Angeles, CA $150/h…" at bounding box center [422, 271] width 844 height 542
click at [30, 29] on div at bounding box center [27, 27] width 19 height 19
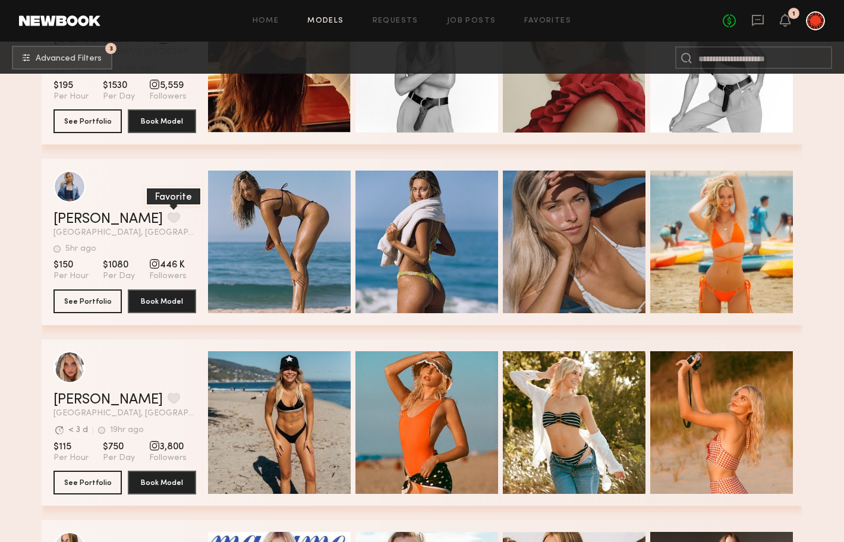
click at [168, 216] on button "grid" at bounding box center [174, 217] width 12 height 11
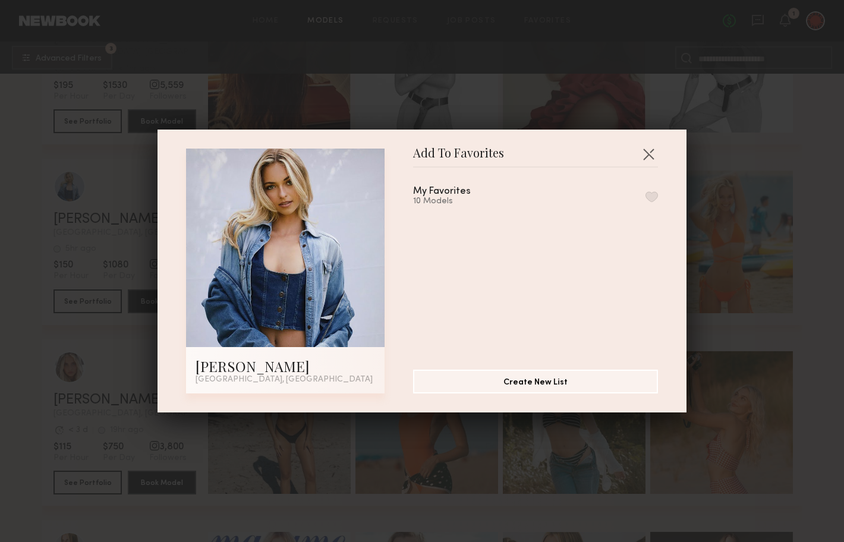
click at [649, 197] on button "button" at bounding box center [652, 196] width 12 height 11
click at [648, 155] on button "button" at bounding box center [648, 153] width 19 height 19
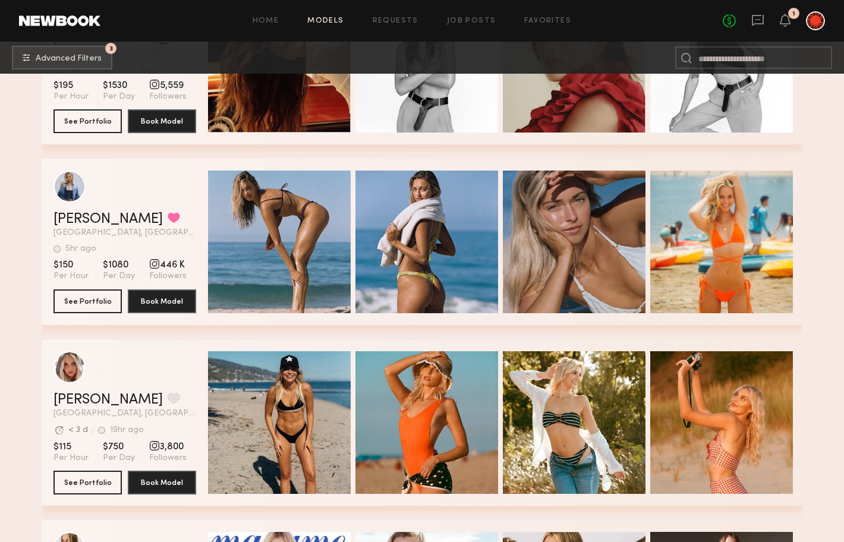
scroll to position [835, 0]
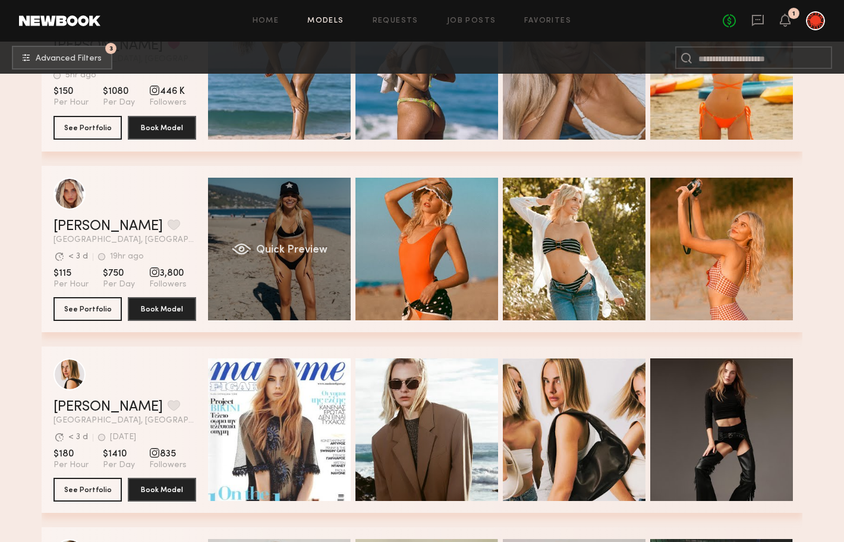
click at [319, 282] on div "Quick Preview" at bounding box center [279, 249] width 143 height 143
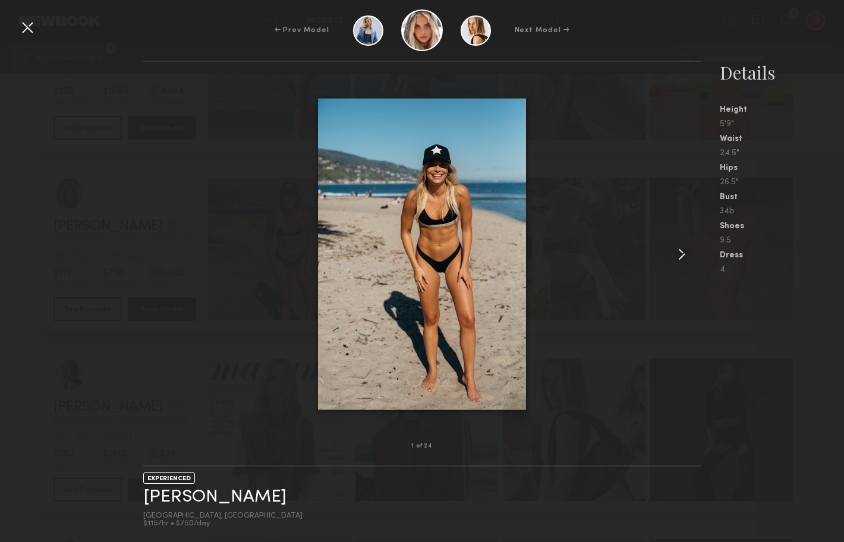
click at [684, 253] on common-icon at bounding box center [681, 254] width 19 height 19
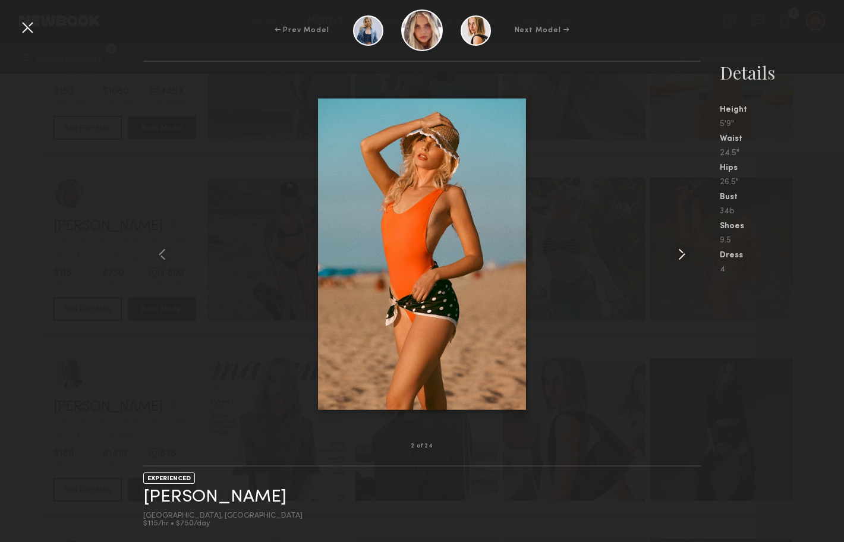
click at [681, 254] on common-icon at bounding box center [681, 254] width 19 height 19
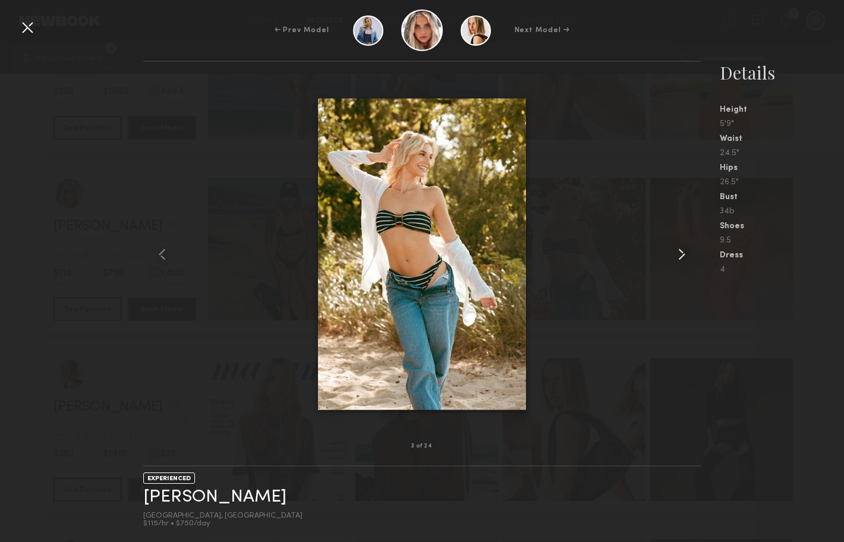
click at [681, 254] on common-icon at bounding box center [681, 254] width 19 height 19
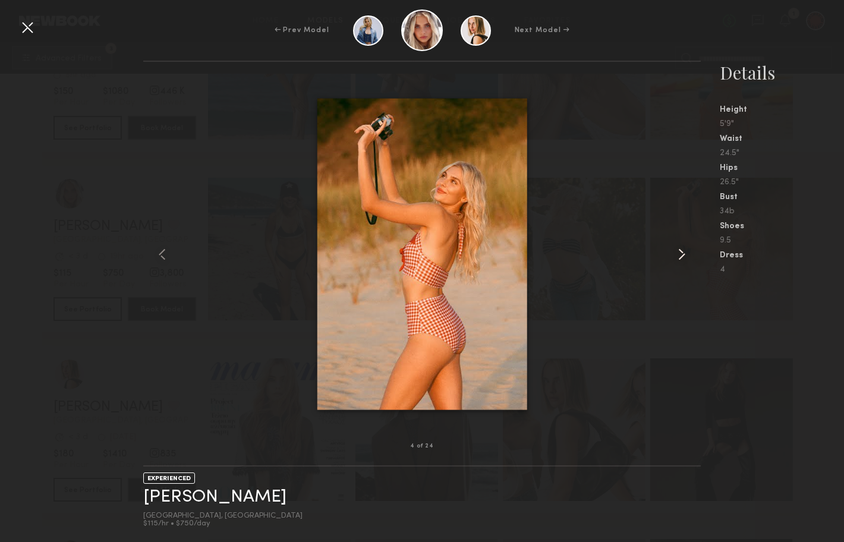
click at [681, 254] on common-icon at bounding box center [681, 254] width 19 height 19
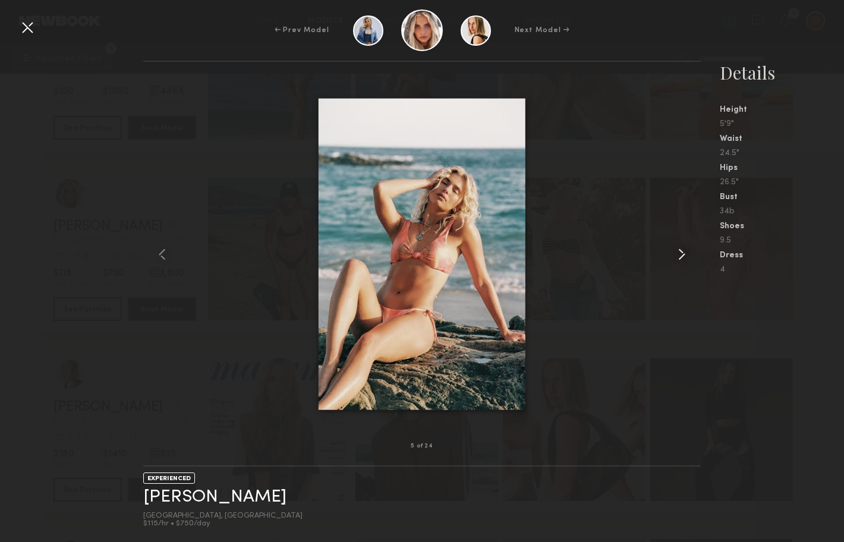
click at [681, 254] on common-icon at bounding box center [681, 254] width 19 height 19
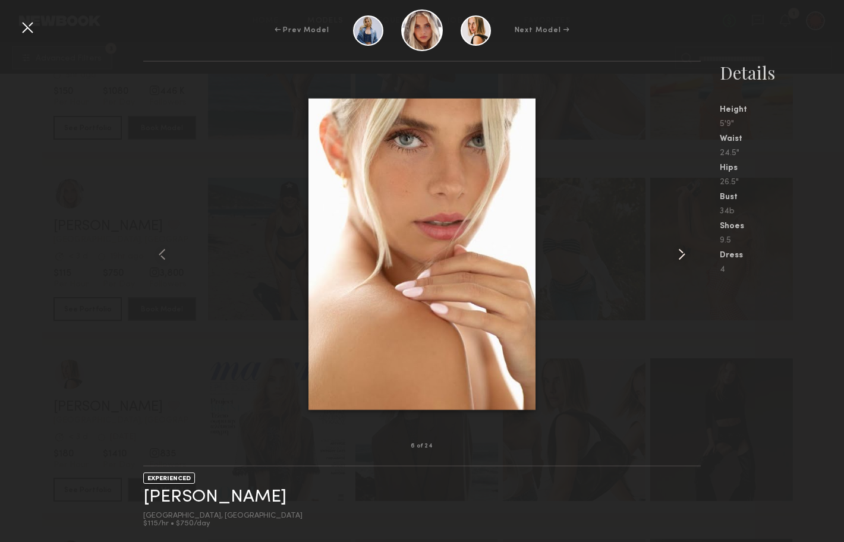
click at [681, 254] on common-icon at bounding box center [681, 254] width 19 height 19
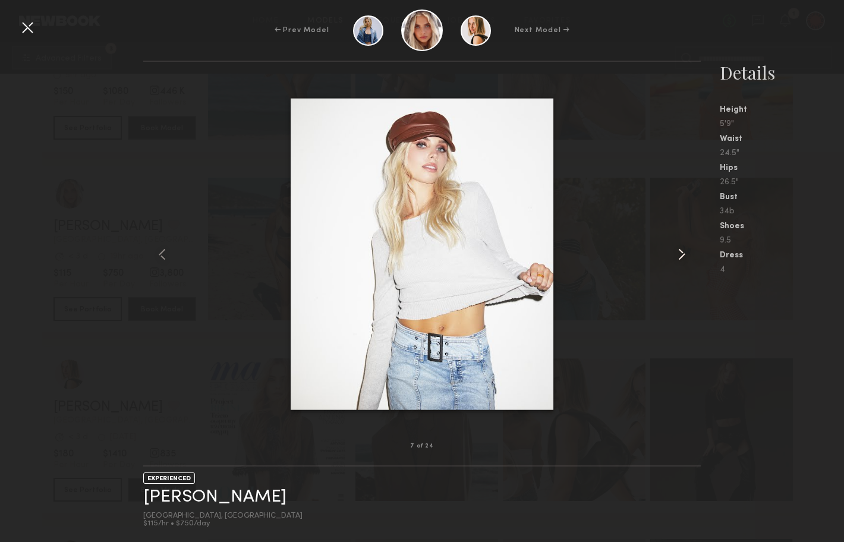
click at [681, 254] on common-icon at bounding box center [681, 254] width 19 height 19
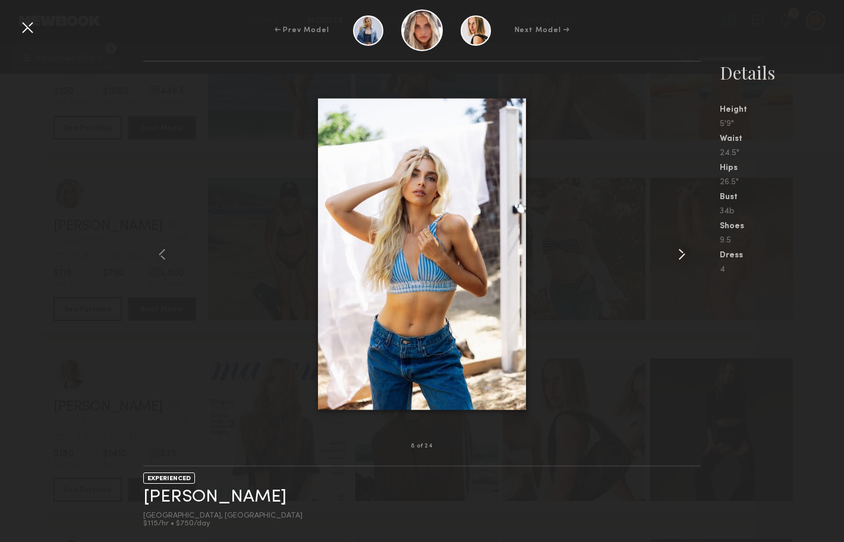
click at [681, 254] on common-icon at bounding box center [681, 254] width 19 height 19
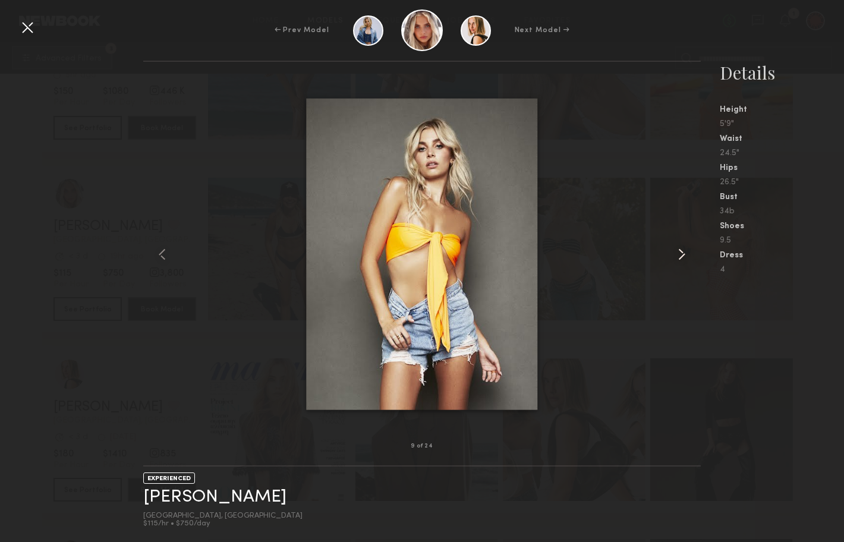
click at [681, 254] on common-icon at bounding box center [681, 254] width 19 height 19
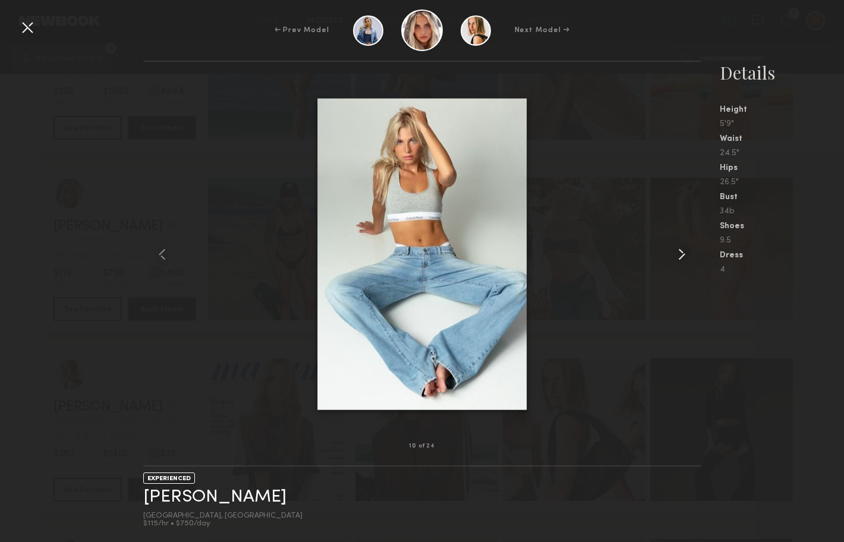
click at [681, 254] on common-icon at bounding box center [681, 254] width 19 height 19
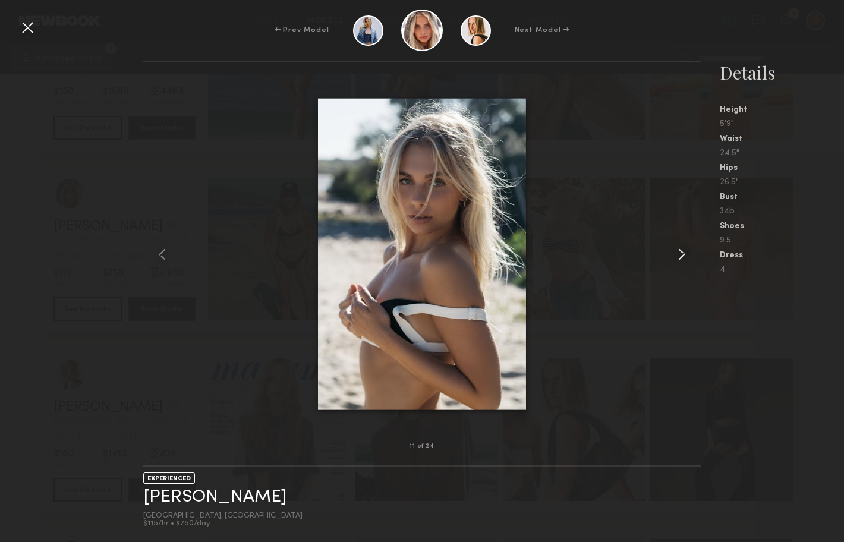
click at [681, 254] on common-icon at bounding box center [681, 254] width 19 height 19
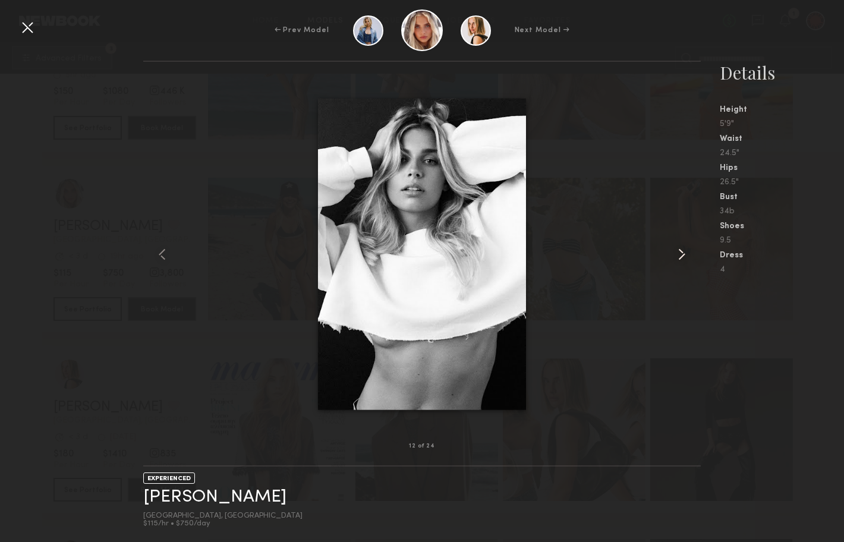
click at [681, 254] on common-icon at bounding box center [681, 254] width 19 height 19
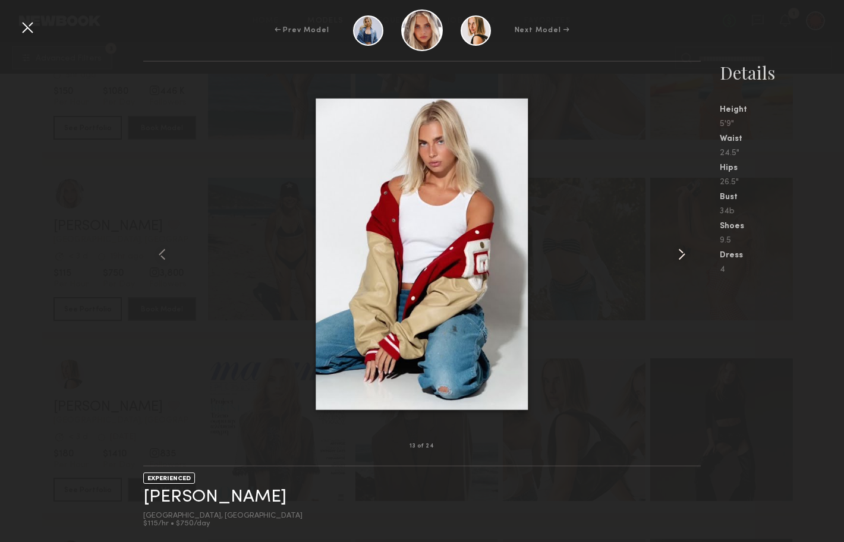
click at [681, 254] on common-icon at bounding box center [681, 254] width 19 height 19
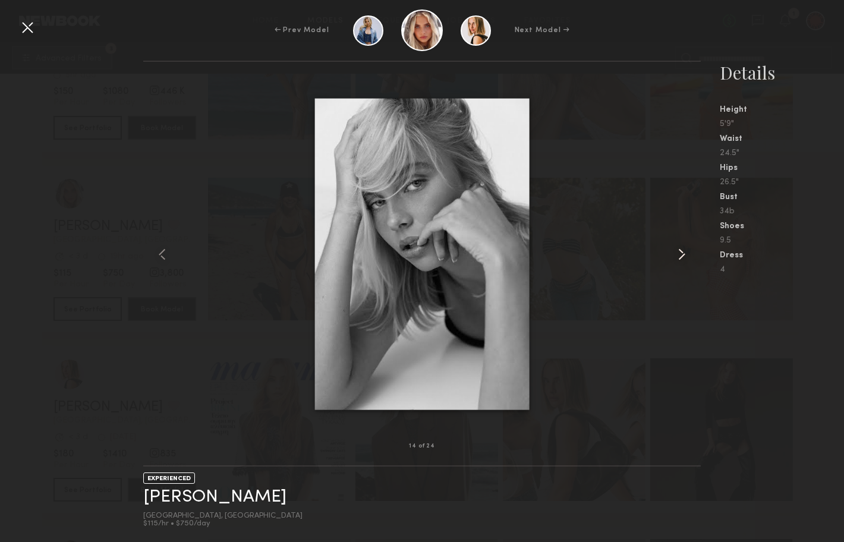
click at [681, 254] on common-icon at bounding box center [681, 254] width 19 height 19
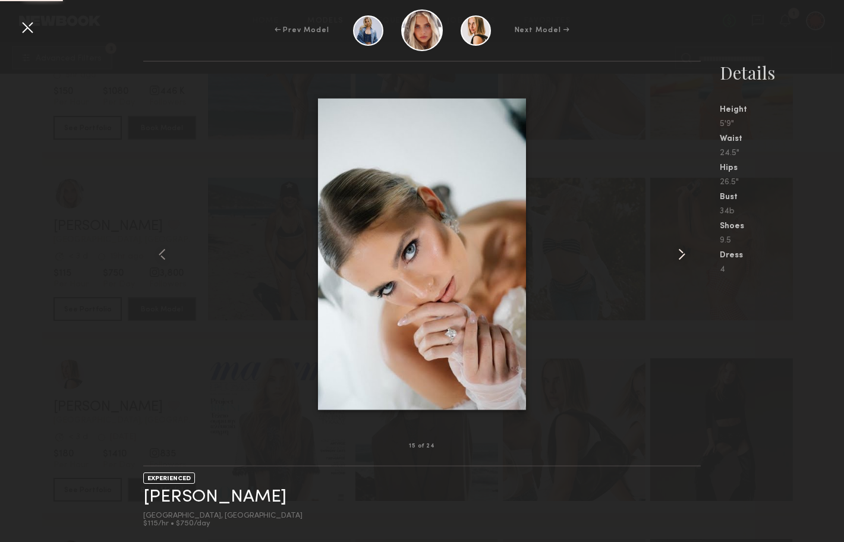
click at [681, 254] on common-icon at bounding box center [681, 254] width 19 height 19
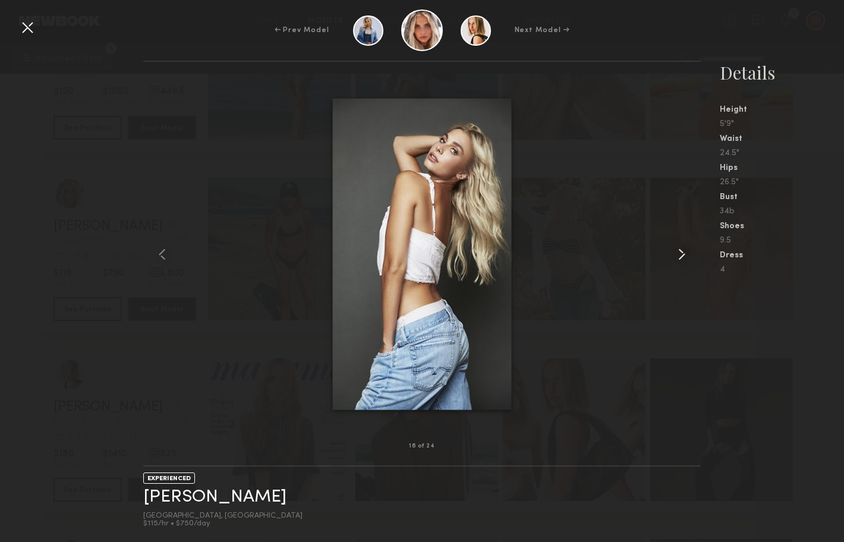
click at [681, 254] on common-icon at bounding box center [681, 254] width 19 height 19
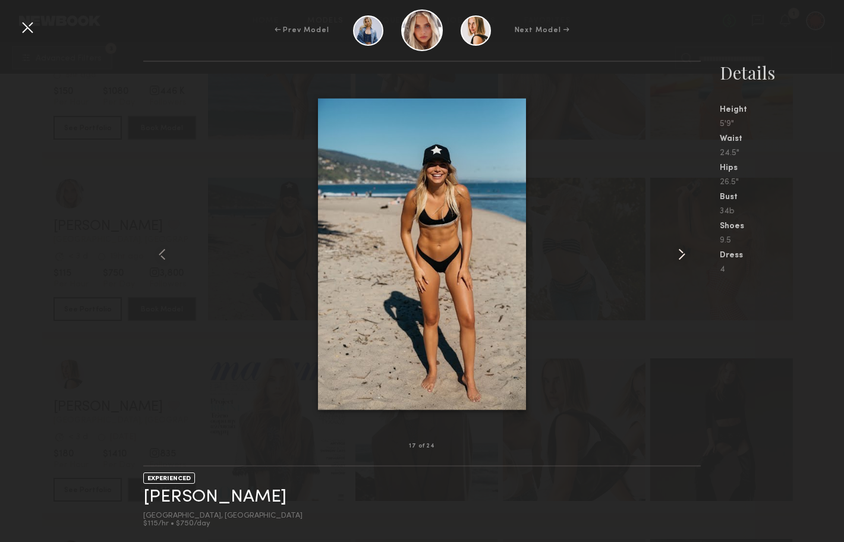
click at [681, 254] on common-icon at bounding box center [681, 254] width 19 height 19
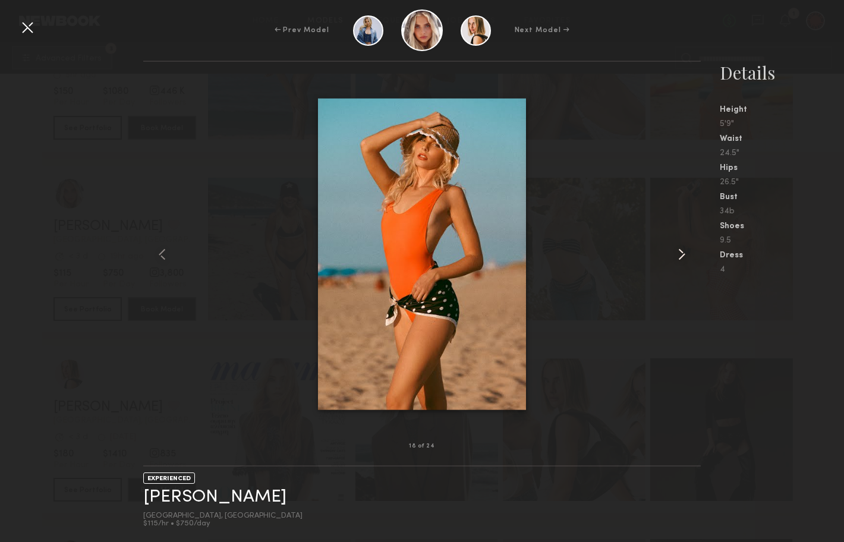
click at [681, 254] on common-icon at bounding box center [681, 254] width 19 height 19
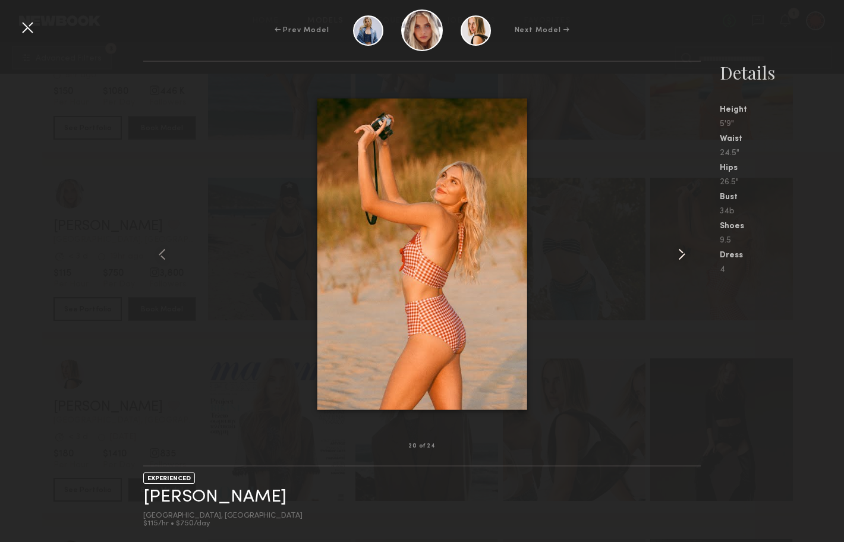
click at [681, 254] on common-icon at bounding box center [681, 254] width 19 height 19
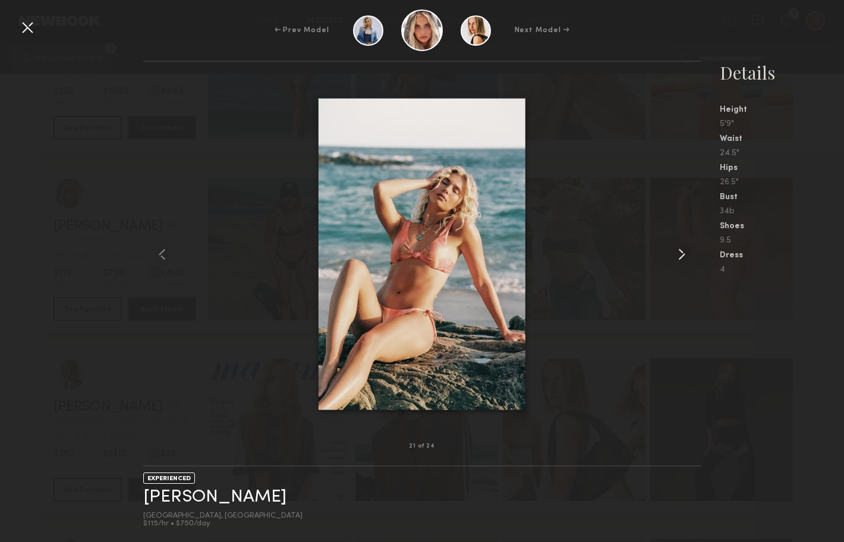
click at [681, 254] on common-icon at bounding box center [681, 254] width 19 height 19
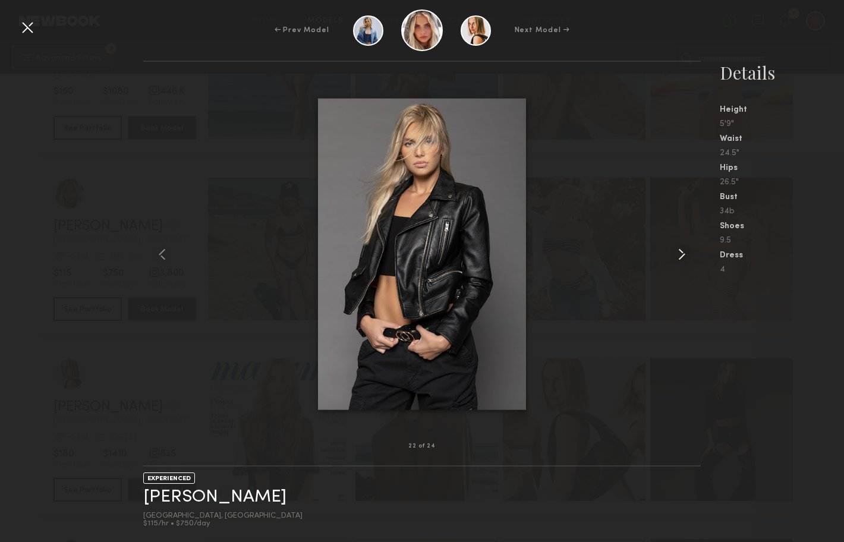
click at [681, 254] on common-icon at bounding box center [681, 254] width 19 height 19
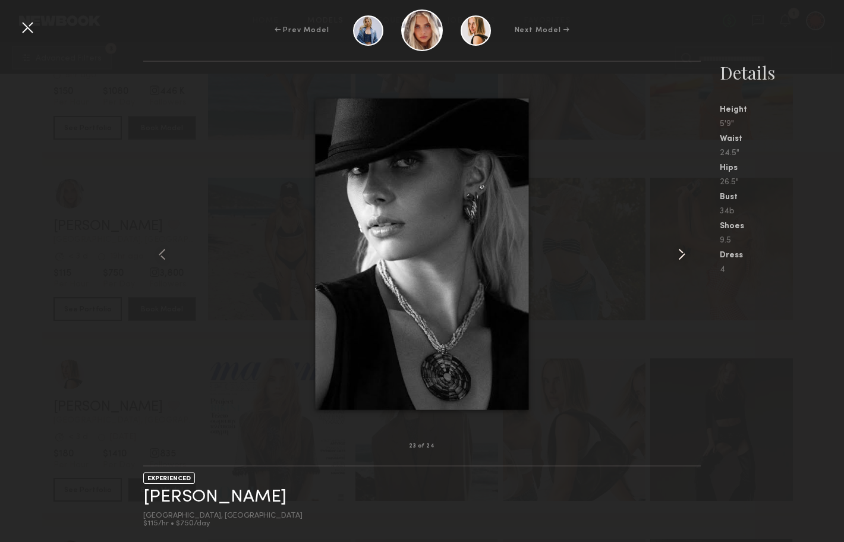
click at [681, 254] on common-icon at bounding box center [681, 254] width 19 height 19
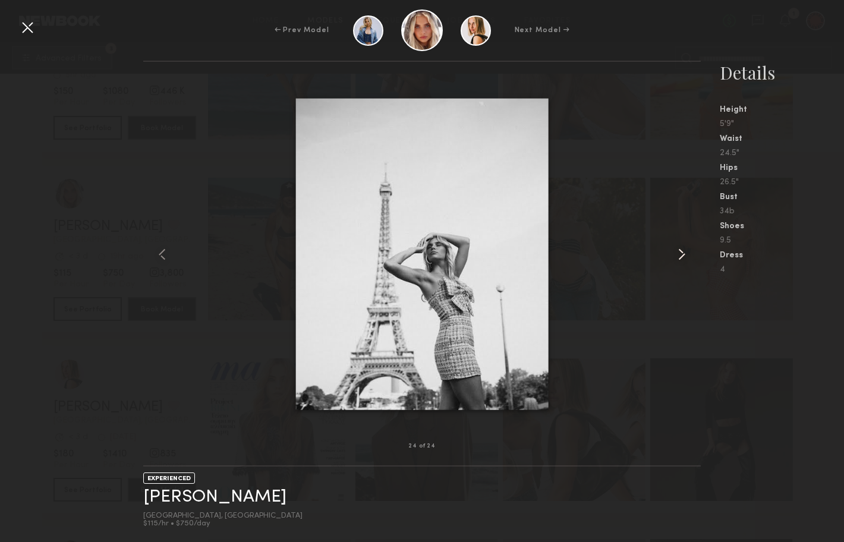
click at [681, 254] on common-icon at bounding box center [681, 254] width 19 height 19
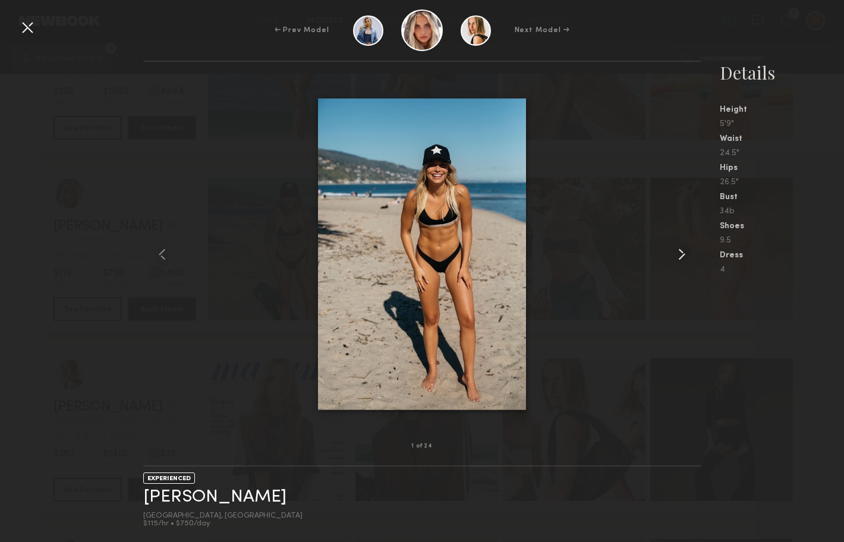
click at [681, 254] on common-icon at bounding box center [681, 254] width 19 height 19
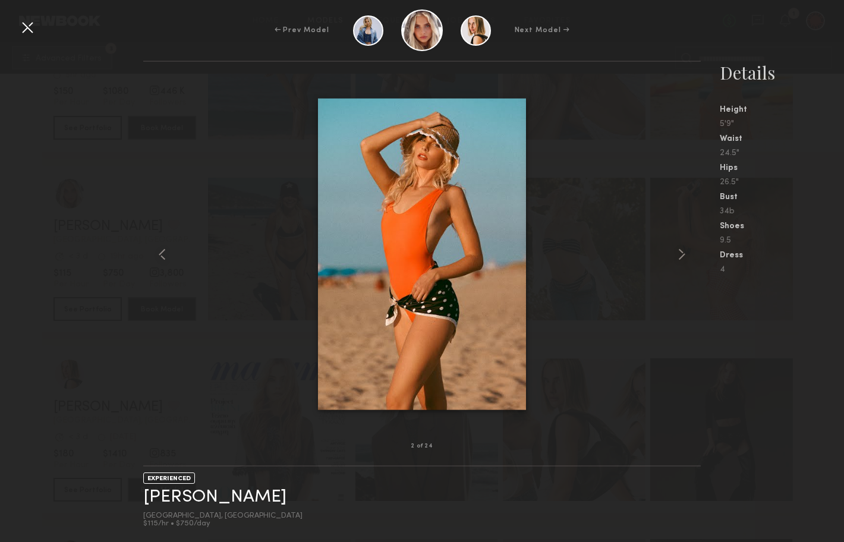
drag, startPoint x: 459, startPoint y: 238, endPoint x: 202, endPoint y: 24, distance: 334.8
click at [0, 0] on div "← Prev Model Next Model → 2 of 24 EXPERIENCED Allea S. Los Angeles, CA $115/hr …" at bounding box center [422, 271] width 844 height 542
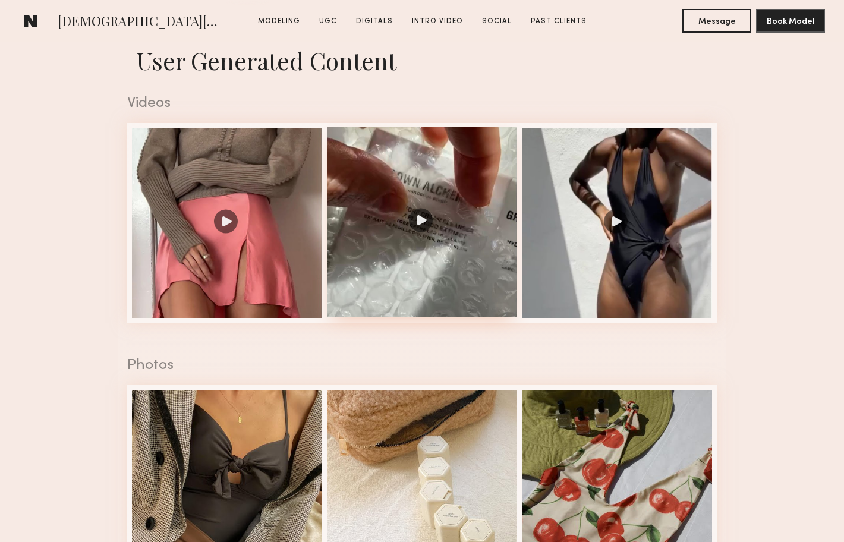
scroll to position [1180, 0]
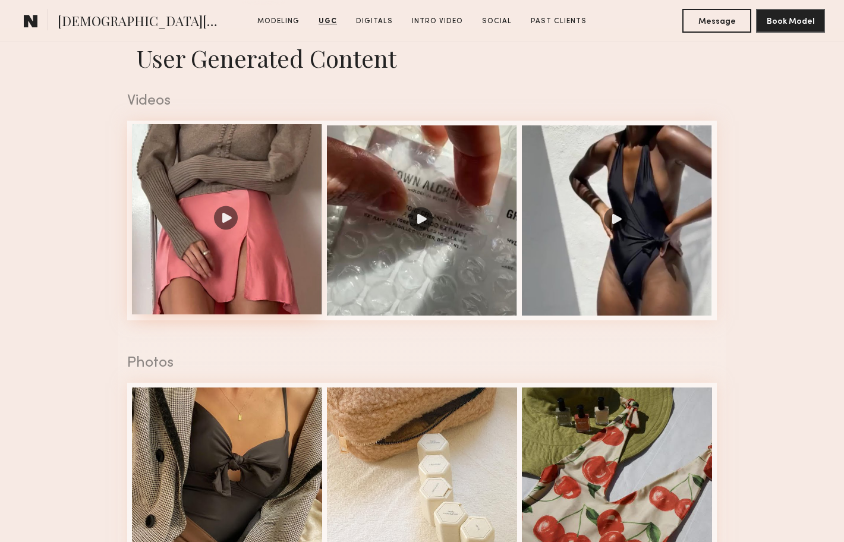
click at [222, 200] on div at bounding box center [227, 219] width 190 height 190
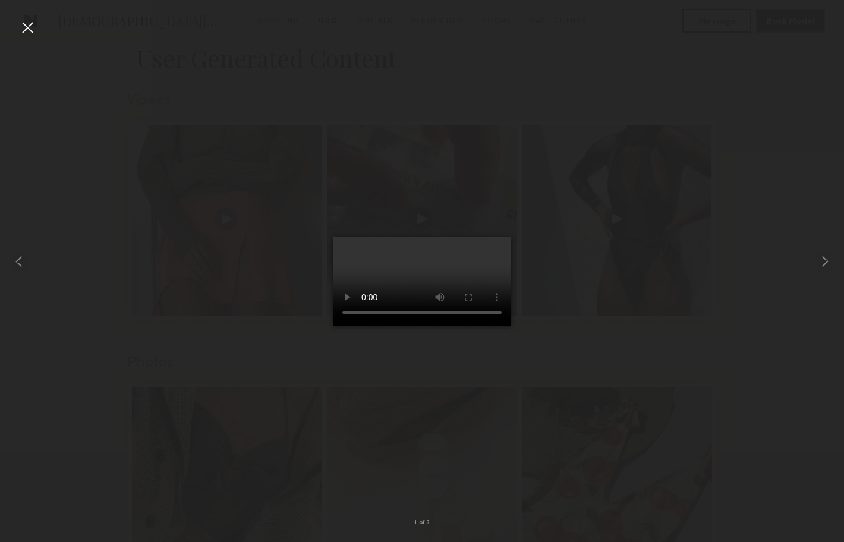
click at [30, 29] on div at bounding box center [27, 27] width 19 height 19
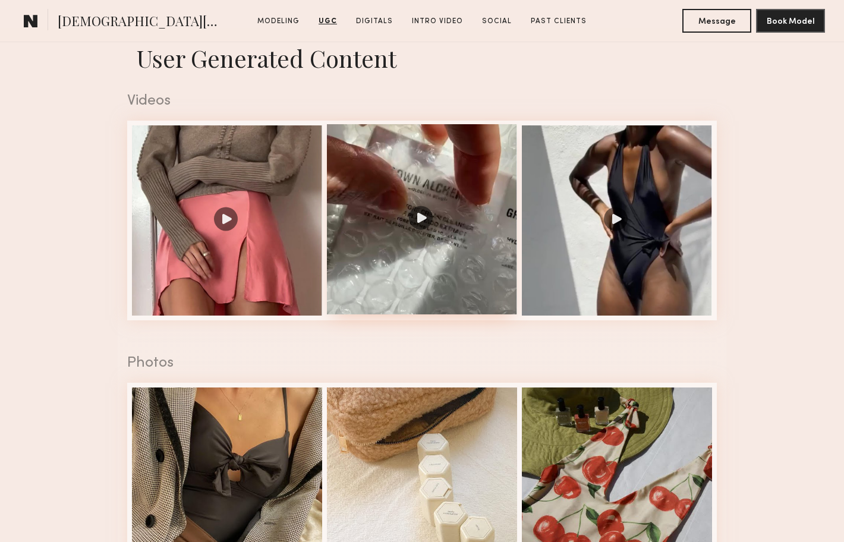
click at [417, 221] on div at bounding box center [422, 219] width 190 height 190
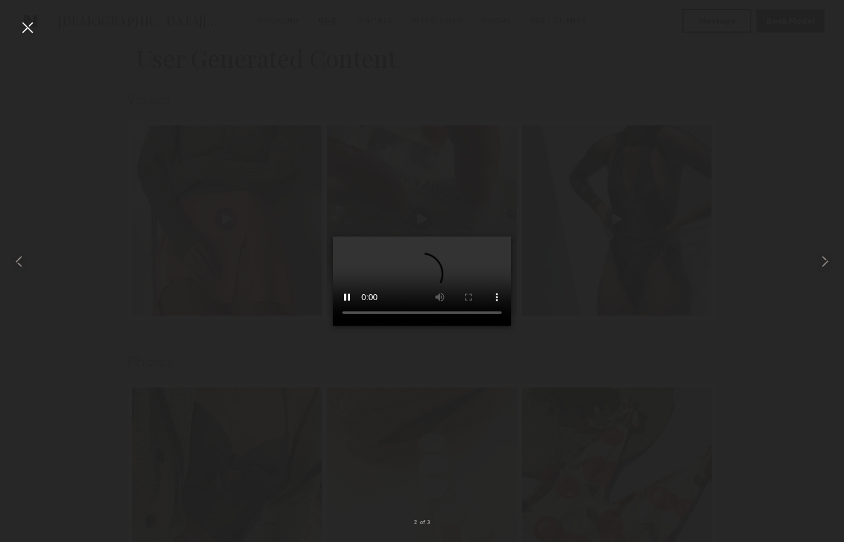
drag, startPoint x: 27, startPoint y: 30, endPoint x: 90, endPoint y: 53, distance: 67.9
click at [27, 30] on div at bounding box center [27, 27] width 19 height 19
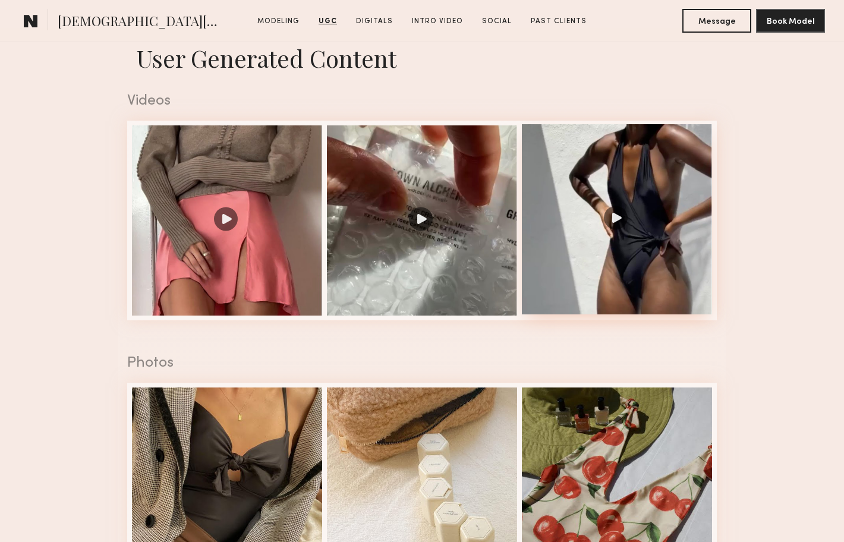
click at [629, 266] on div at bounding box center [617, 219] width 190 height 190
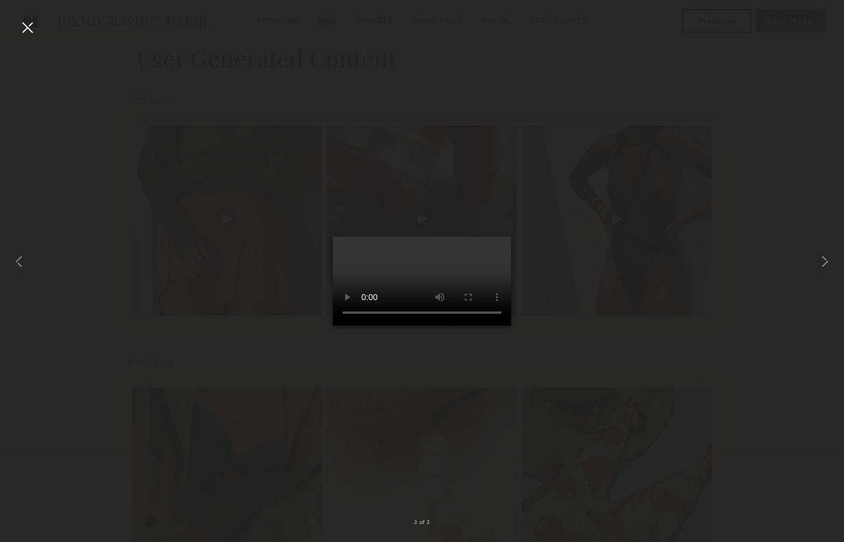
click at [27, 27] on div at bounding box center [27, 27] width 19 height 19
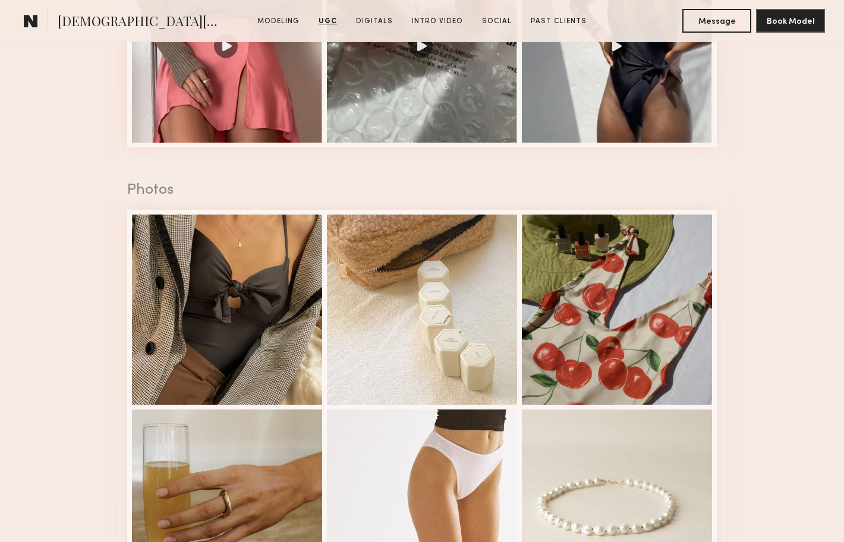
scroll to position [1353, 0]
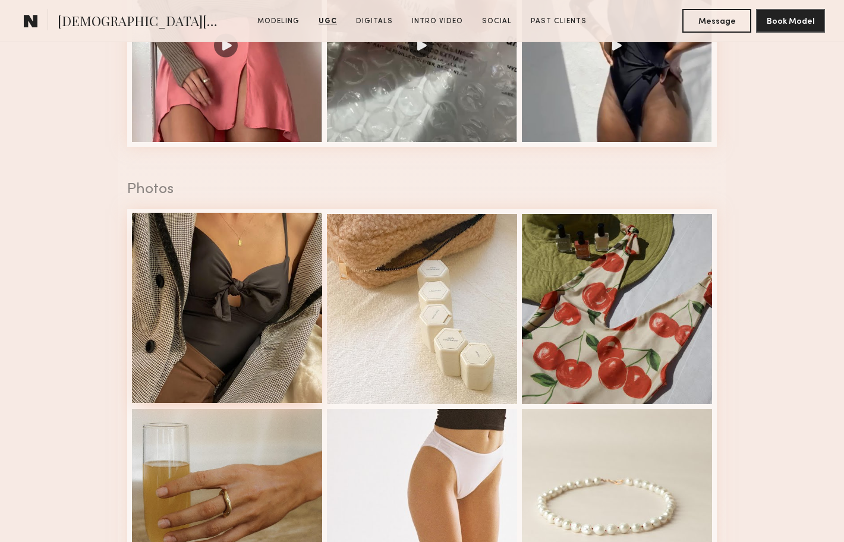
click at [244, 276] on div at bounding box center [227, 308] width 190 height 190
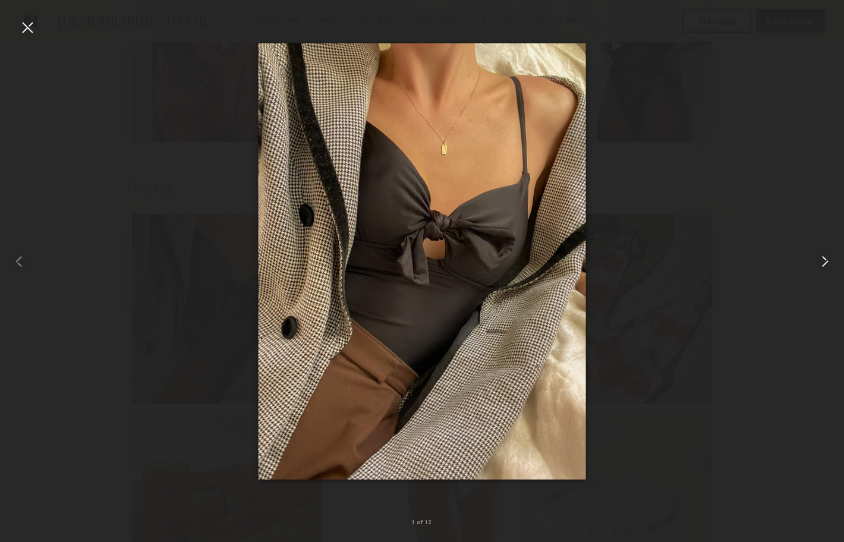
click at [821, 261] on common-icon at bounding box center [825, 261] width 19 height 19
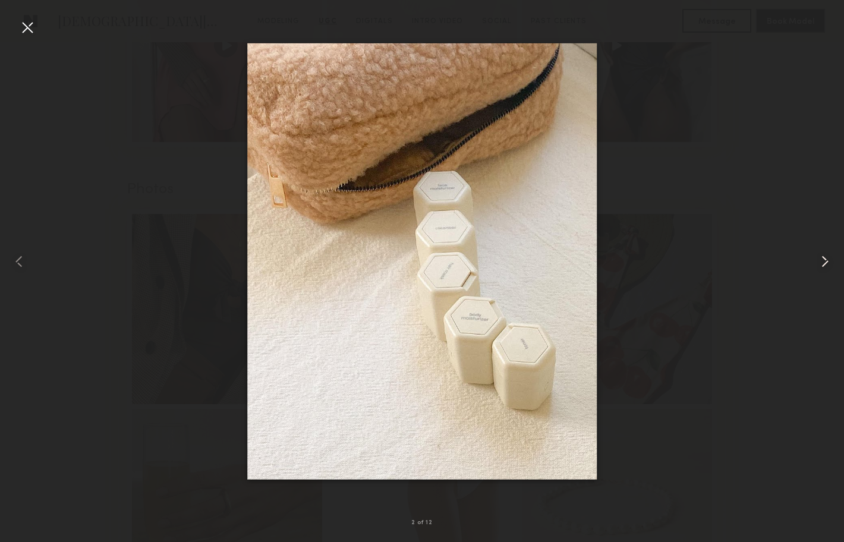
click at [821, 261] on common-icon at bounding box center [825, 261] width 19 height 19
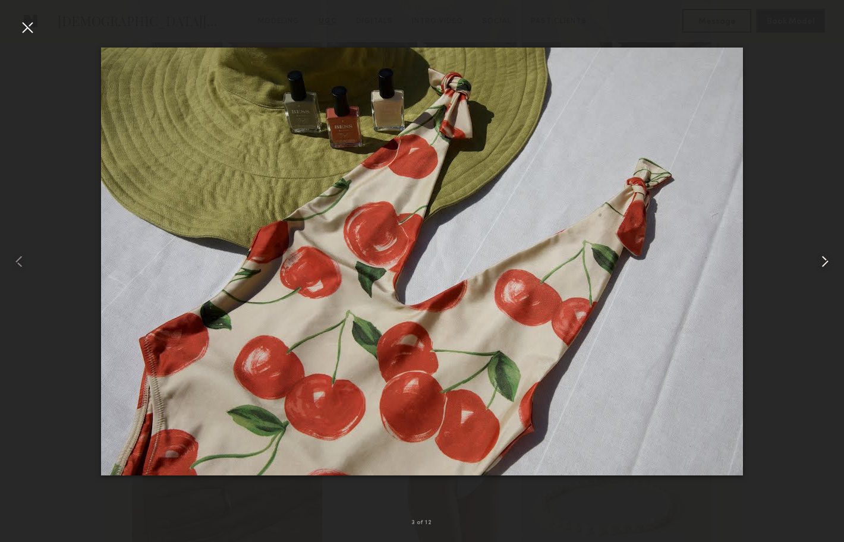
click at [821, 261] on common-icon at bounding box center [825, 261] width 19 height 19
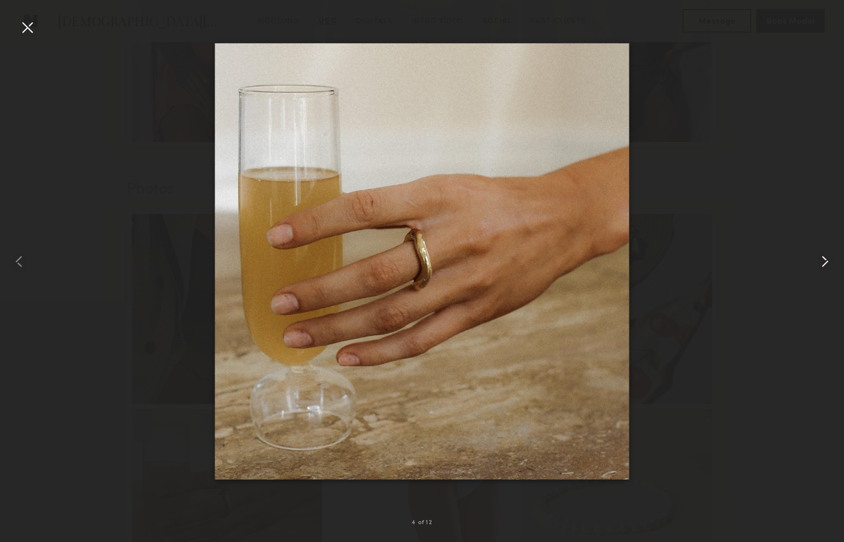
click at [821, 261] on common-icon at bounding box center [825, 261] width 19 height 19
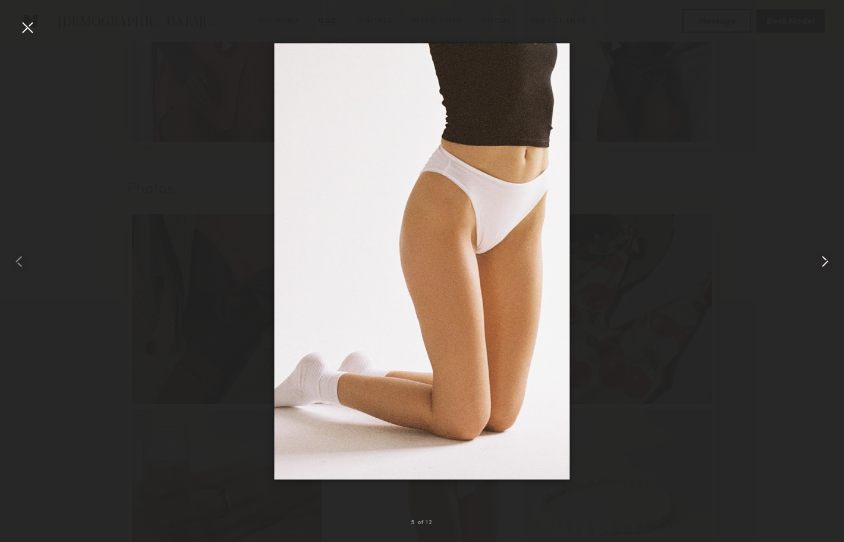
click at [821, 261] on common-icon at bounding box center [825, 261] width 19 height 19
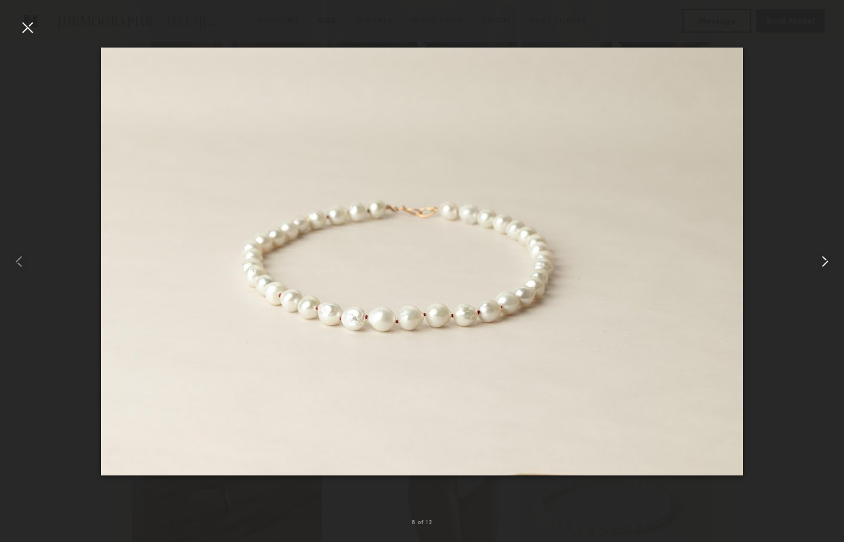
click at [821, 261] on common-icon at bounding box center [825, 261] width 19 height 19
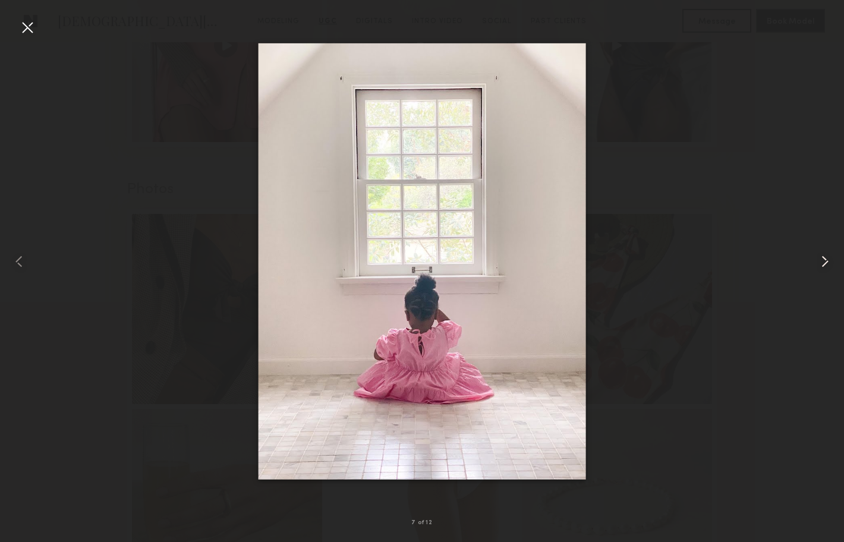
click at [821, 261] on common-icon at bounding box center [825, 261] width 19 height 19
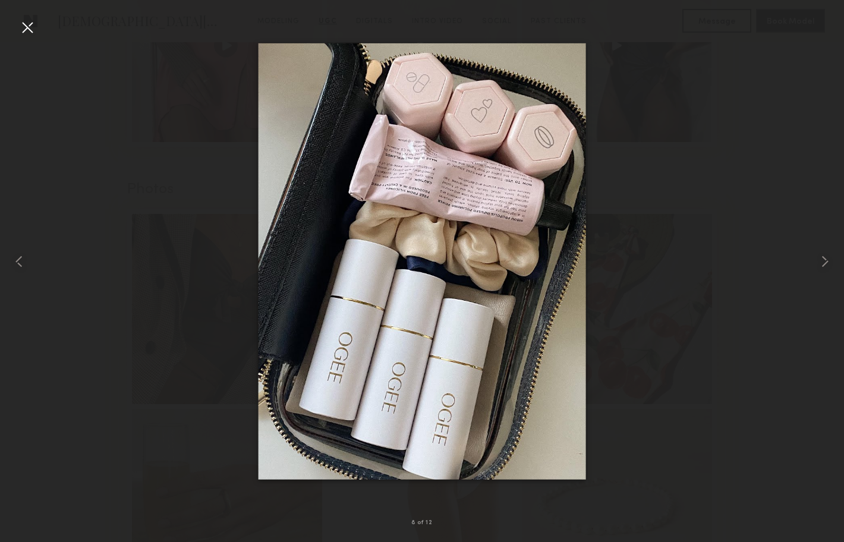
click at [24, 26] on div at bounding box center [27, 27] width 19 height 19
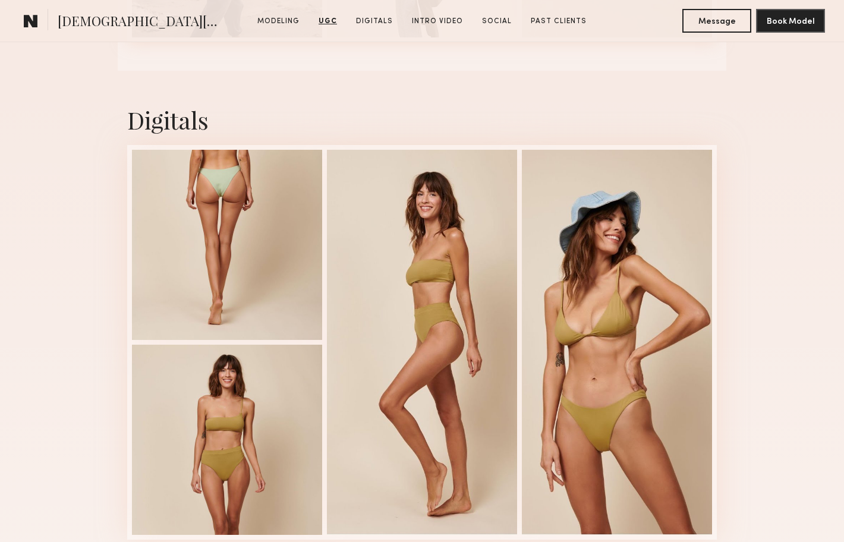
scroll to position [2321, 0]
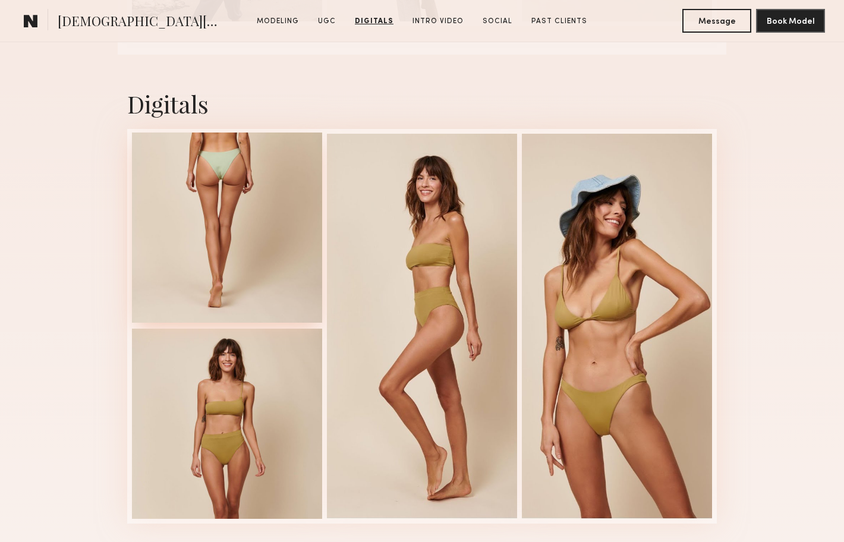
click at [204, 195] on div at bounding box center [227, 228] width 190 height 190
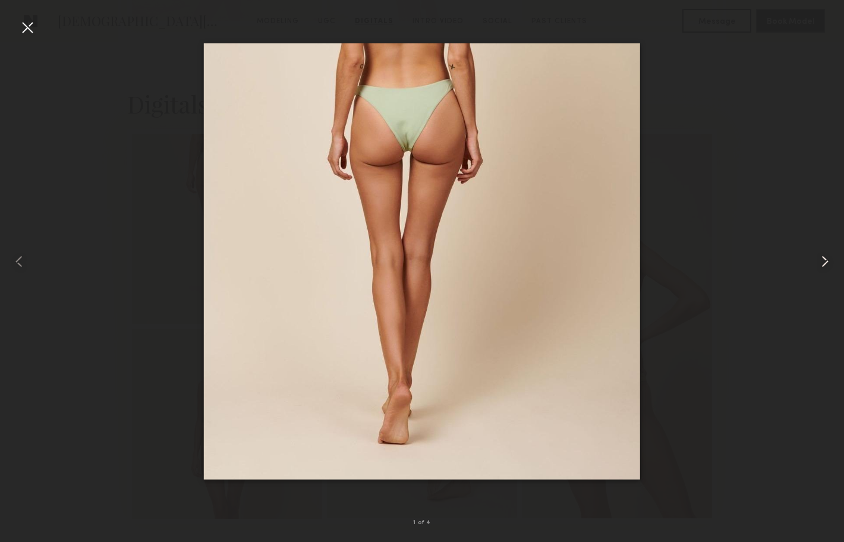
click at [823, 258] on common-icon at bounding box center [825, 261] width 19 height 19
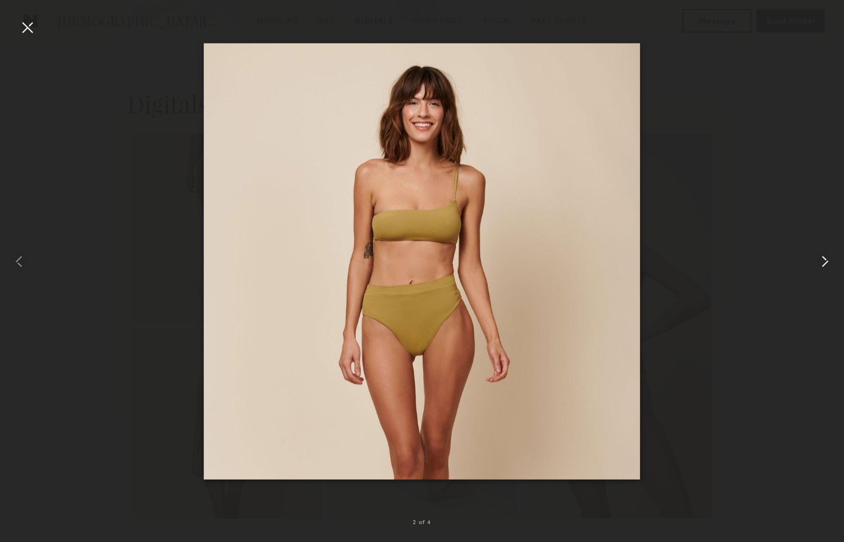
click at [823, 258] on common-icon at bounding box center [825, 261] width 19 height 19
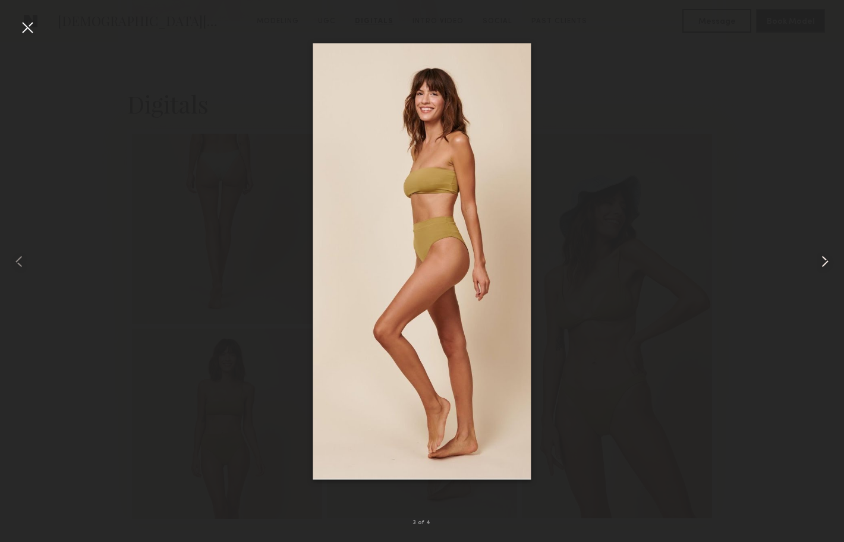
click at [823, 258] on common-icon at bounding box center [825, 261] width 19 height 19
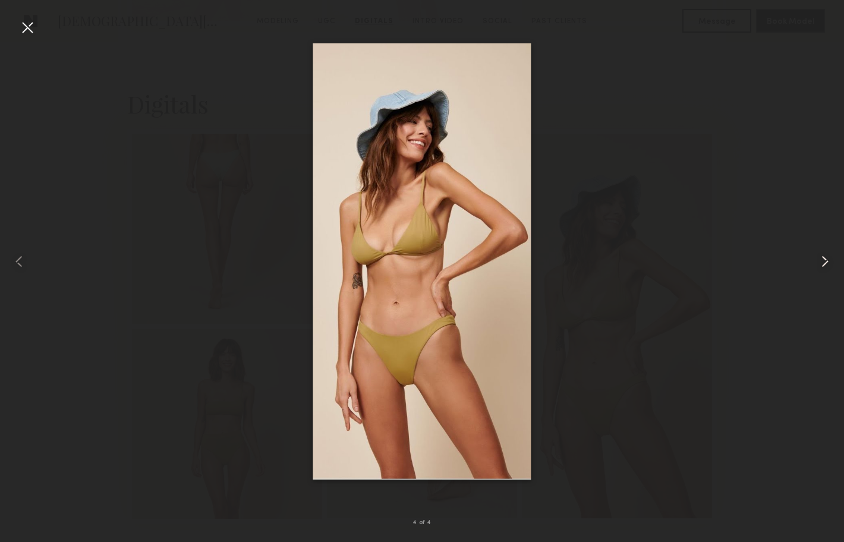
click at [823, 258] on common-icon at bounding box center [825, 261] width 19 height 19
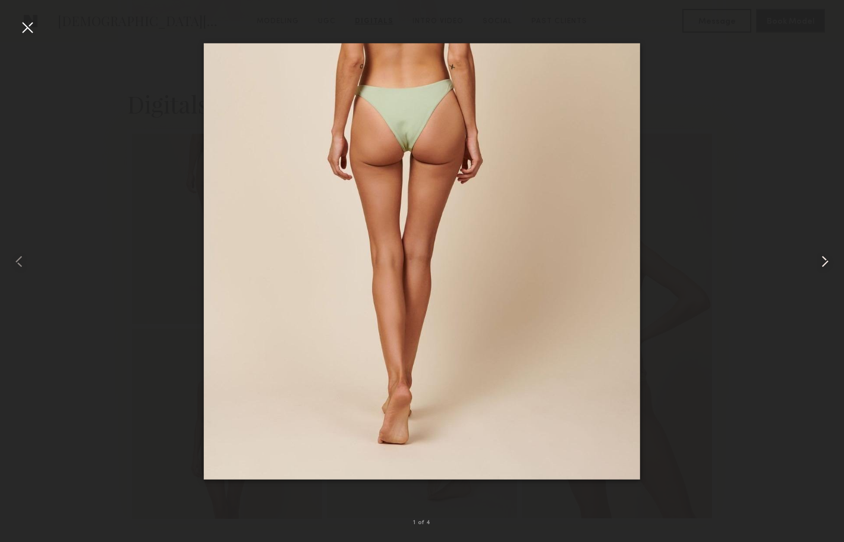
click at [823, 258] on common-icon at bounding box center [825, 261] width 19 height 19
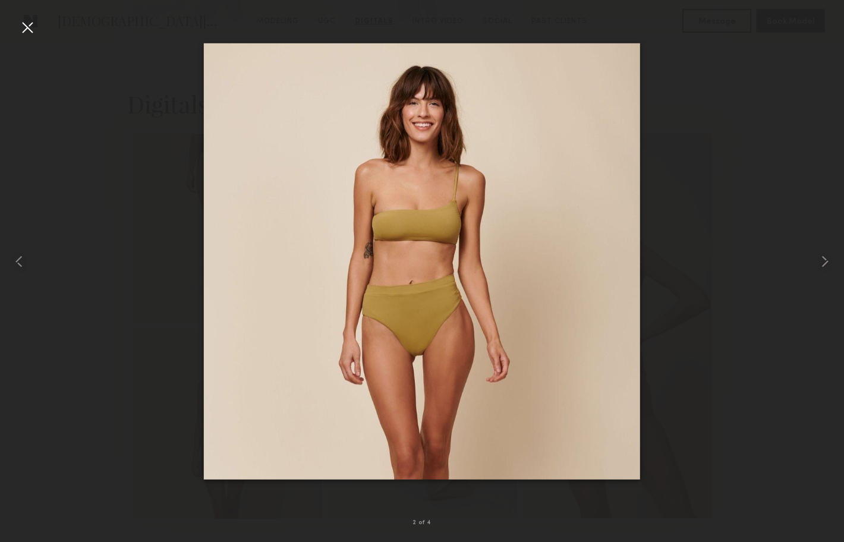
click at [21, 27] on div at bounding box center [27, 27] width 19 height 19
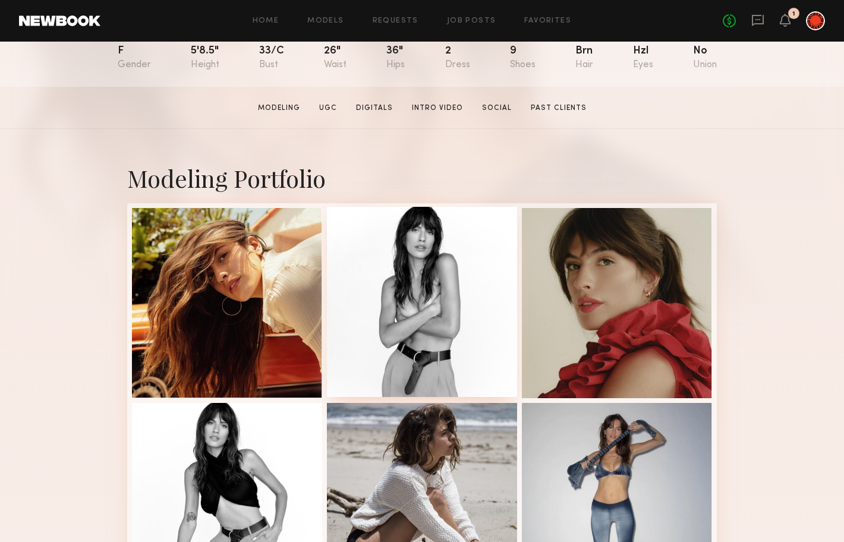
scroll to position [174, 0]
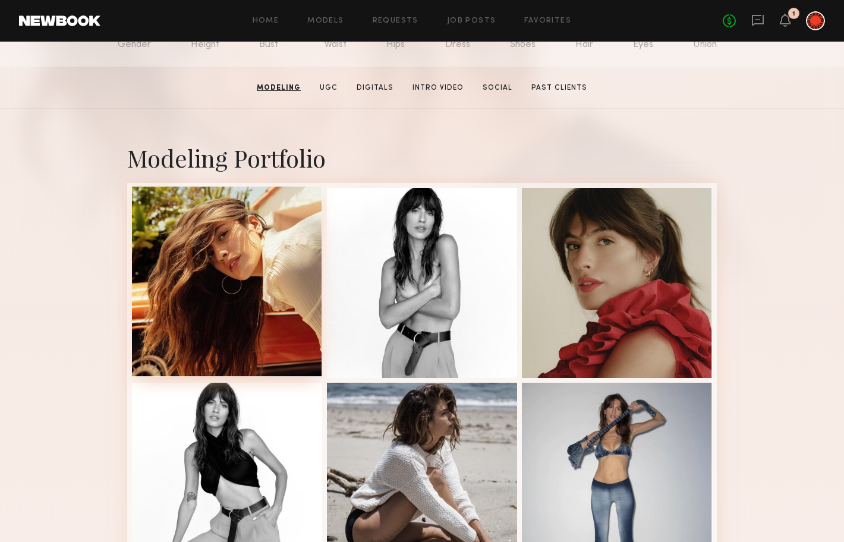
click at [186, 272] on div at bounding box center [227, 282] width 190 height 190
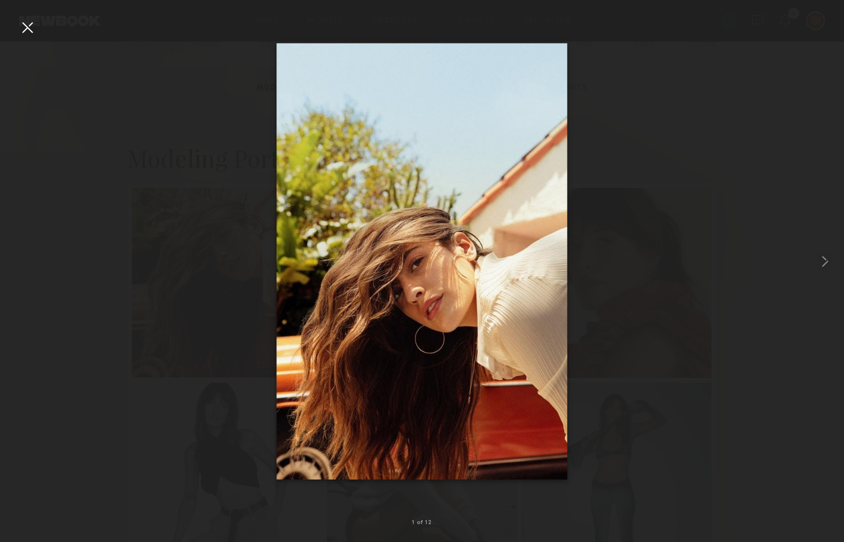
drag, startPoint x: 450, startPoint y: 243, endPoint x: 185, endPoint y: 2, distance: 358.1
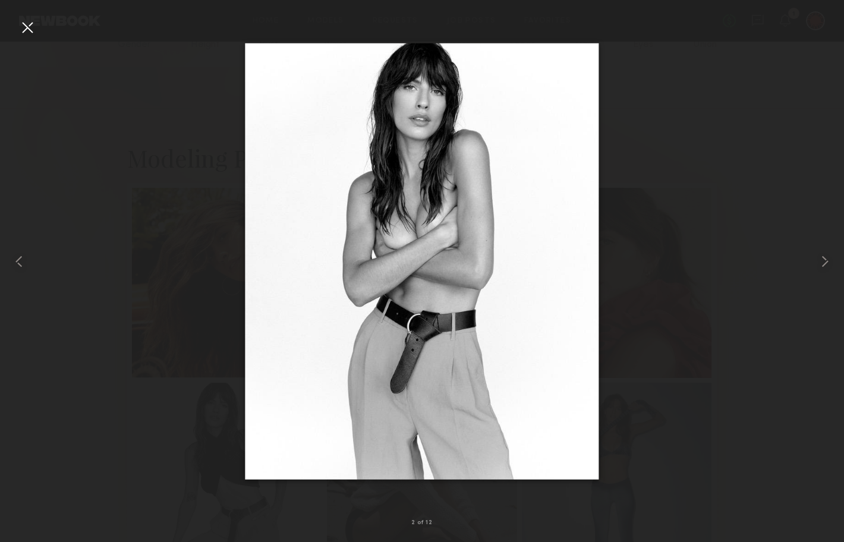
click at [24, 27] on div at bounding box center [27, 27] width 19 height 19
